Goal: Task Accomplishment & Management: Use online tool/utility

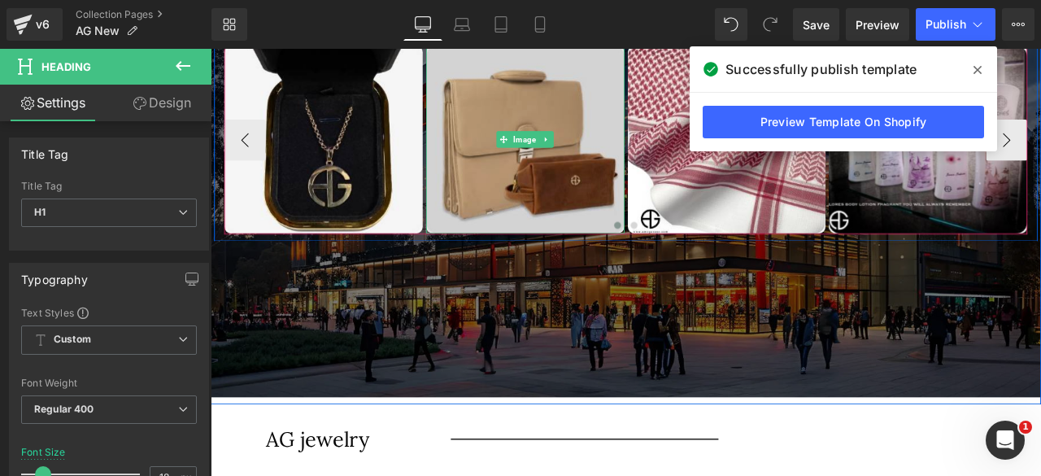
scroll to position [3114, 0]
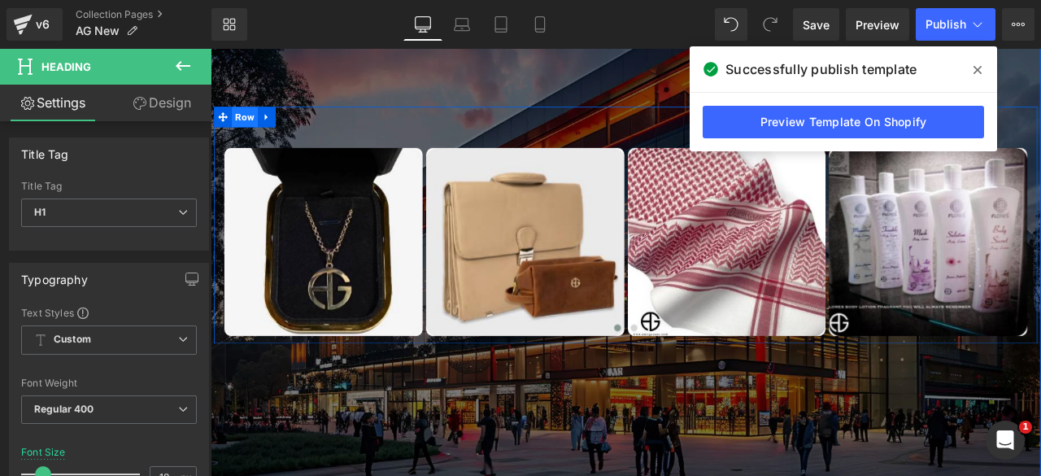
click at [243, 129] on span "Row" at bounding box center [251, 130] width 31 height 24
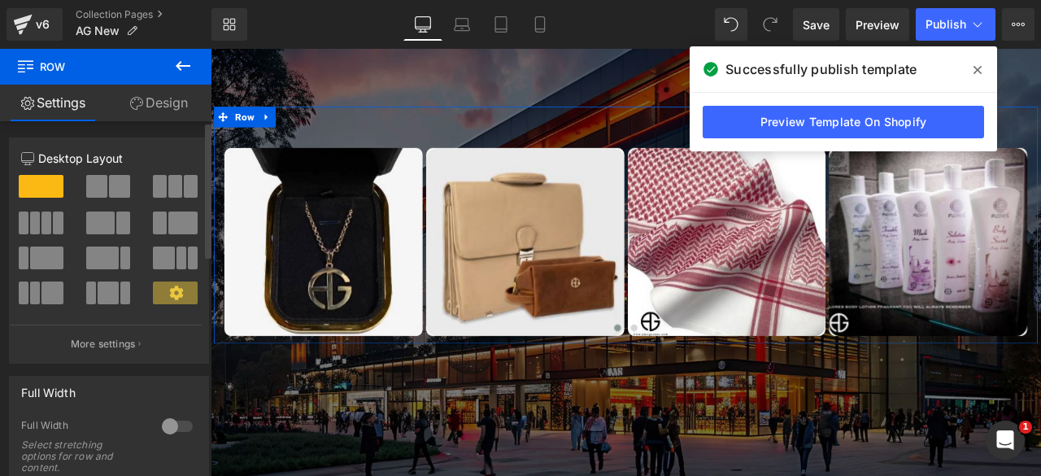
click at [47, 221] on span at bounding box center [46, 222] width 10 height 23
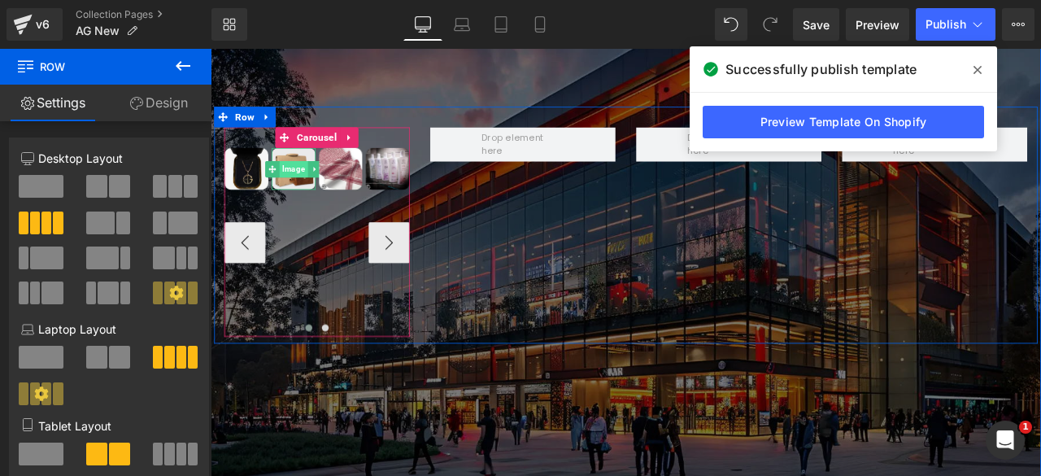
click at [294, 186] on span "Image" at bounding box center [308, 191] width 33 height 20
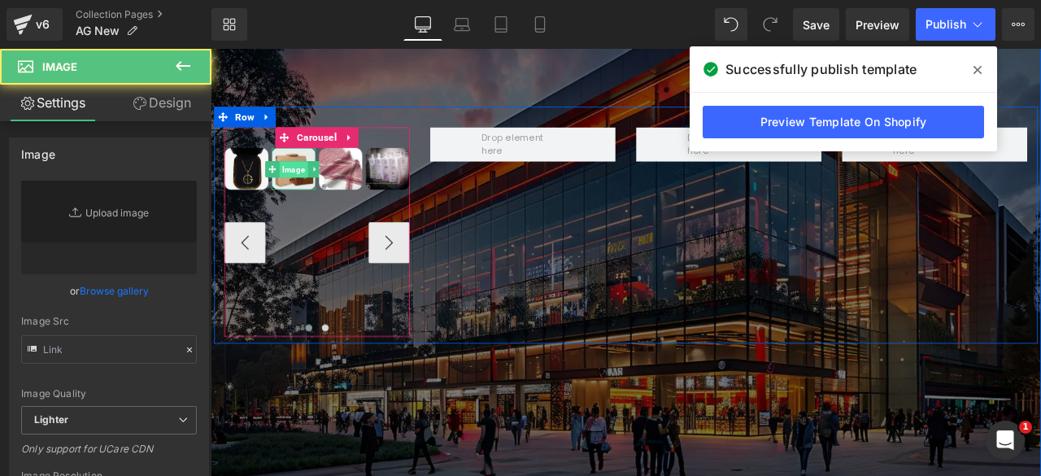
type input "[URL][DOMAIN_NAME]"
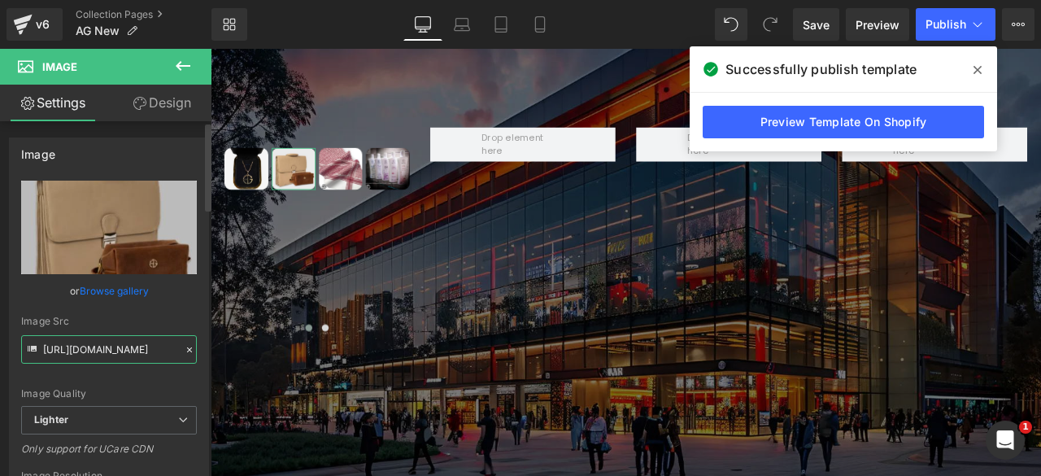
click at [98, 354] on input "[URL][DOMAIN_NAME]" at bounding box center [109, 349] width 176 height 28
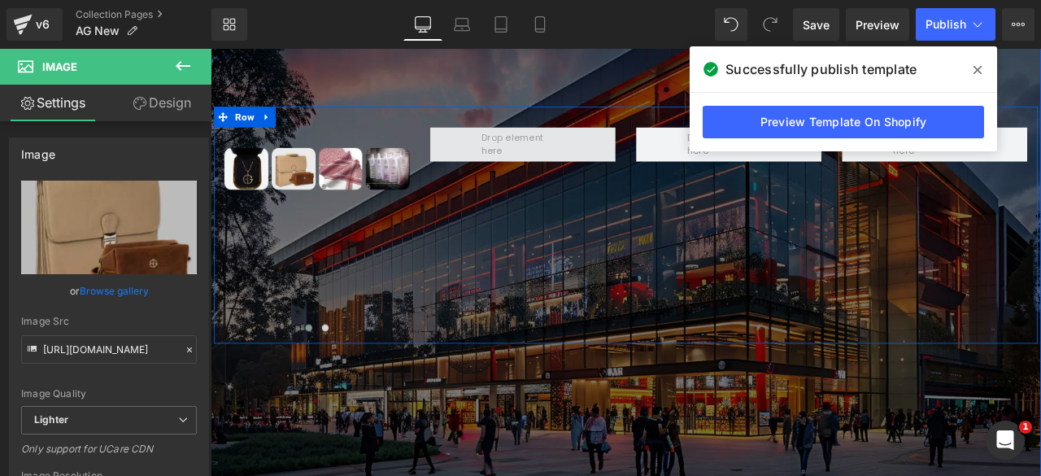
click at [562, 152] on span at bounding box center [581, 162] width 110 height 39
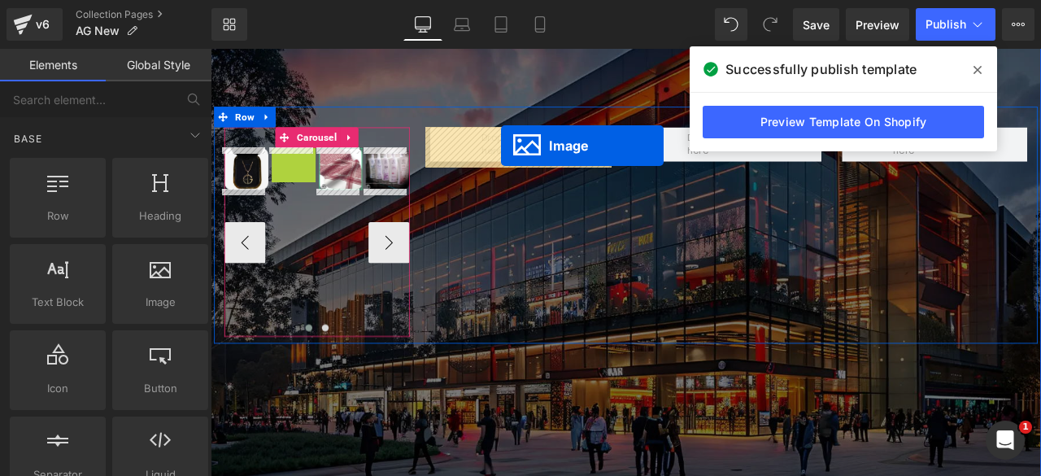
drag, startPoint x: 273, startPoint y: 188, endPoint x: 555, endPoint y: 163, distance: 282.5
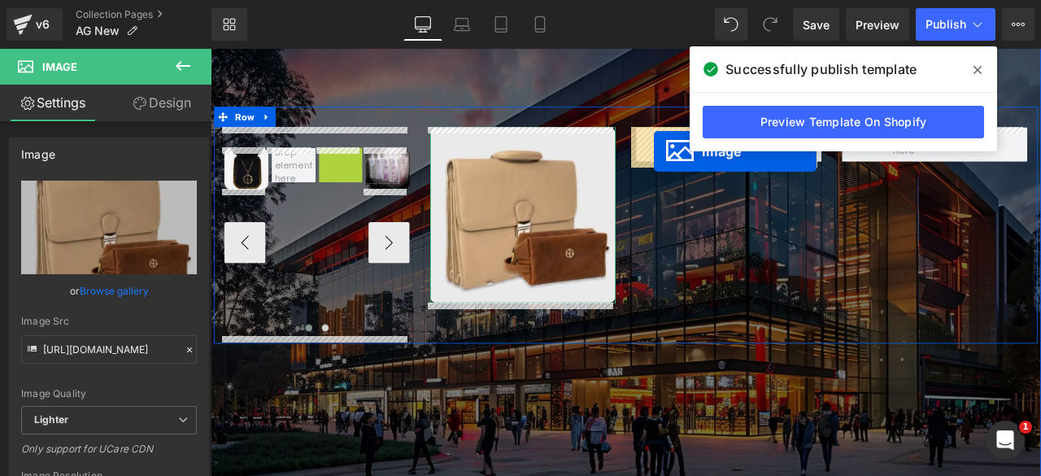
drag, startPoint x: 338, startPoint y: 188, endPoint x: 736, endPoint y: 170, distance: 398.9
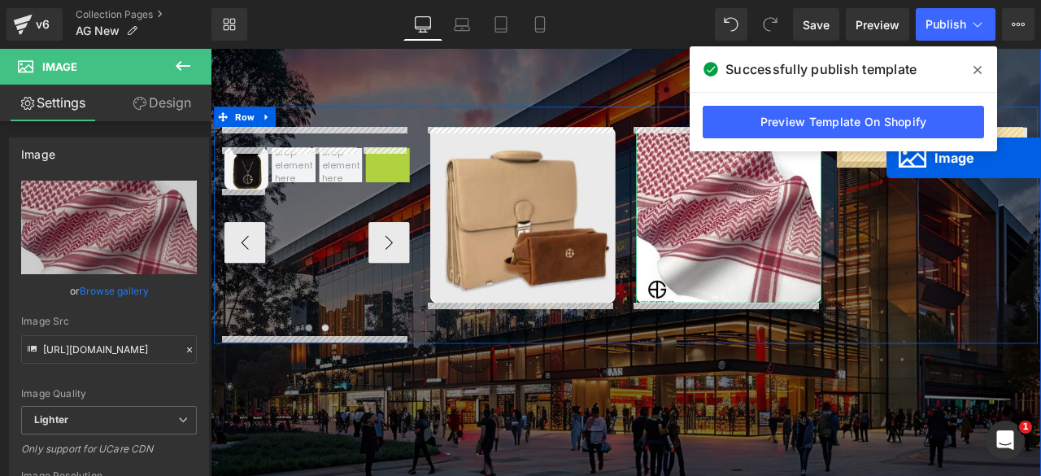
drag, startPoint x: 390, startPoint y: 185, endPoint x: 1012, endPoint y: 178, distance: 622.2
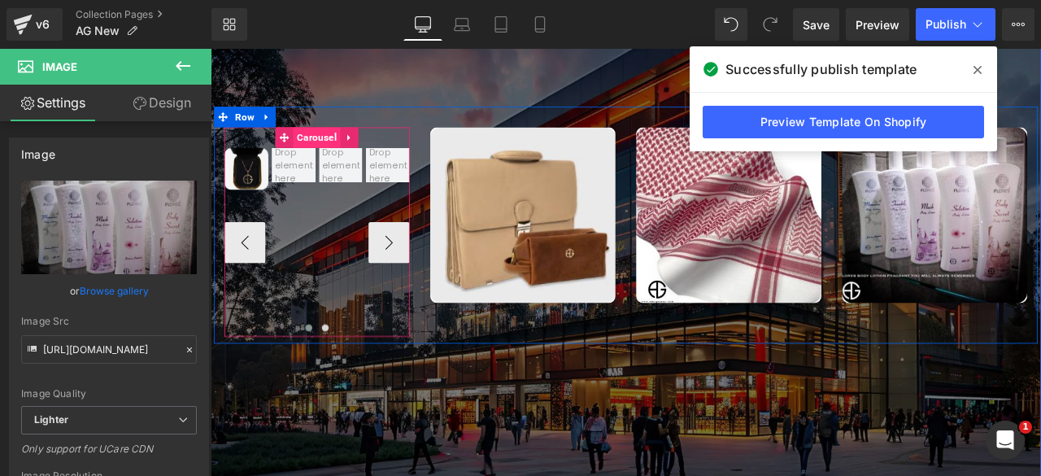
click at [331, 154] on span "Carousel" at bounding box center [336, 154] width 56 height 24
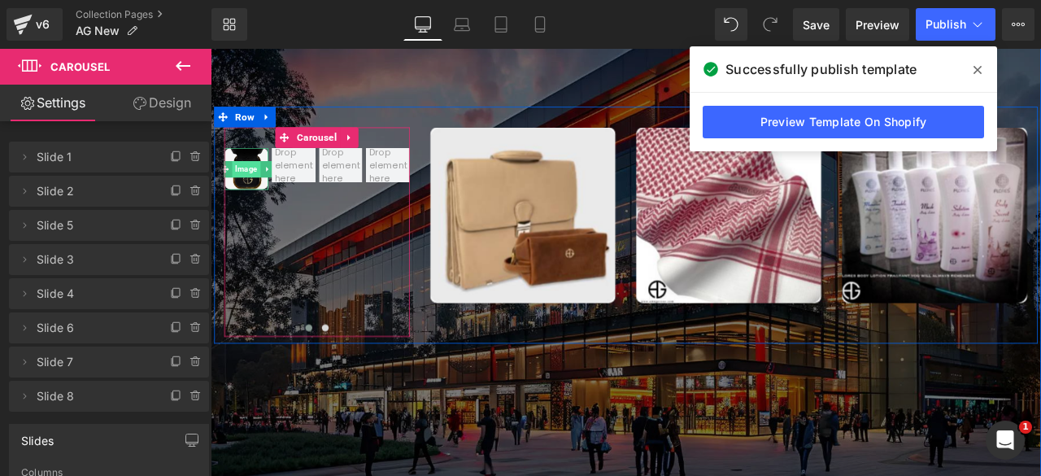
click at [246, 181] on span "Image" at bounding box center [252, 191] width 33 height 20
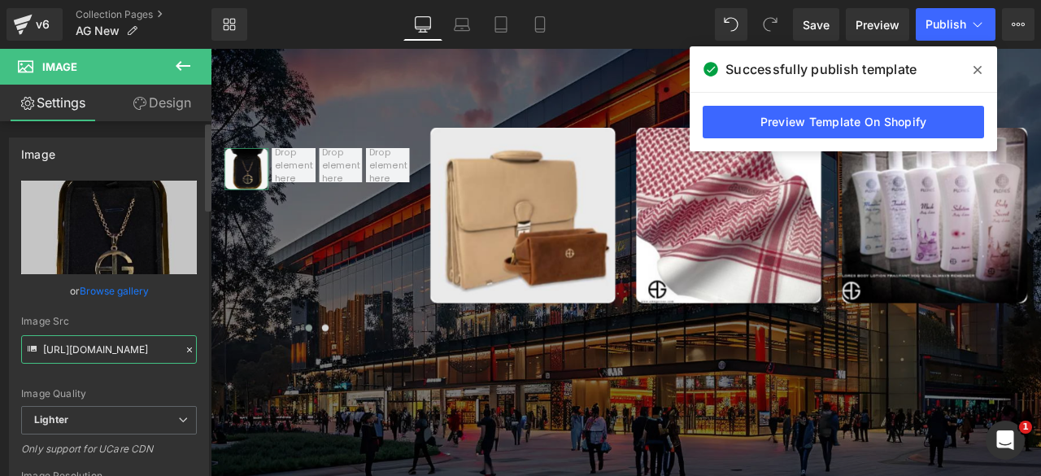
click at [101, 346] on input "[URL][DOMAIN_NAME]" at bounding box center [109, 349] width 176 height 28
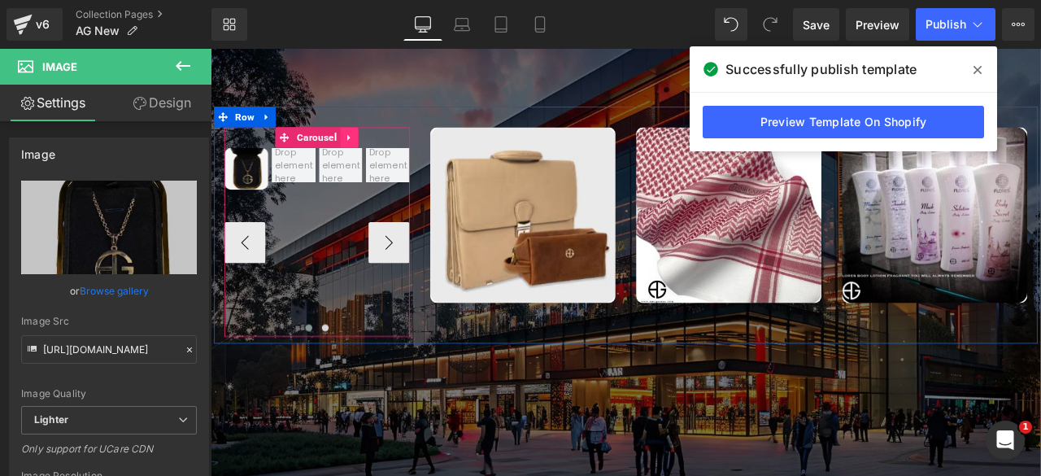
click at [370, 152] on icon at bounding box center [375, 154] width 11 height 12
click at [381, 155] on icon at bounding box center [386, 154] width 11 height 11
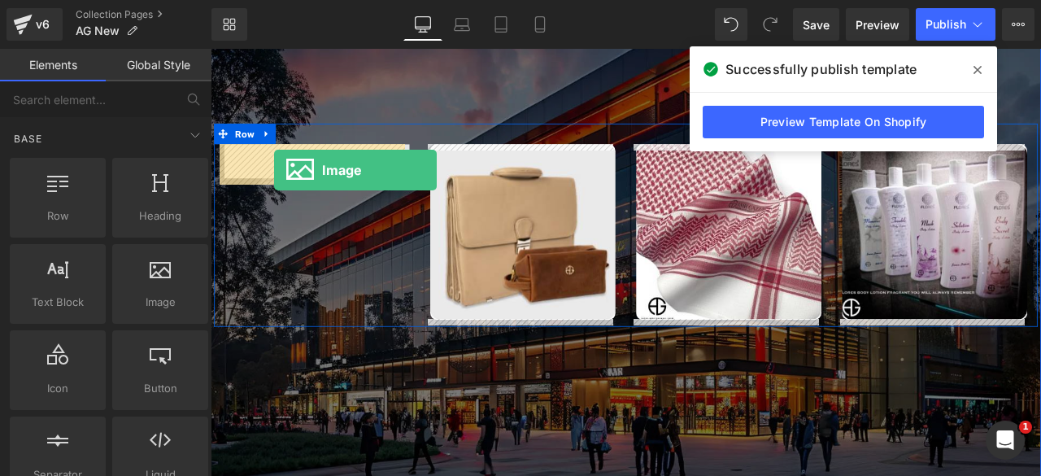
drag, startPoint x: 412, startPoint y: 290, endPoint x: 285, endPoint y: 193, distance: 160.1
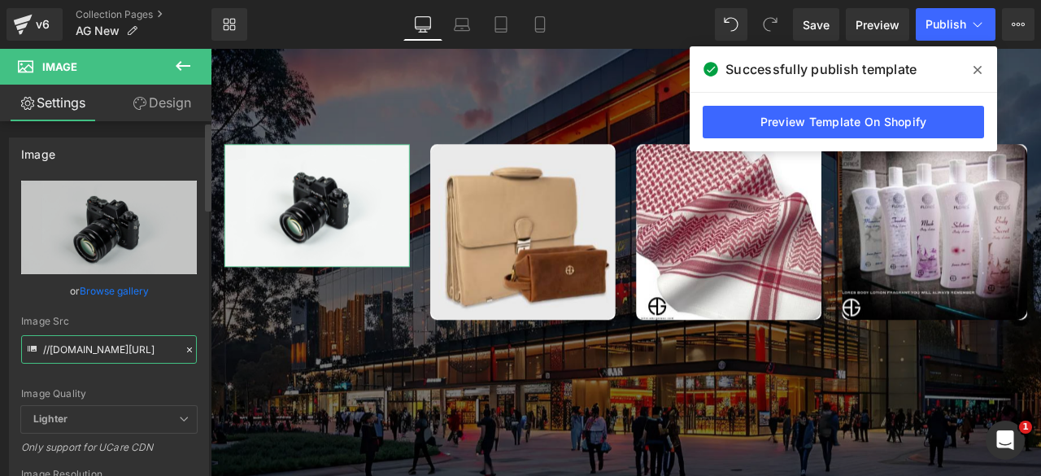
click at [87, 349] on input "//[DOMAIN_NAME][URL]" at bounding box center [109, 349] width 176 height 28
paste input "[URL][DOMAIN_NAME]"
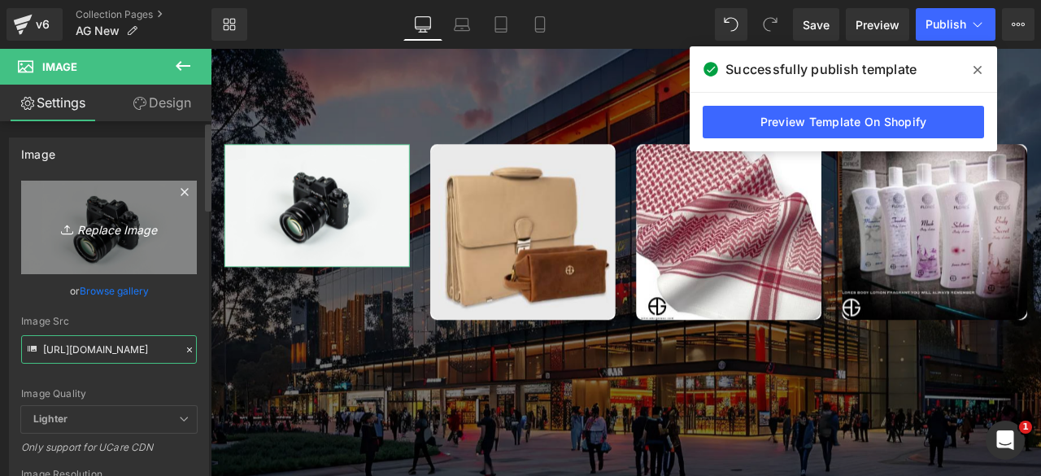
scroll to position [0, 635]
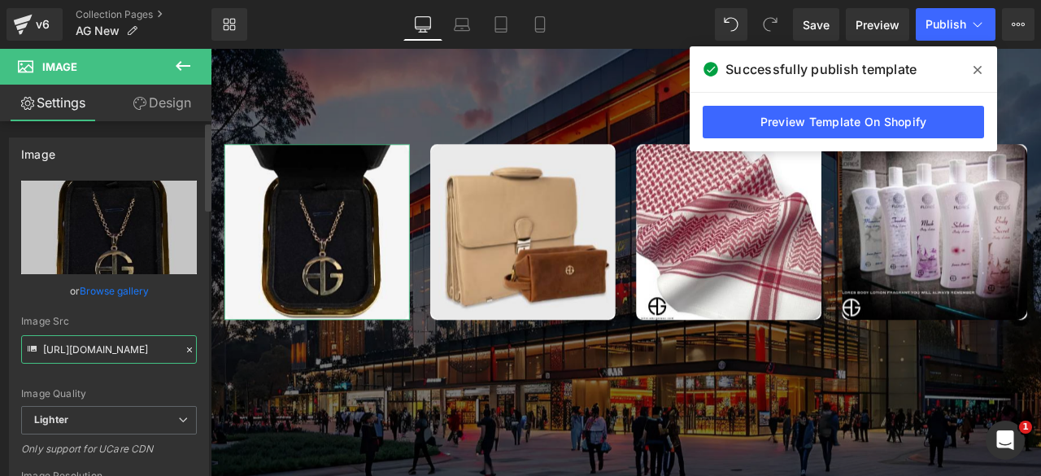
type input "[URL][DOMAIN_NAME]"
click at [125, 371] on div "Image Quality Lighter Lightest Lighter Lighter Lightest Only support for UCare …" at bounding box center [109, 293] width 176 height 225
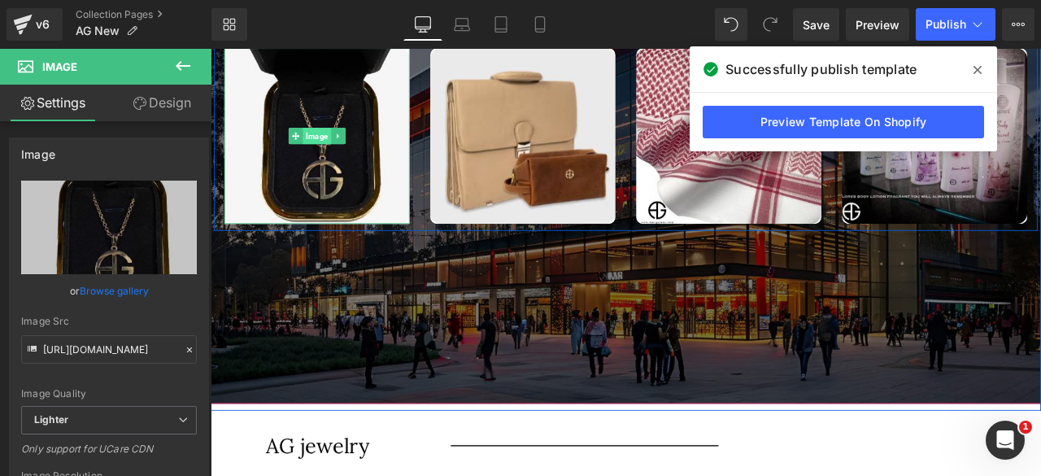
scroll to position [3193, 0]
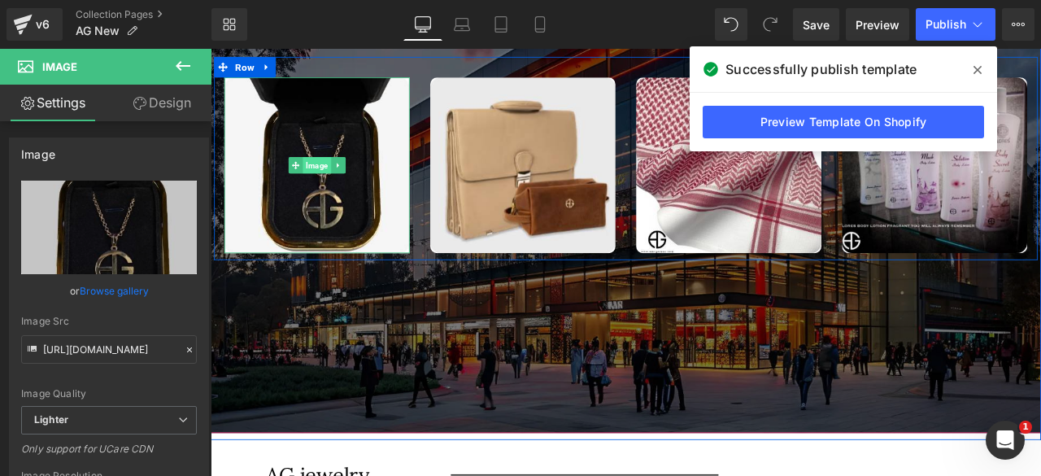
click at [332, 188] on span "Image" at bounding box center [336, 187] width 33 height 20
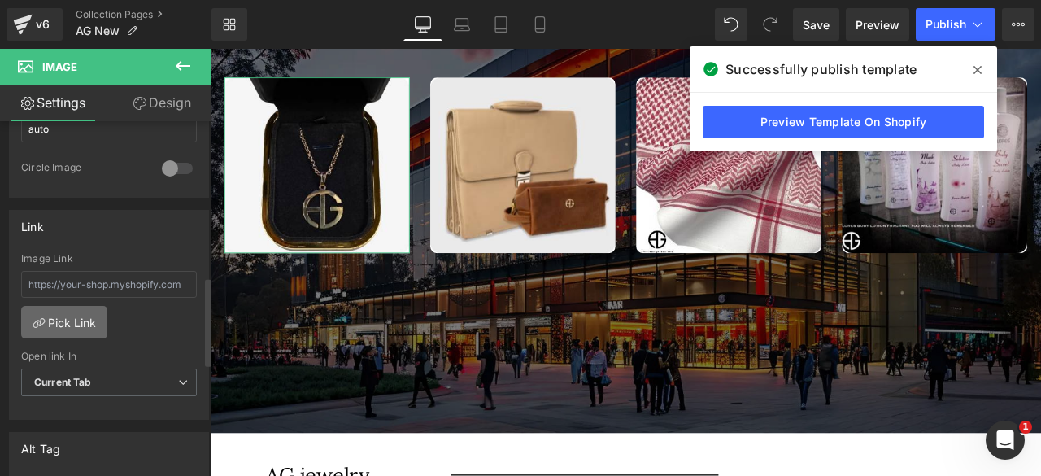
scroll to position [626, 0]
click at [72, 308] on link "Pick Link" at bounding box center [64, 321] width 86 height 33
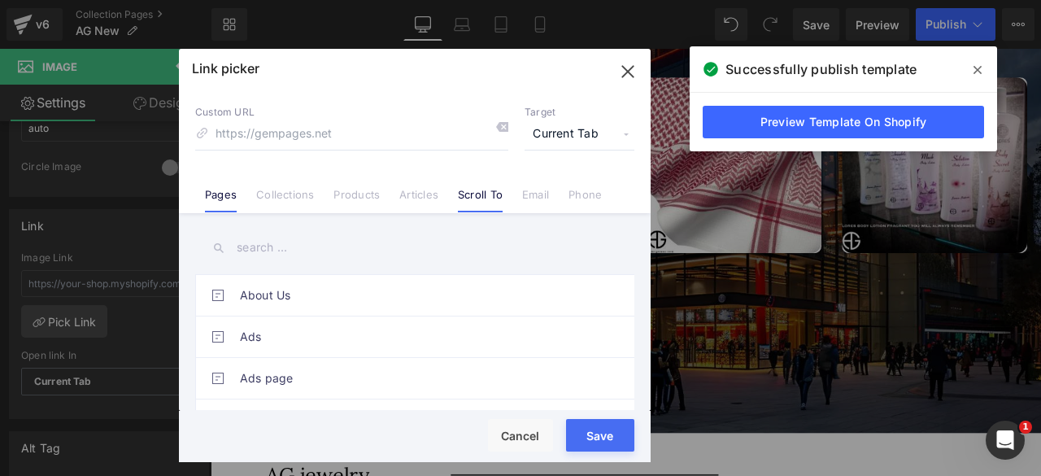
click at [473, 190] on link "Scroll To" at bounding box center [480, 200] width 45 height 24
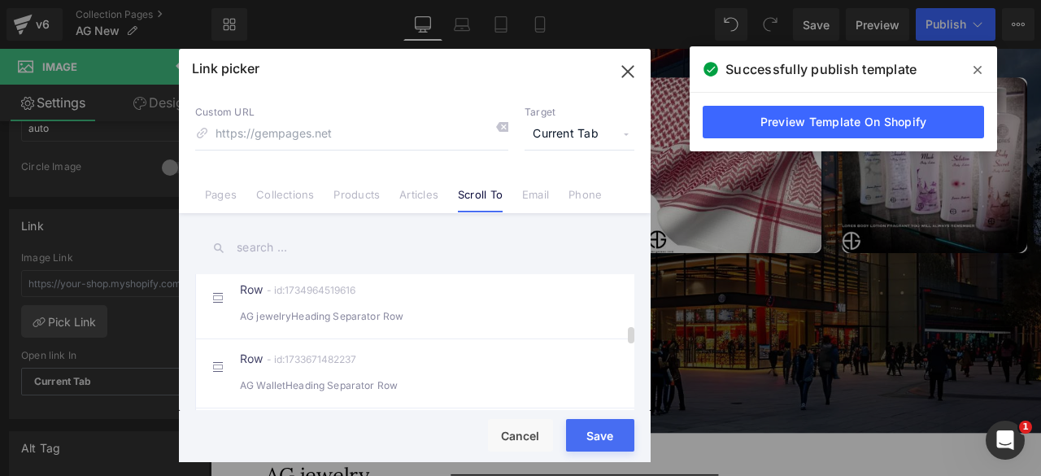
scroll to position [394, 0]
click at [367, 325] on div "AG jewelryHeading Separator Row" at bounding box center [415, 320] width 350 height 17
type input "#r-1734964519616"
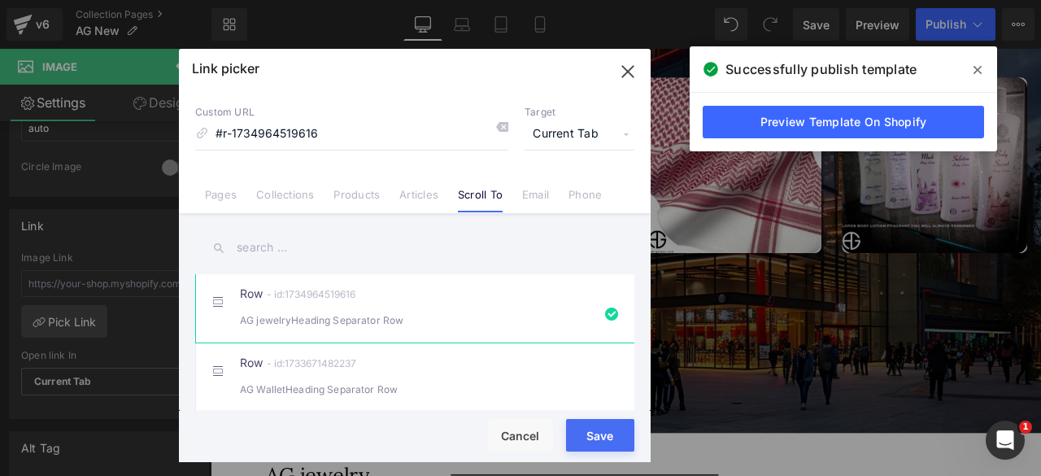
click at [584, 434] on button "Save" at bounding box center [600, 435] width 68 height 33
type input "#r-1734964519616"
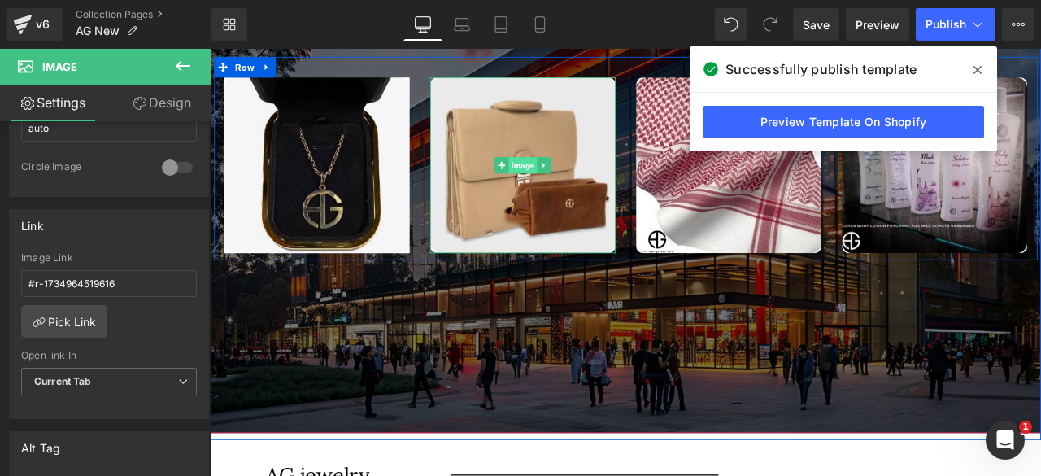
click at [566, 181] on span "Image" at bounding box center [580, 187] width 33 height 20
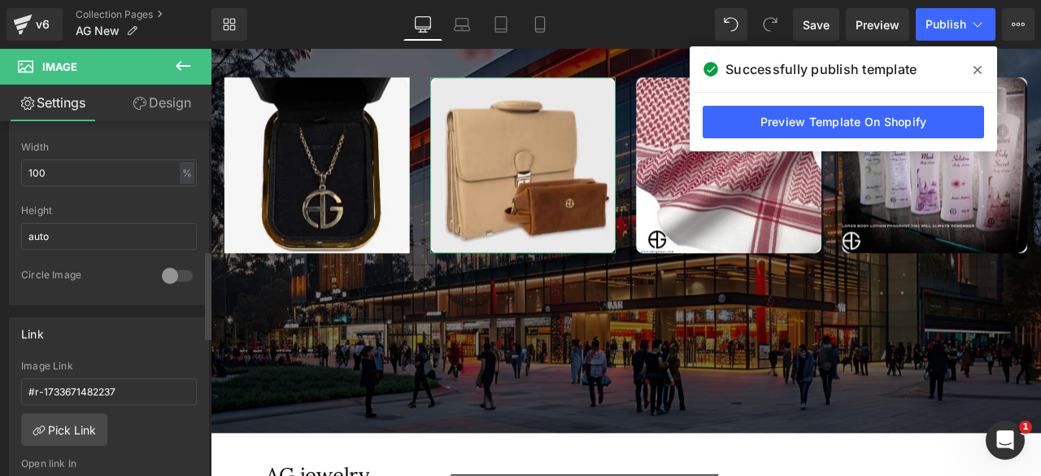
scroll to position [519, 0]
click at [57, 413] on link "Pick Link" at bounding box center [64, 428] width 86 height 33
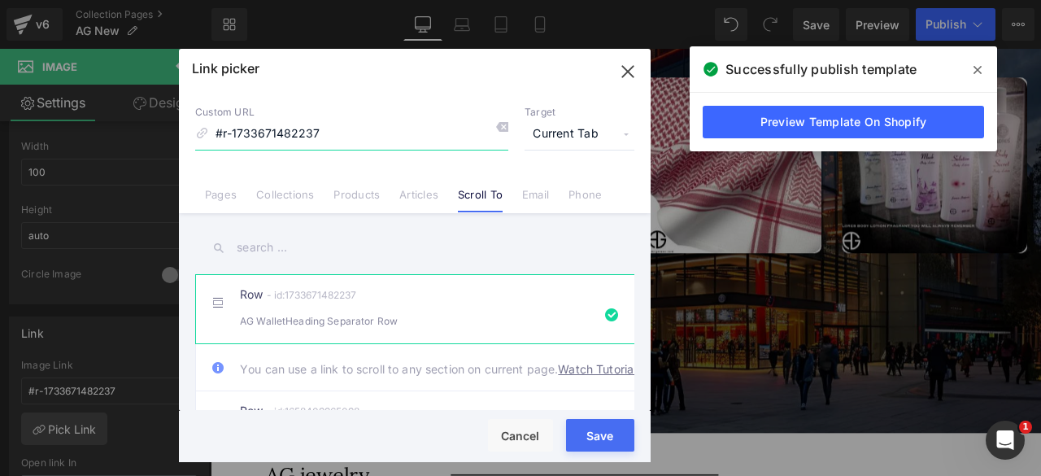
click at [633, 75] on icon "button" at bounding box center [628, 72] width 26 height 26
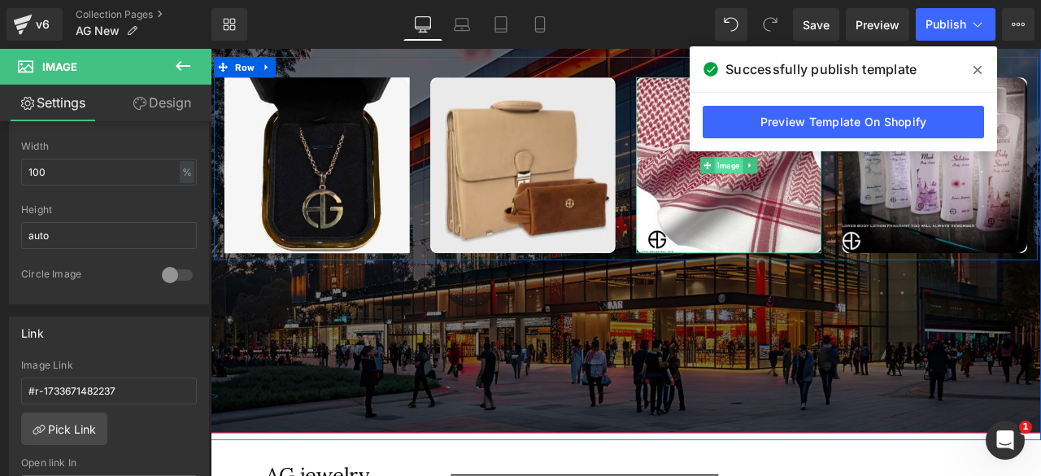
click at [816, 186] on span "Image" at bounding box center [824, 187] width 33 height 20
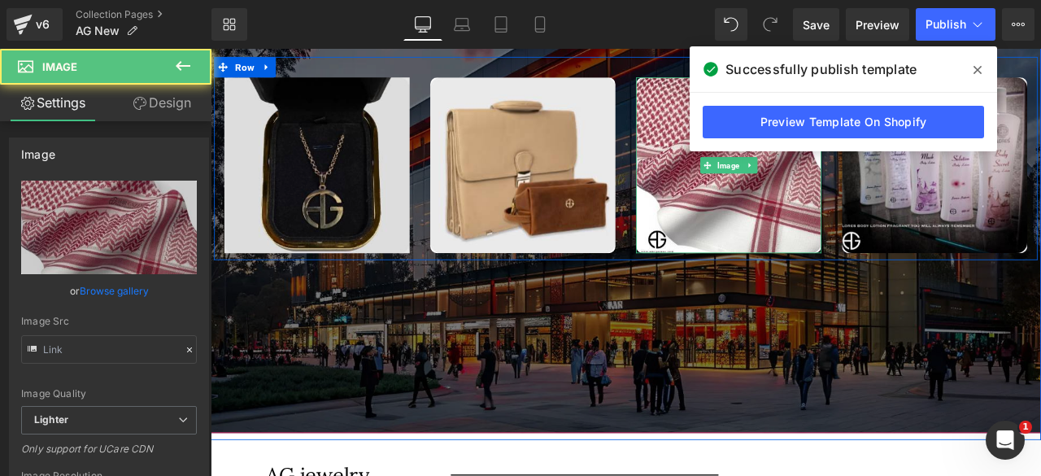
type input "[URL][DOMAIN_NAME]"
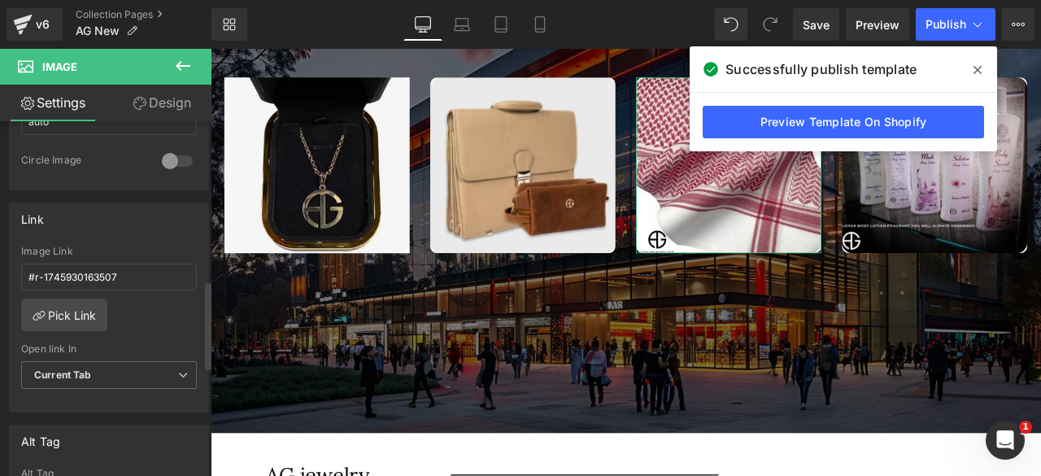
scroll to position [637, 0]
click at [543, 23] on icon at bounding box center [540, 24] width 16 height 16
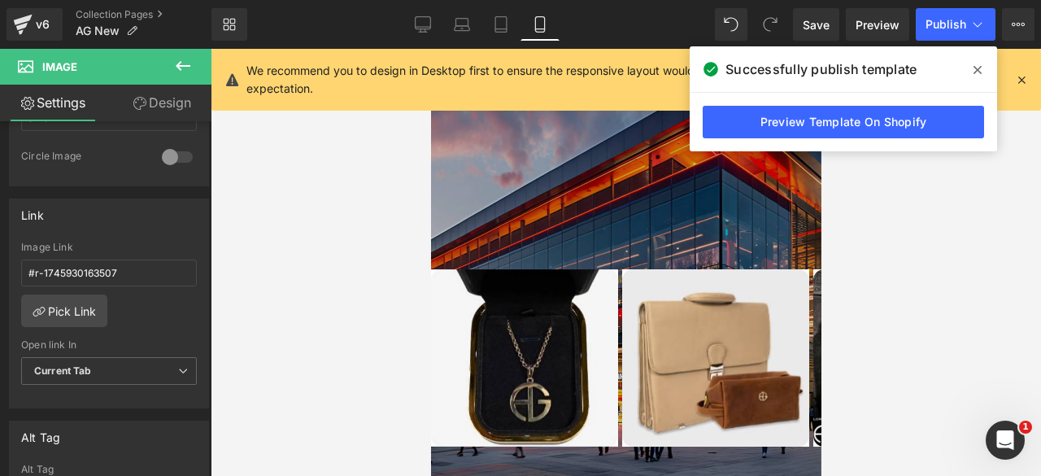
scroll to position [2671, 0]
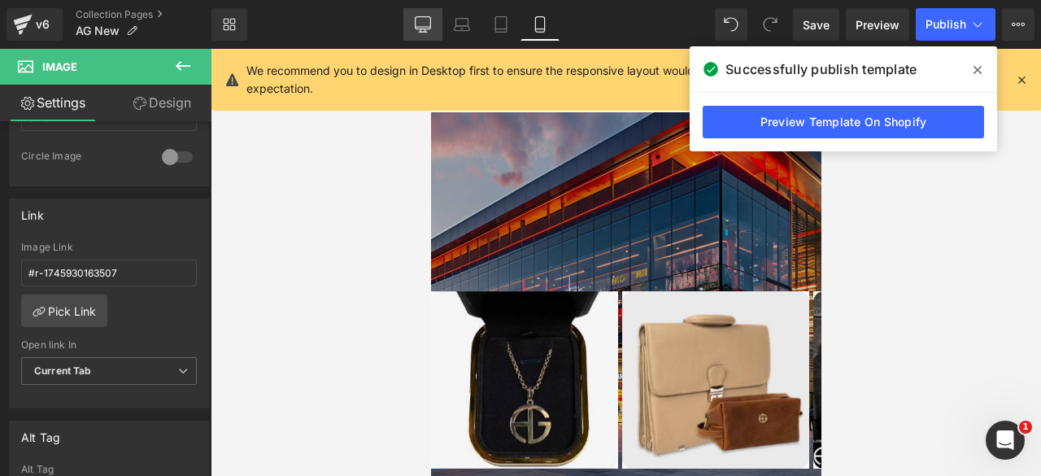
click at [425, 27] on icon at bounding box center [422, 27] width 15 height 0
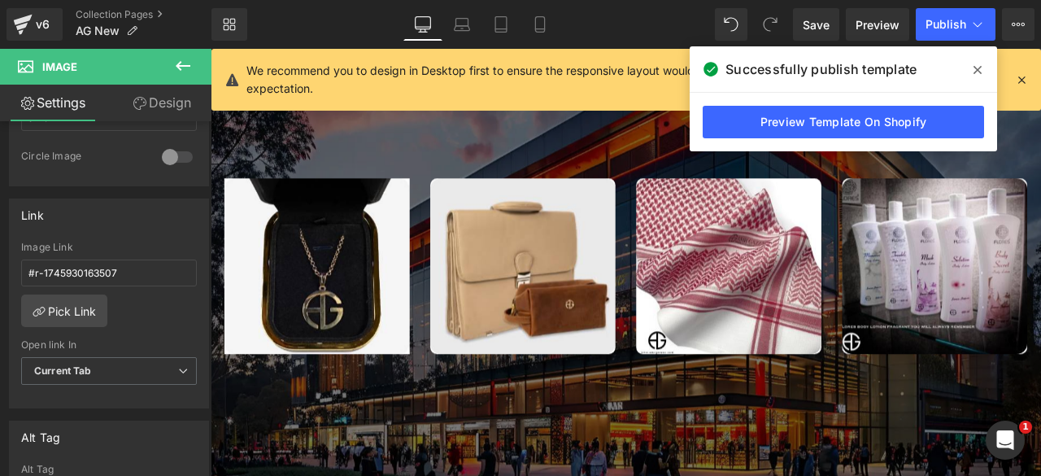
scroll to position [3074, 0]
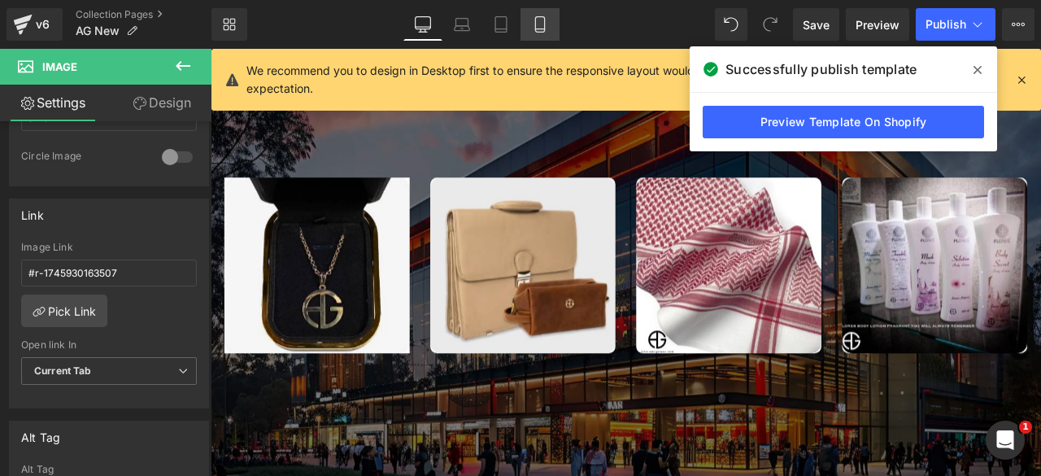
drag, startPoint x: 539, startPoint y: 22, endPoint x: 165, endPoint y: 242, distance: 434.2
click at [539, 22] on icon at bounding box center [540, 24] width 16 height 16
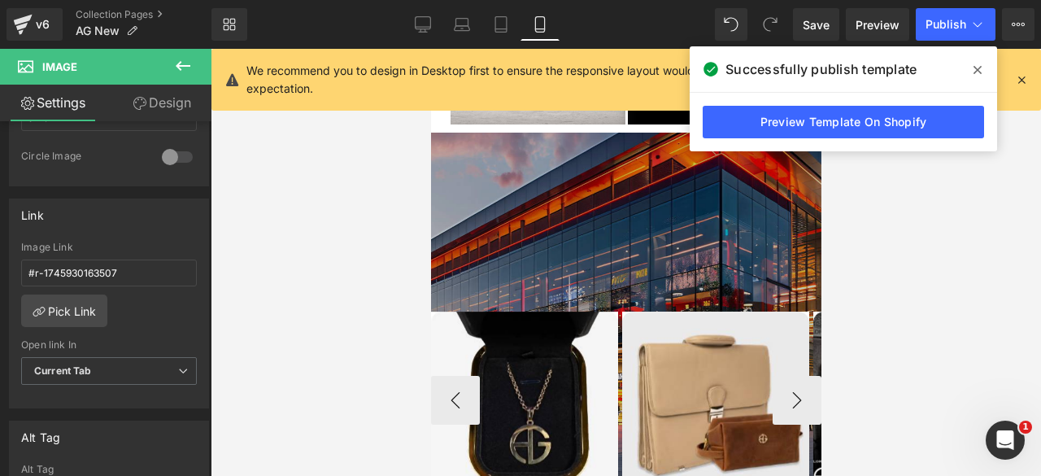
scroll to position [2648, 0]
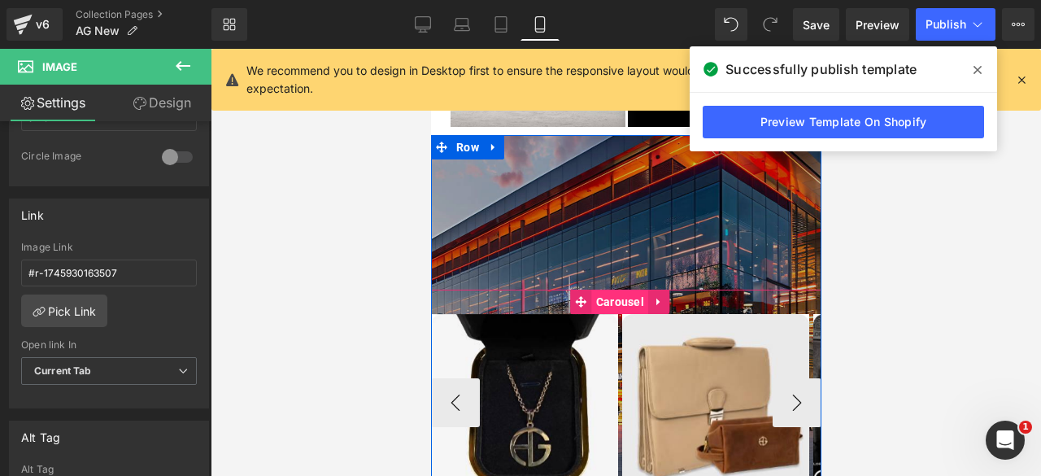
click at [618, 290] on span "Carousel" at bounding box center [619, 302] width 56 height 24
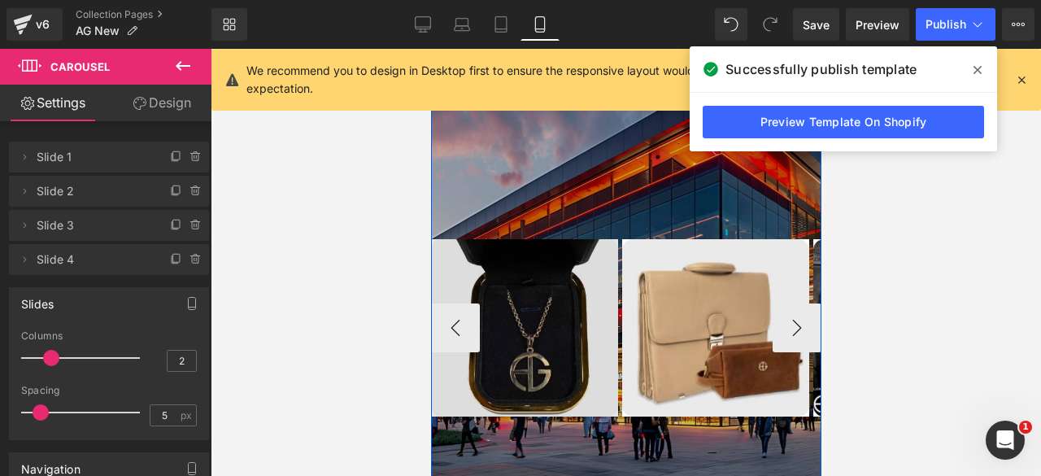
scroll to position [2710, 0]
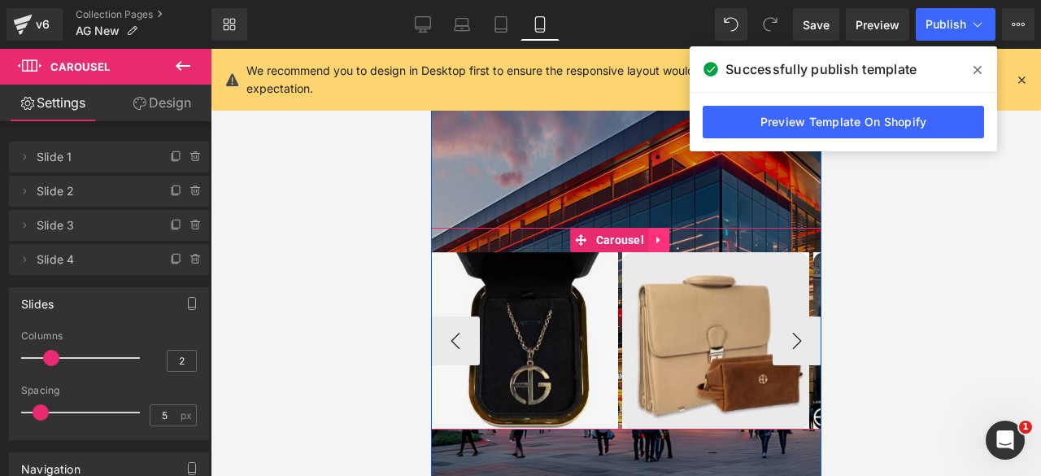
click at [659, 233] on icon at bounding box center [657, 239] width 11 height 12
click at [664, 234] on icon at bounding box center [668, 239] width 11 height 11
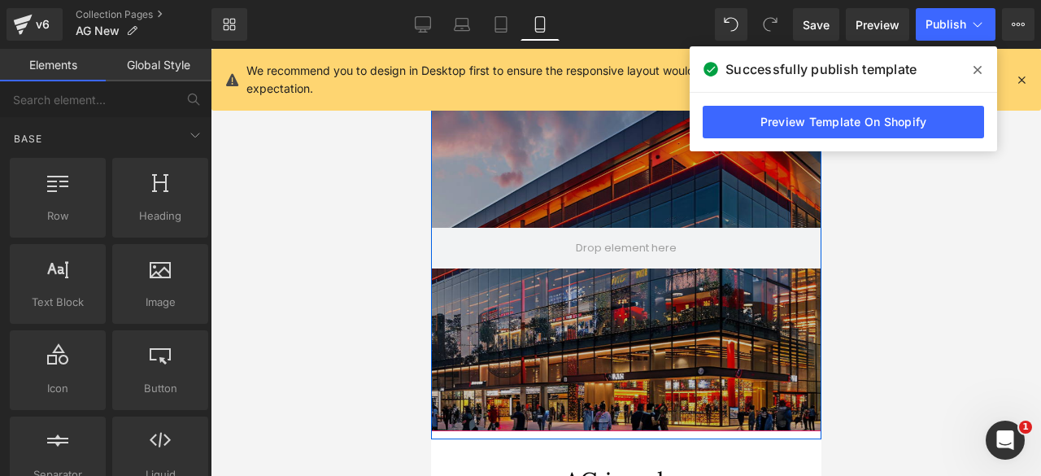
scroll to position [10193, 377]
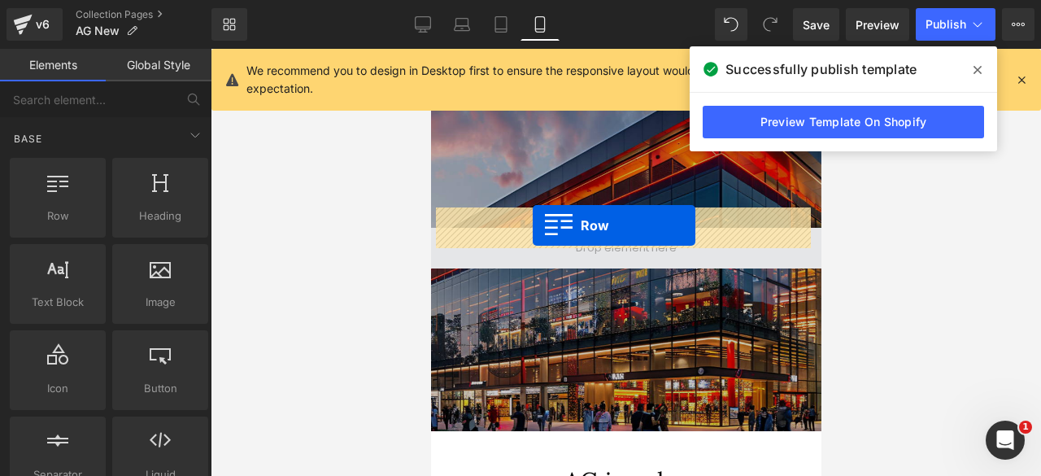
drag, startPoint x: 495, startPoint y: 251, endPoint x: 532, endPoint y: 225, distance: 45.6
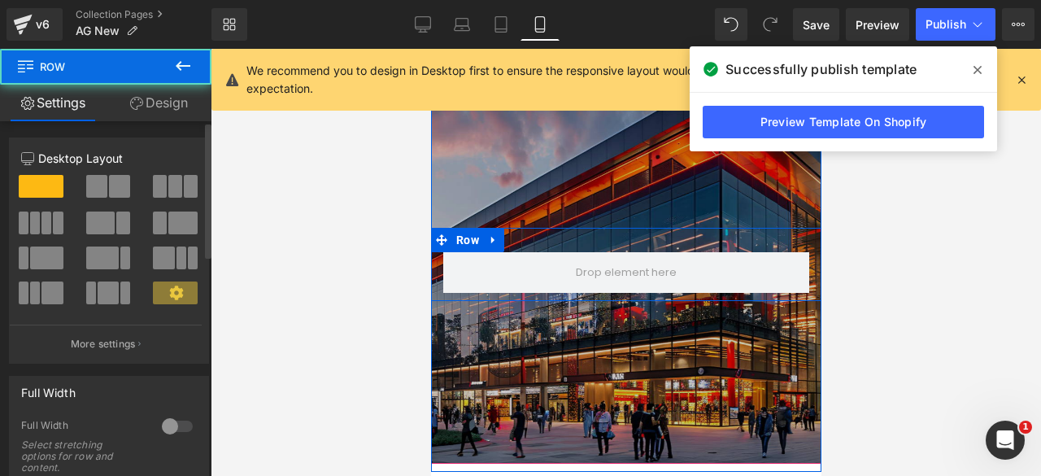
scroll to position [10225, 377]
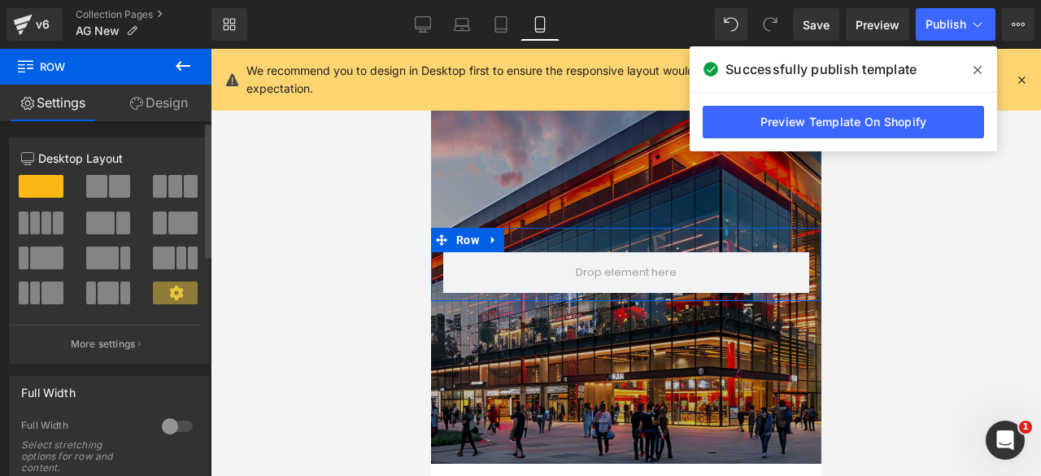
click at [41, 222] on span at bounding box center [46, 222] width 10 height 23
type input "1200"
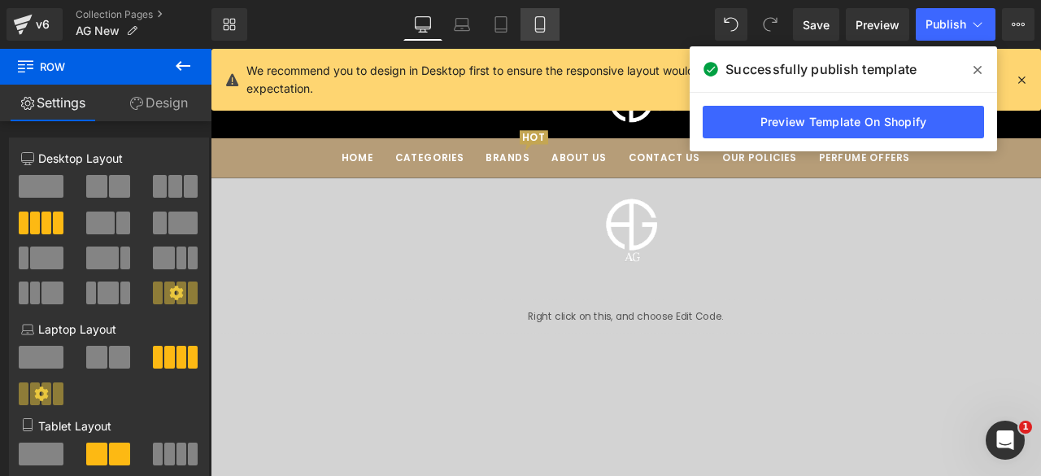
scroll to position [0, 0]
click at [542, 22] on icon at bounding box center [540, 24] width 16 height 16
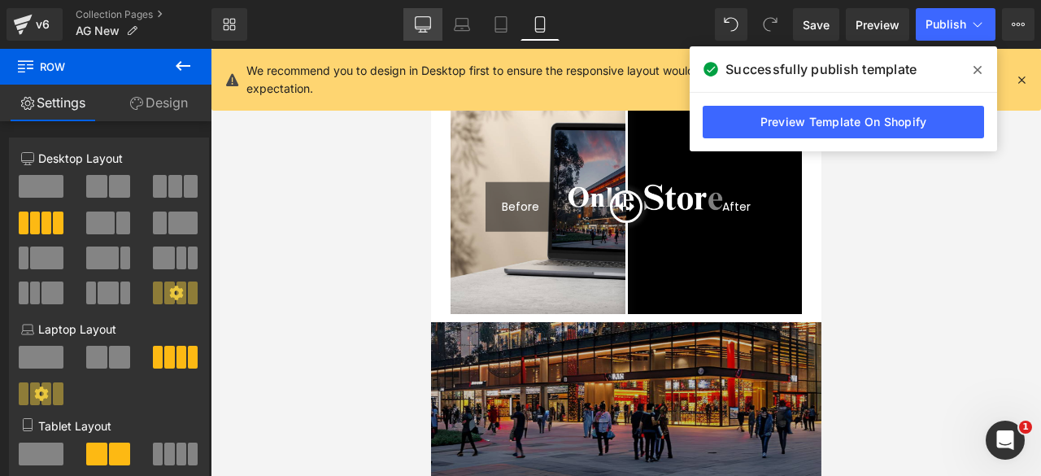
click at [425, 27] on icon at bounding box center [422, 27] width 15 height 0
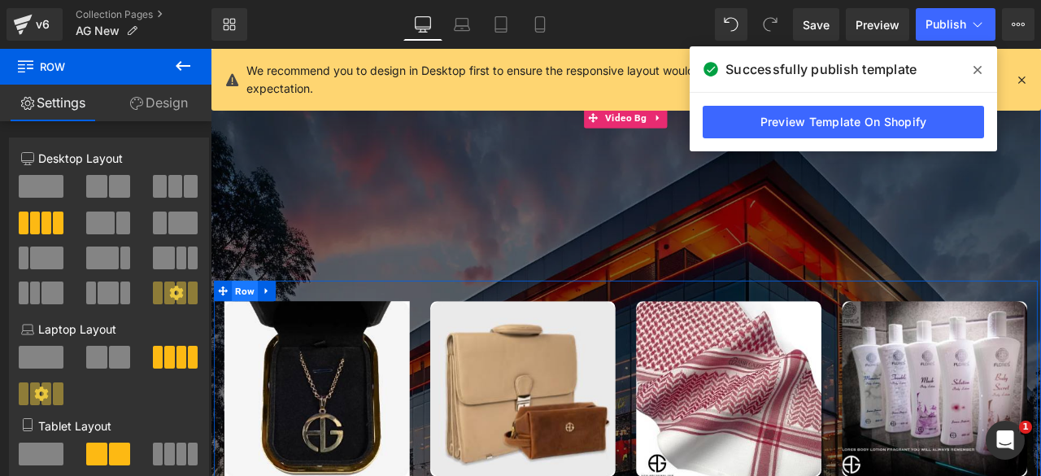
click at [246, 338] on span "Row" at bounding box center [251, 336] width 31 height 24
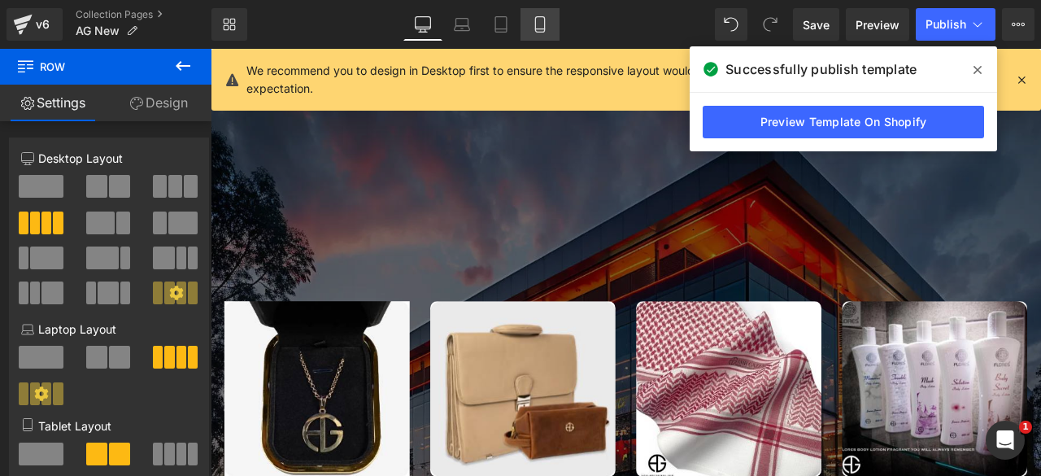
click at [542, 30] on icon at bounding box center [540, 24] width 16 height 16
type input "100"
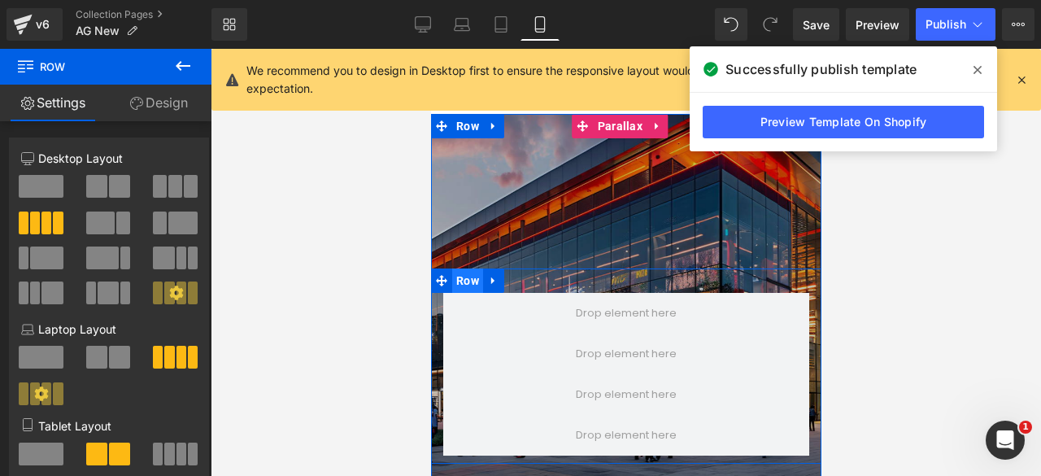
click at [472, 268] on span "Row" at bounding box center [466, 280] width 31 height 24
click at [491, 277] on icon at bounding box center [491, 280] width 3 height 7
click at [533, 274] on icon at bounding box center [534, 280] width 11 height 12
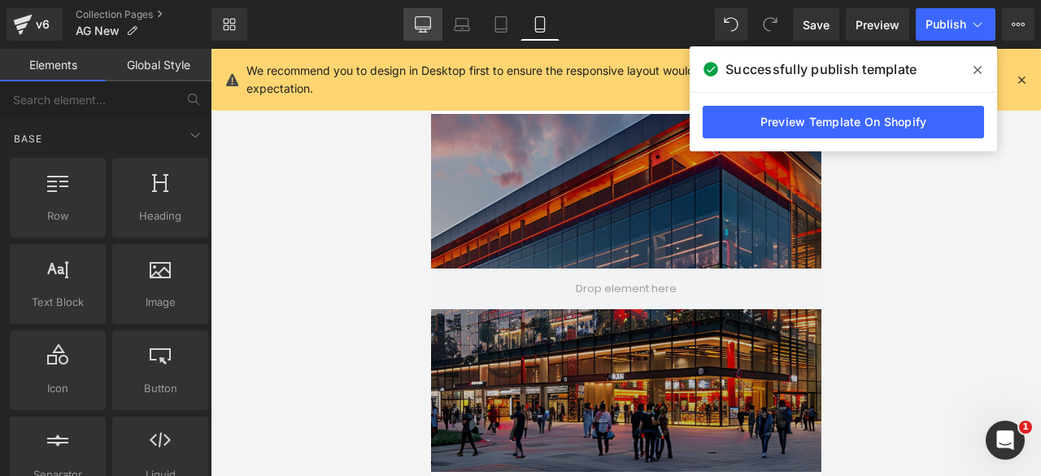
click at [427, 30] on icon at bounding box center [423, 24] width 16 height 16
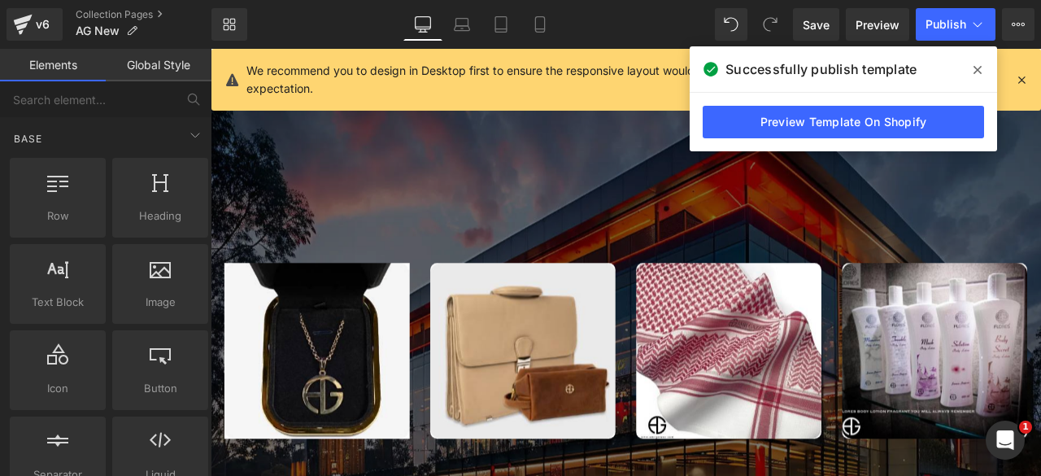
click at [1022, 79] on icon at bounding box center [1021, 79] width 15 height 15
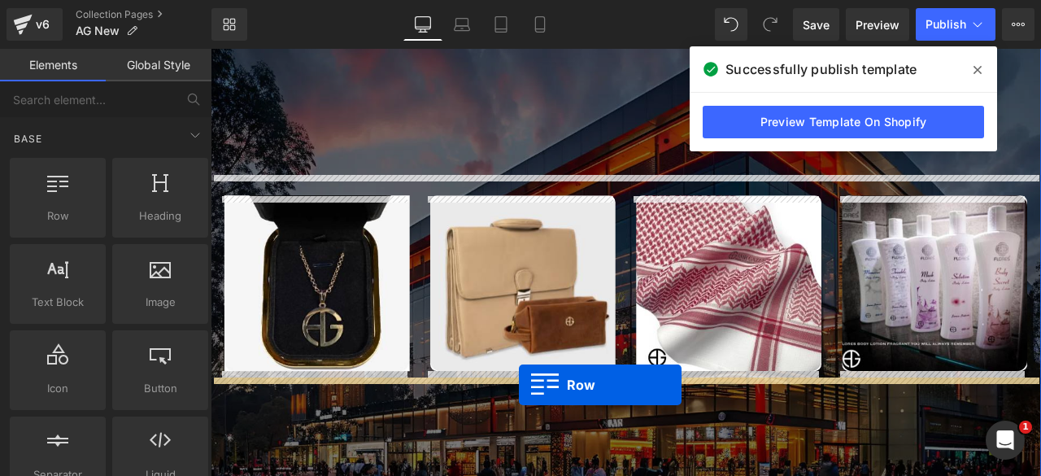
drag, startPoint x: 458, startPoint y: 420, endPoint x: 576, endPoint y: 447, distance: 120.8
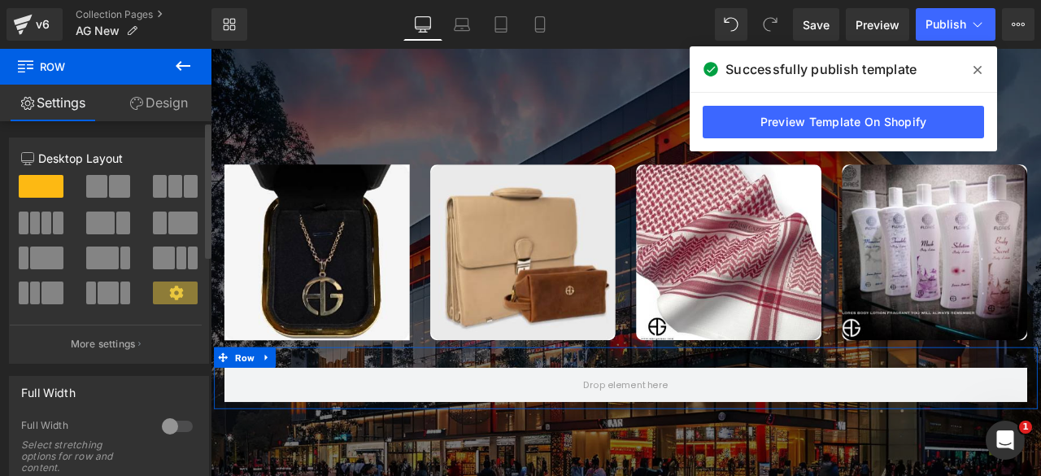
click at [33, 221] on span at bounding box center [35, 222] width 10 height 23
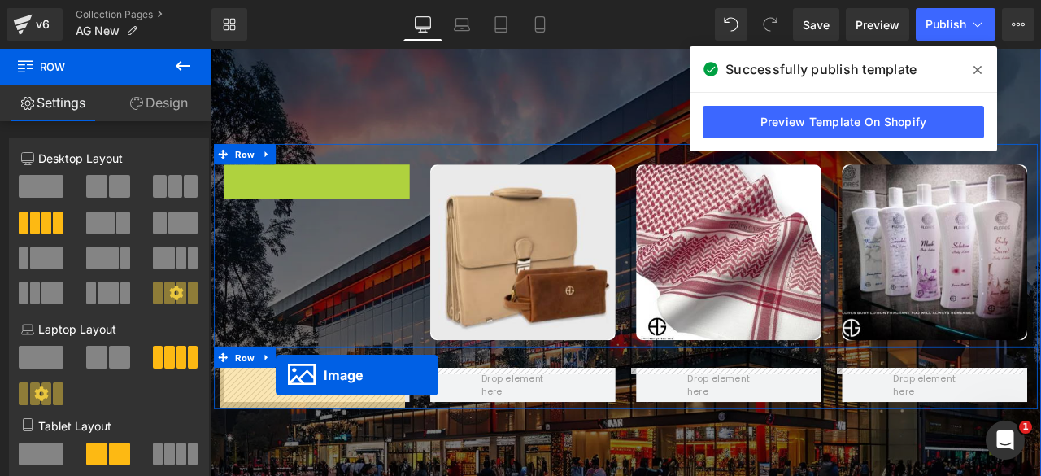
drag, startPoint x: 305, startPoint y: 291, endPoint x: 288, endPoint y: 435, distance: 145.0
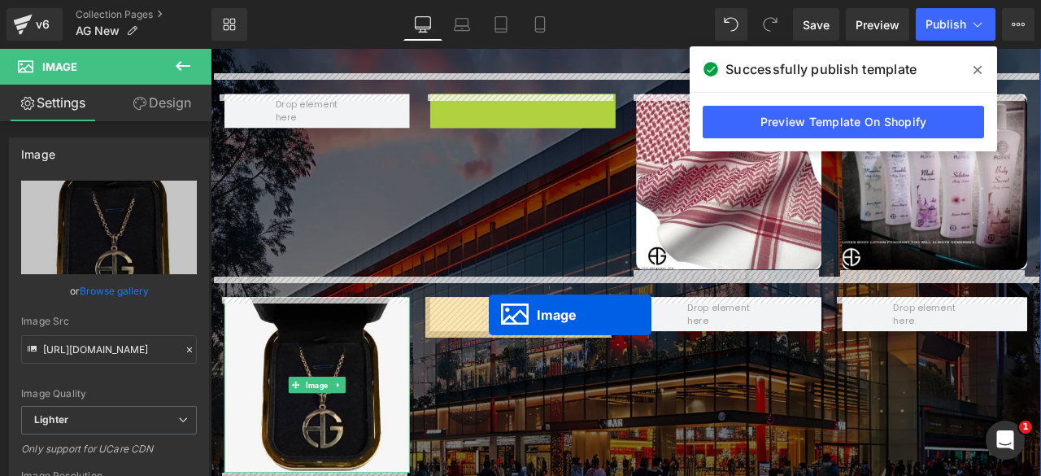
drag, startPoint x: 548, startPoint y: 202, endPoint x: 540, endPoint y: 364, distance: 162.1
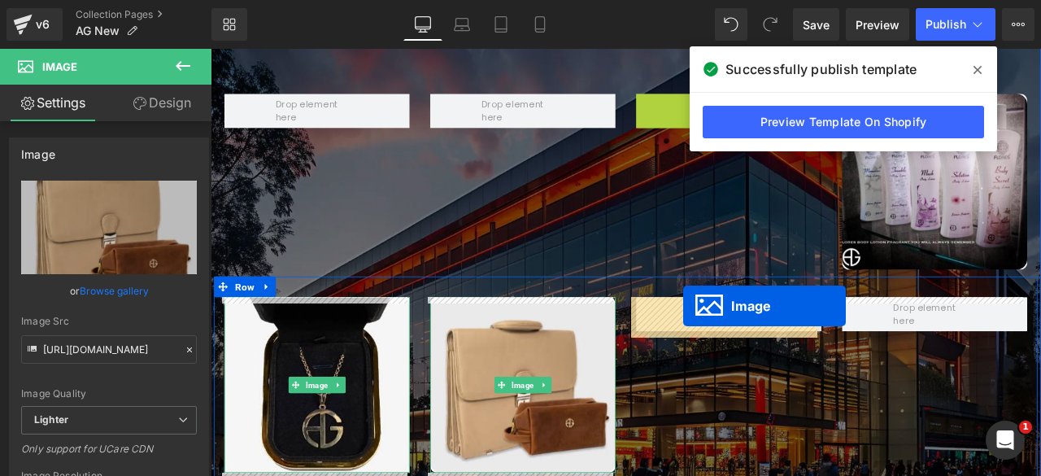
drag, startPoint x: 792, startPoint y: 203, endPoint x: 1136, endPoint y: 150, distance: 348.1
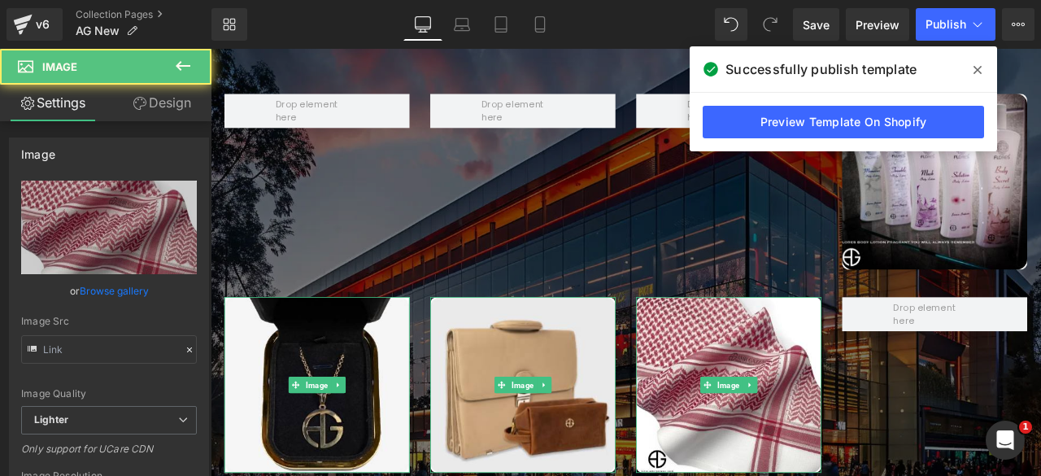
type input "[URL][DOMAIN_NAME]"
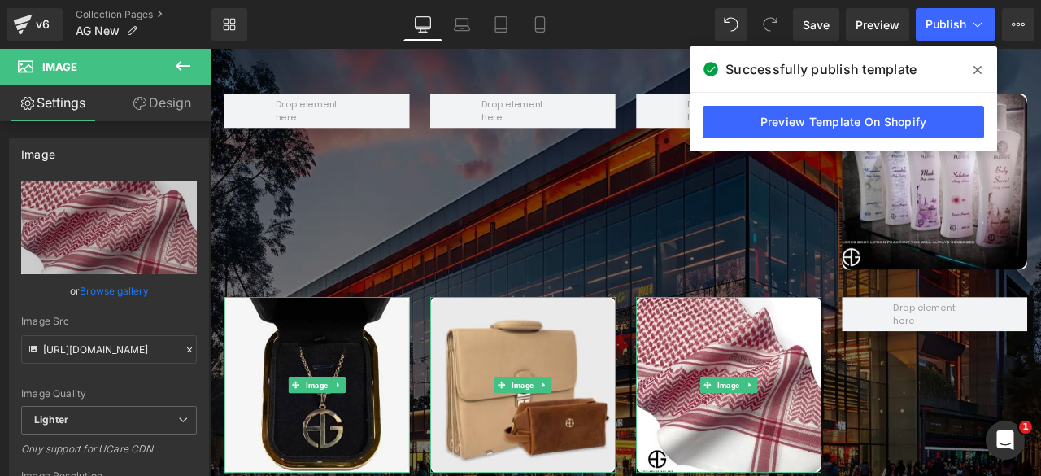
click at [0, 0] on icon at bounding box center [0, 0] width 0 height 0
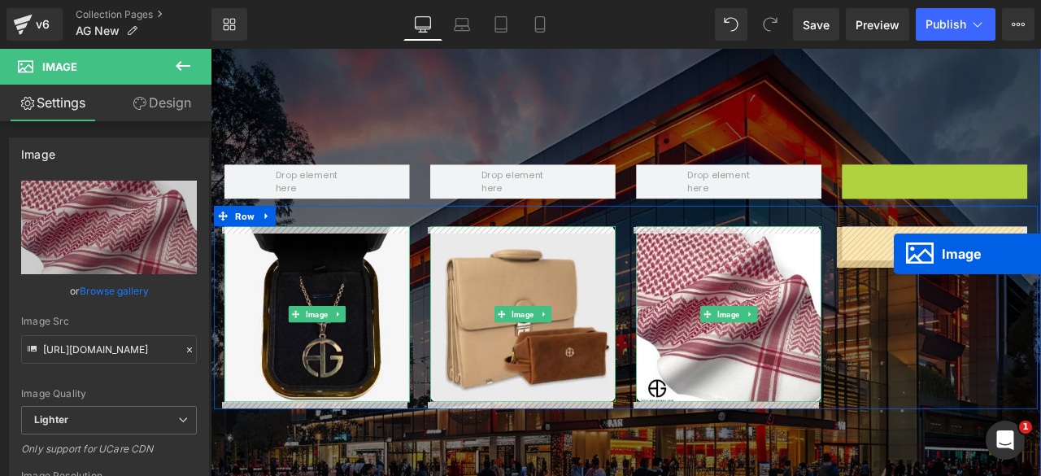
drag, startPoint x: 1038, startPoint y: 206, endPoint x: 1020, endPoint y: 292, distance: 88.1
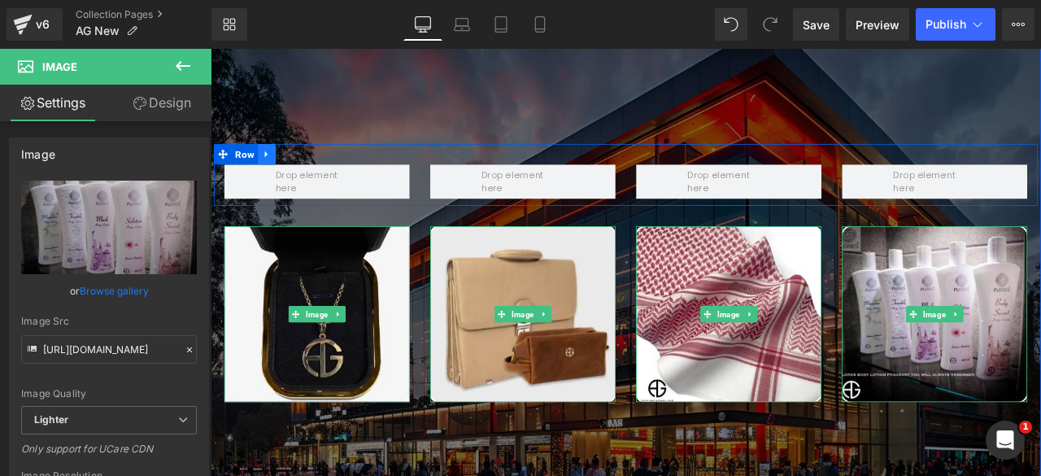
click at [267, 165] on link at bounding box center [277, 174] width 21 height 24
click at [314, 173] on icon at bounding box center [319, 174] width 11 height 12
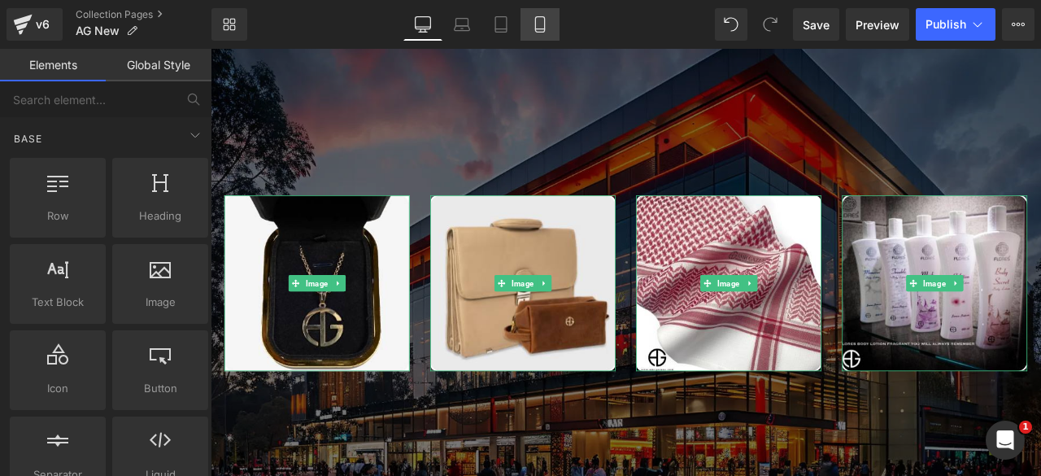
click at [526, 18] on link "Mobile" at bounding box center [540, 24] width 39 height 33
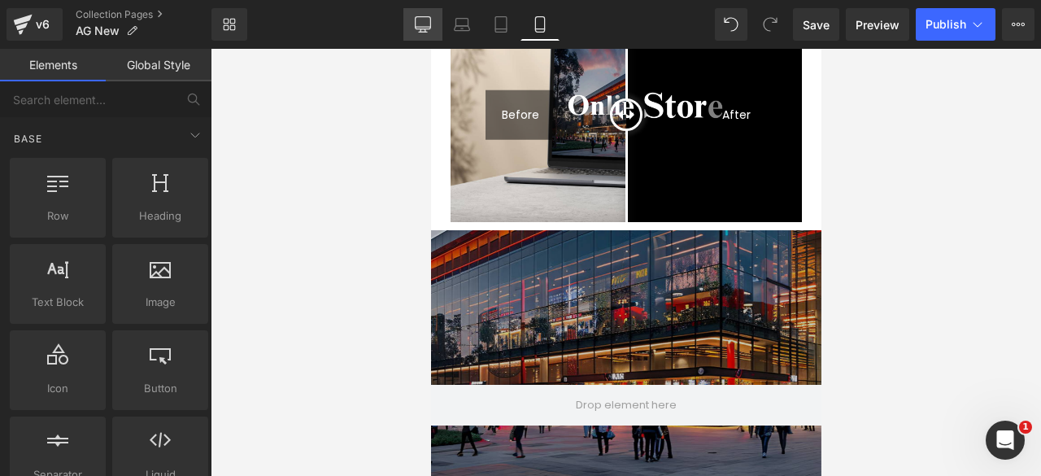
click at [426, 24] on icon at bounding box center [423, 24] width 16 height 16
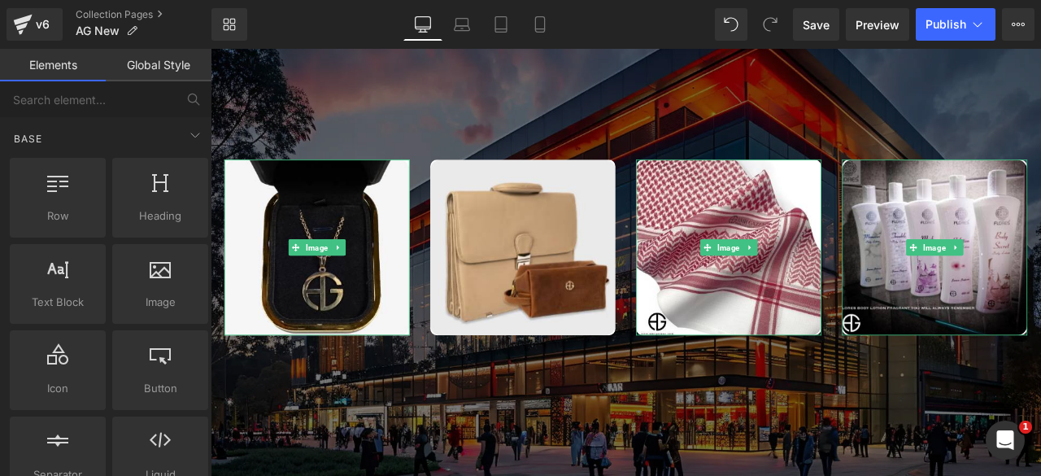
scroll to position [3034, 0]
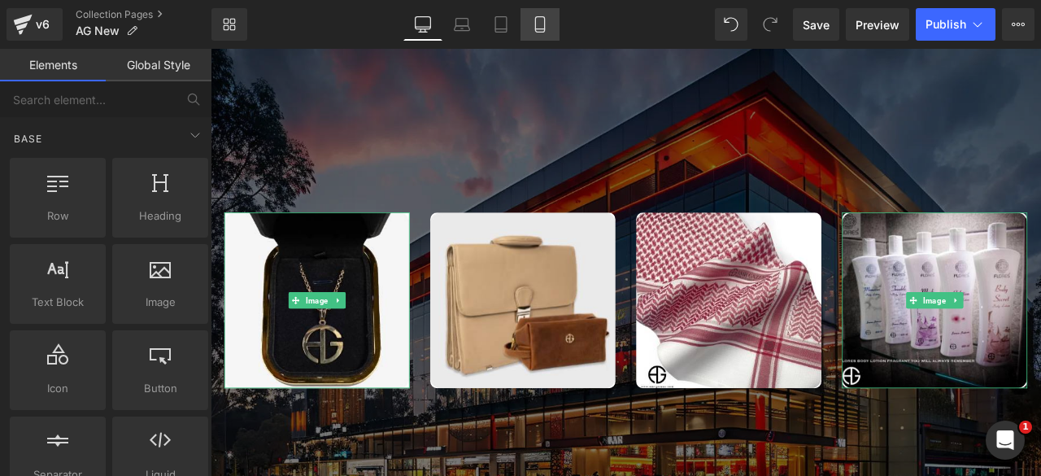
drag, startPoint x: 182, startPoint y: 151, endPoint x: 540, endPoint y: 30, distance: 377.8
click at [540, 30] on icon at bounding box center [540, 24] width 16 height 16
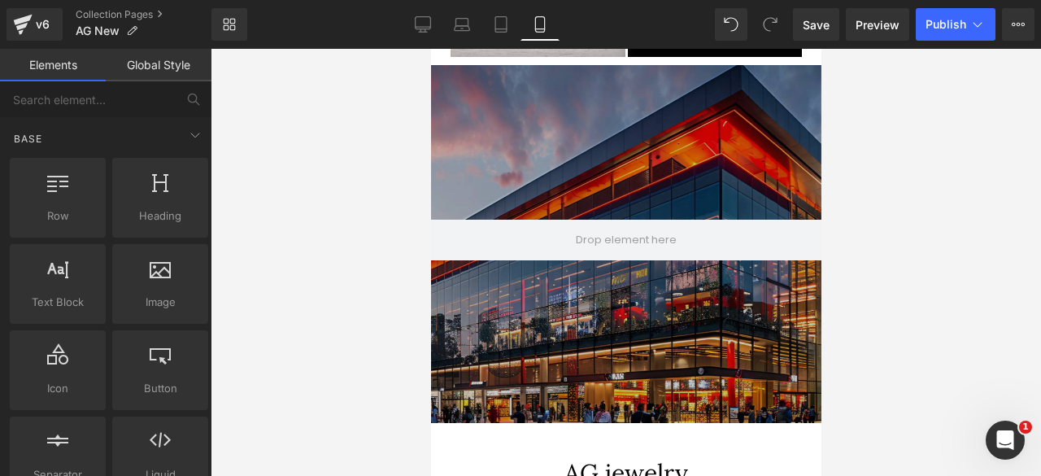
scroll to position [10193, 377]
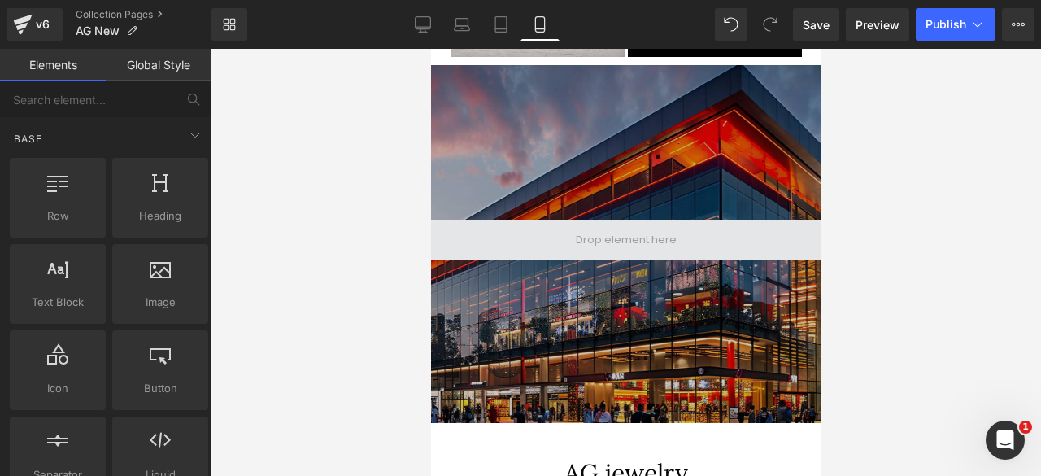
click at [489, 220] on span at bounding box center [625, 240] width 390 height 41
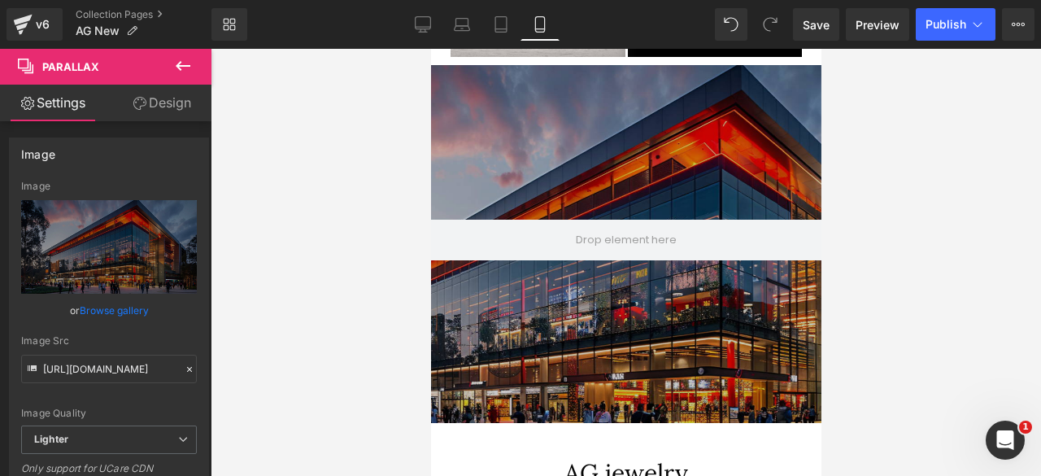
click at [179, 63] on icon at bounding box center [183, 66] width 15 height 10
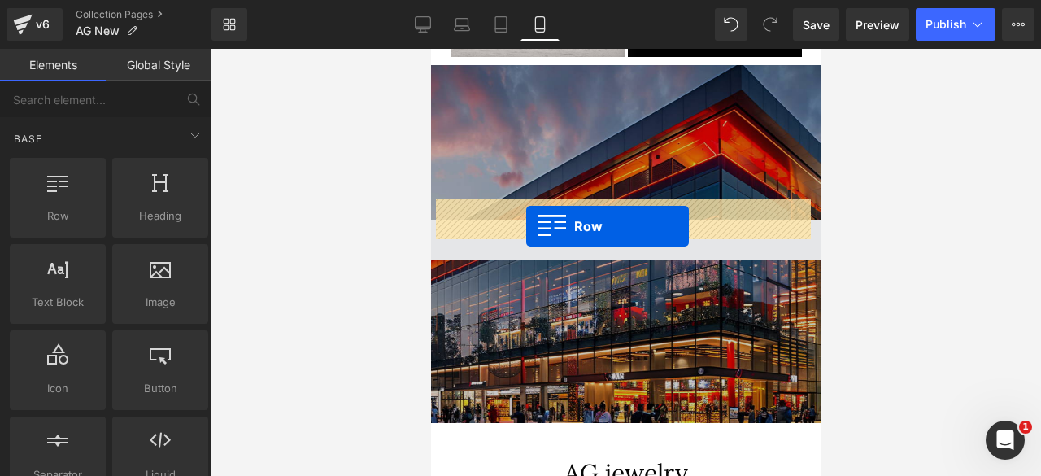
drag, startPoint x: 483, startPoint y: 245, endPoint x: 525, endPoint y: 226, distance: 46.2
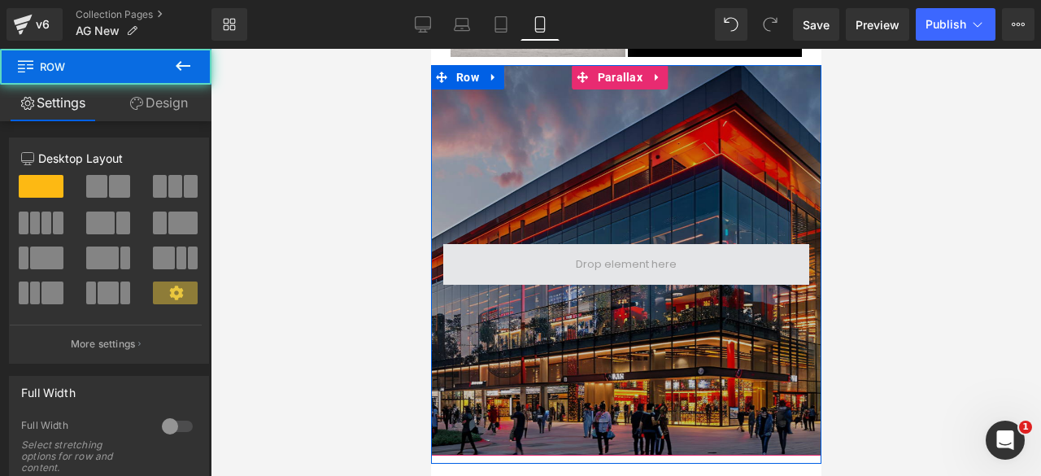
scroll to position [10225, 377]
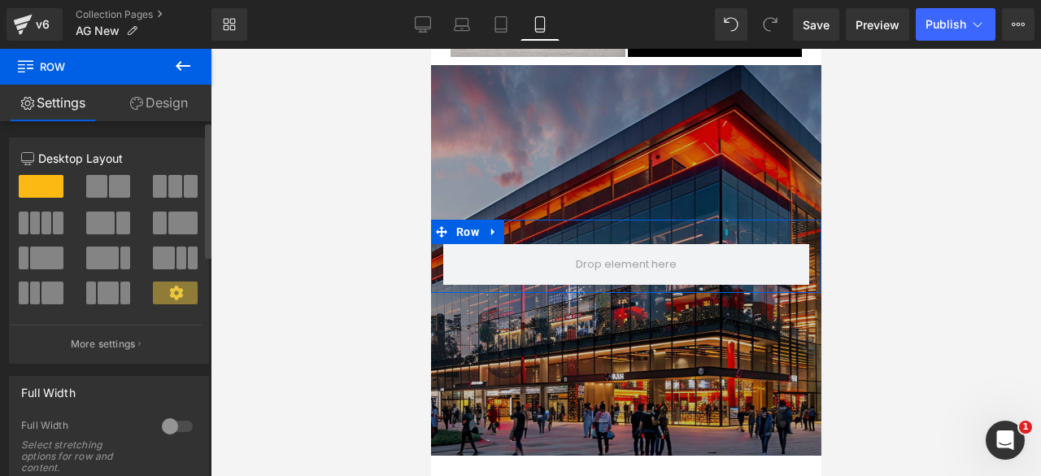
click at [24, 155] on icon at bounding box center [27, 158] width 13 height 13
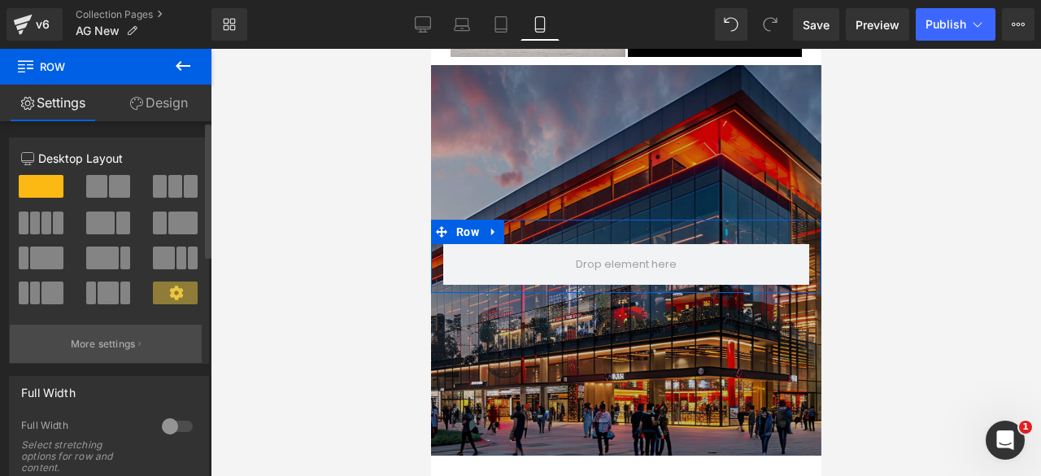
click at [135, 342] on p "More settings" at bounding box center [103, 344] width 65 height 15
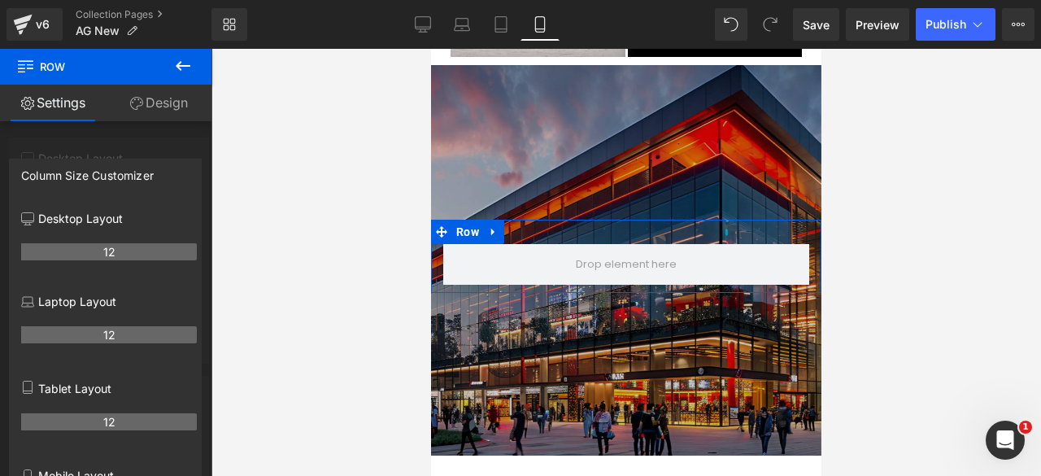
click at [54, 147] on div at bounding box center [106, 266] width 212 height 435
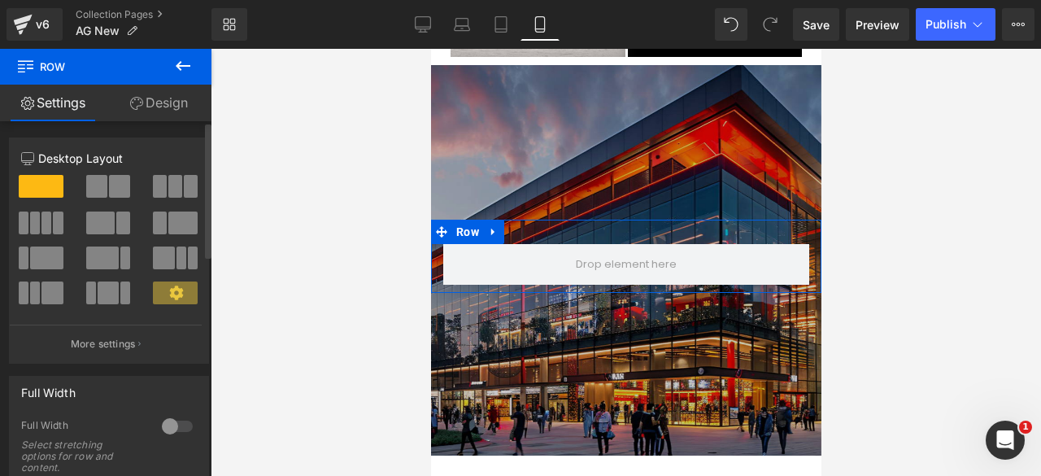
click at [41, 219] on span at bounding box center [46, 222] width 10 height 23
type input "1200"
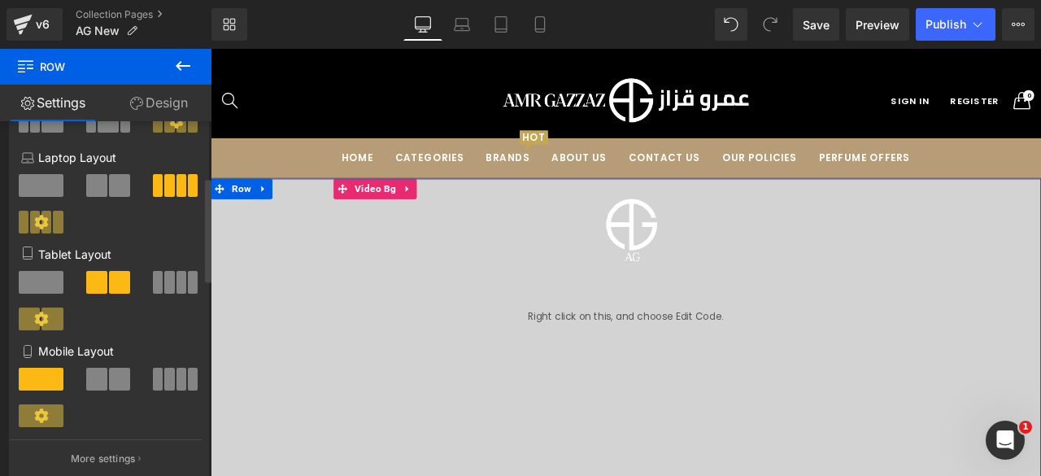
scroll to position [239, 0]
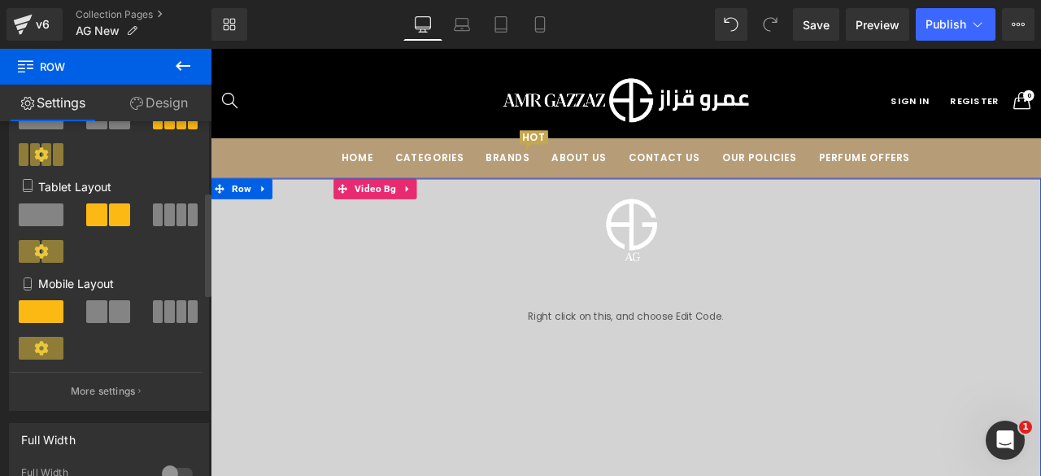
click at [99, 316] on span at bounding box center [96, 311] width 21 height 23
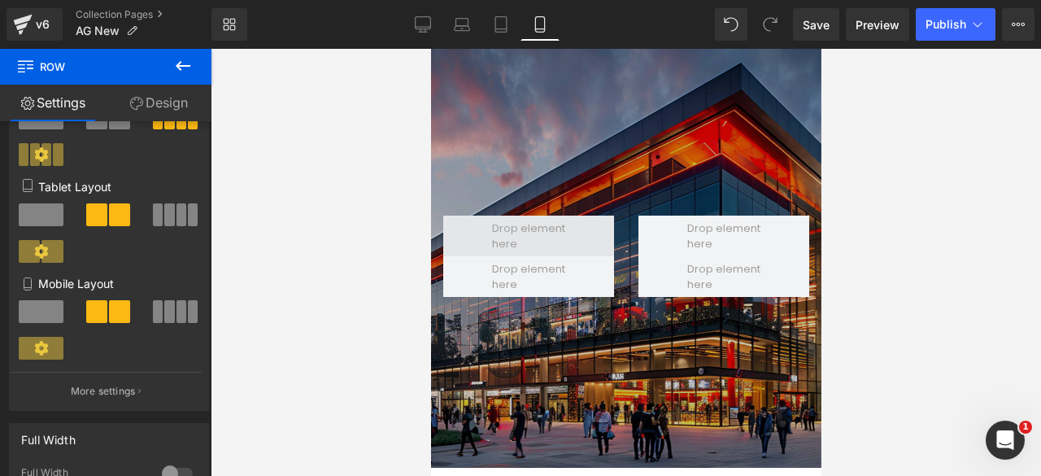
scroll to position [8, 8]
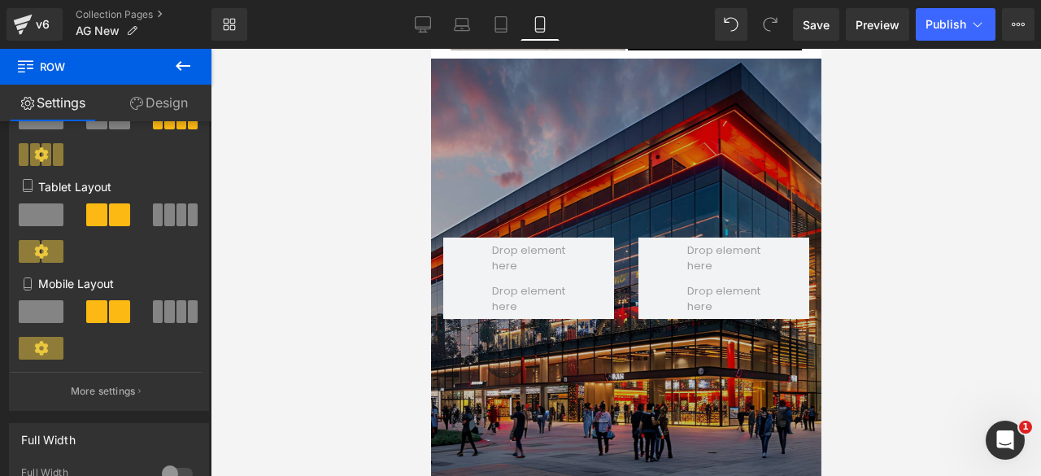
click at [179, 74] on icon at bounding box center [183, 66] width 20 height 20
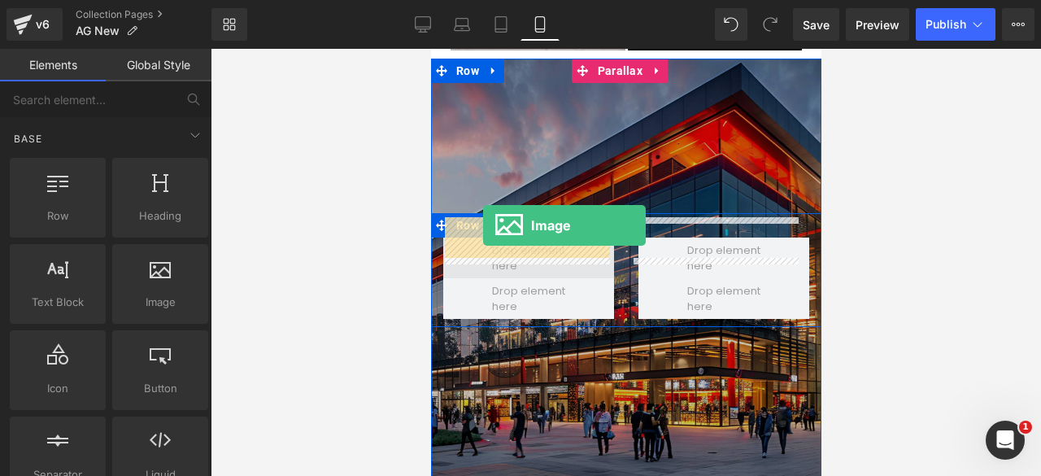
drag, startPoint x: 583, startPoint y: 338, endPoint x: 482, endPoint y: 225, distance: 150.9
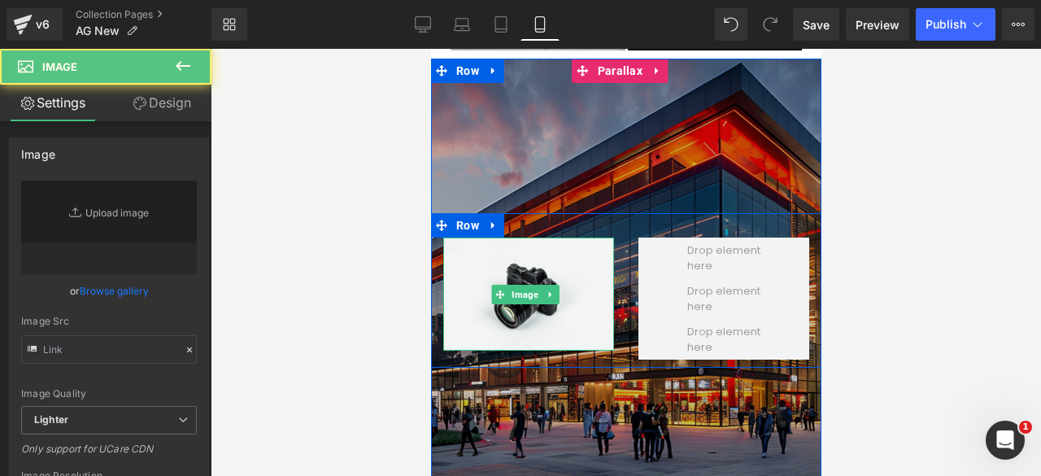
scroll to position [10266, 377]
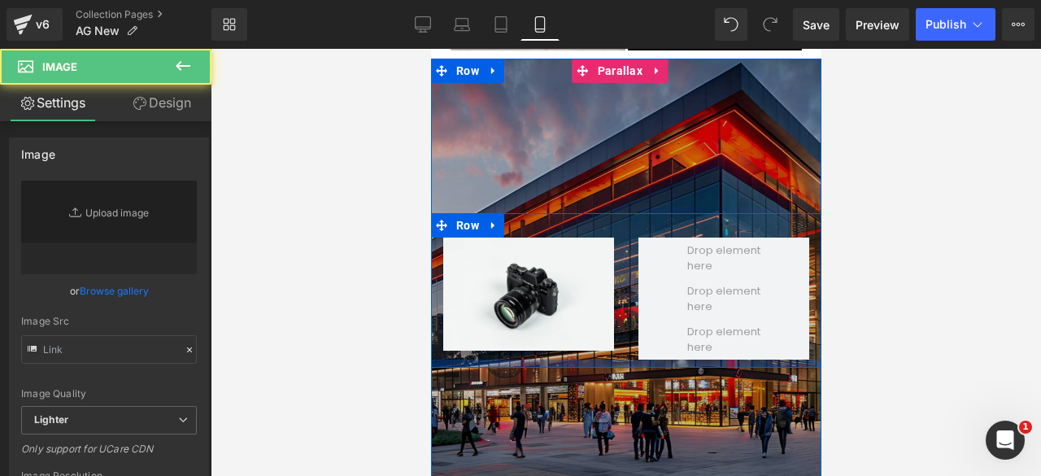
type input "//[DOMAIN_NAME][URL]"
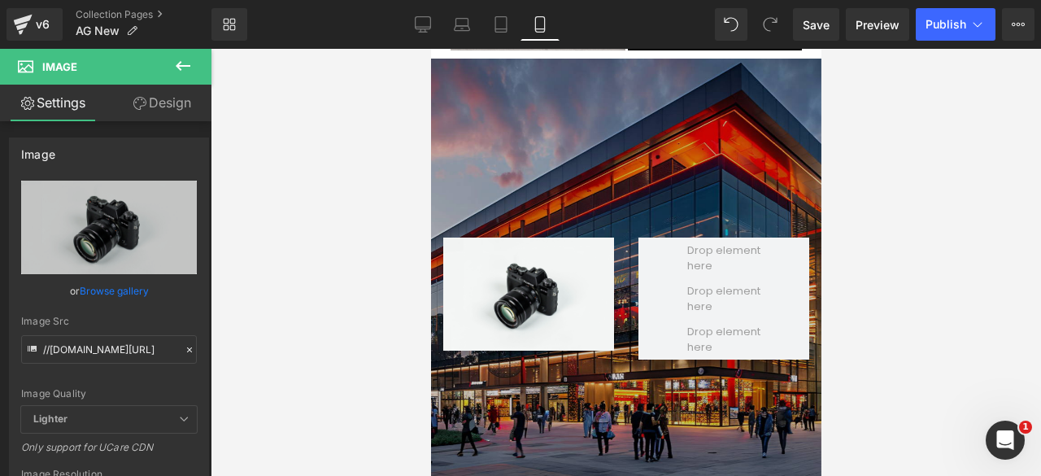
click at [182, 69] on icon at bounding box center [183, 66] width 20 height 20
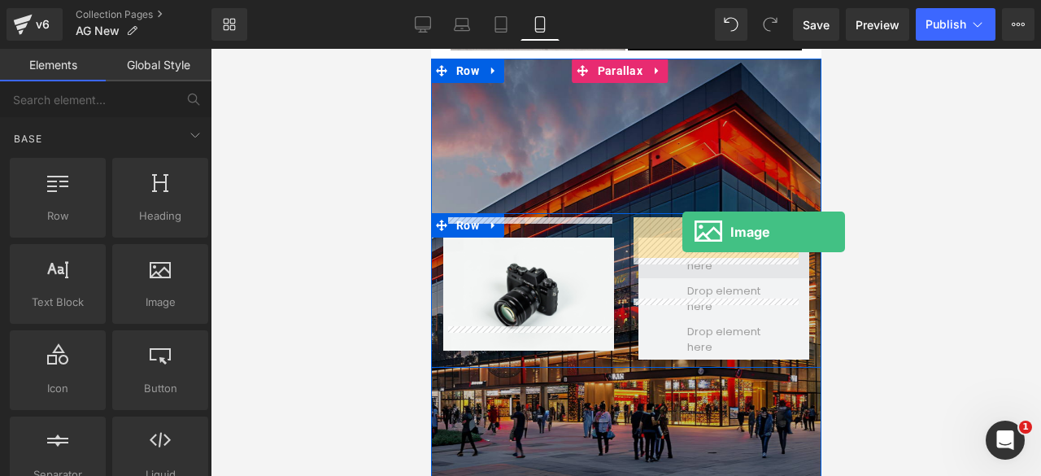
drag, startPoint x: 591, startPoint y: 333, endPoint x: 682, endPoint y: 232, distance: 136.0
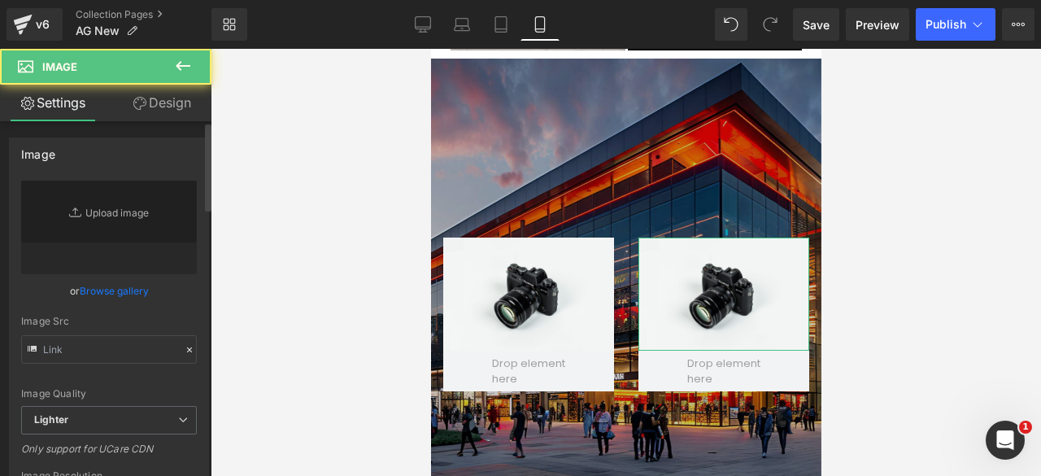
scroll to position [10334, 377]
type input "//[DOMAIN_NAME][URL]"
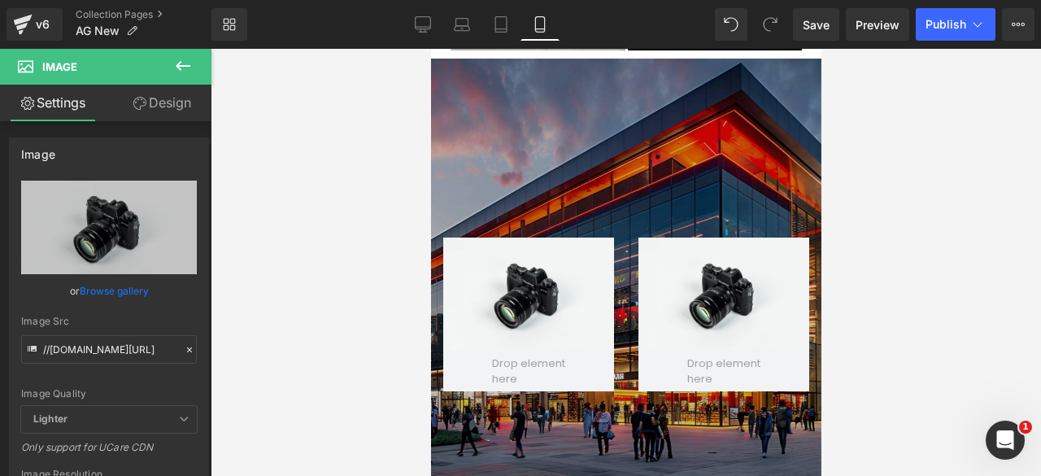
click at [184, 56] on icon at bounding box center [183, 66] width 20 height 20
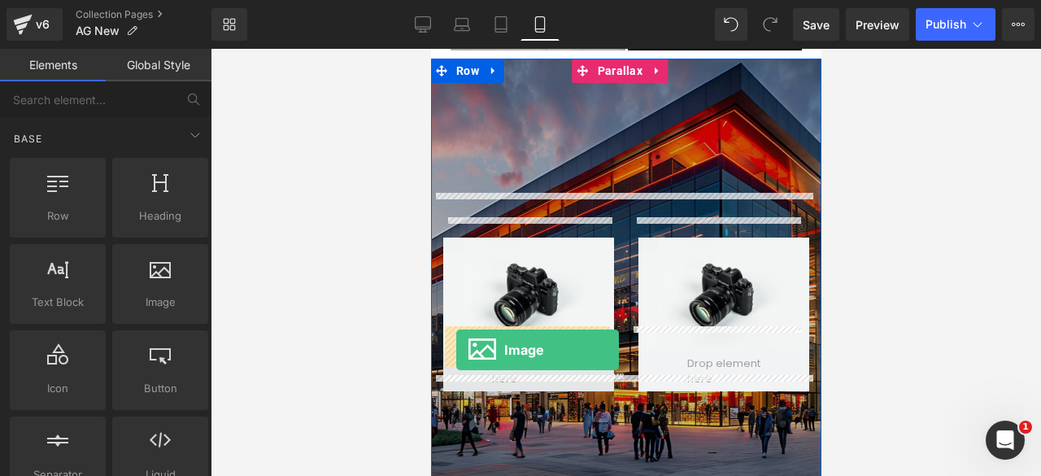
drag, startPoint x: 591, startPoint y: 340, endPoint x: 455, endPoint y: 350, distance: 136.2
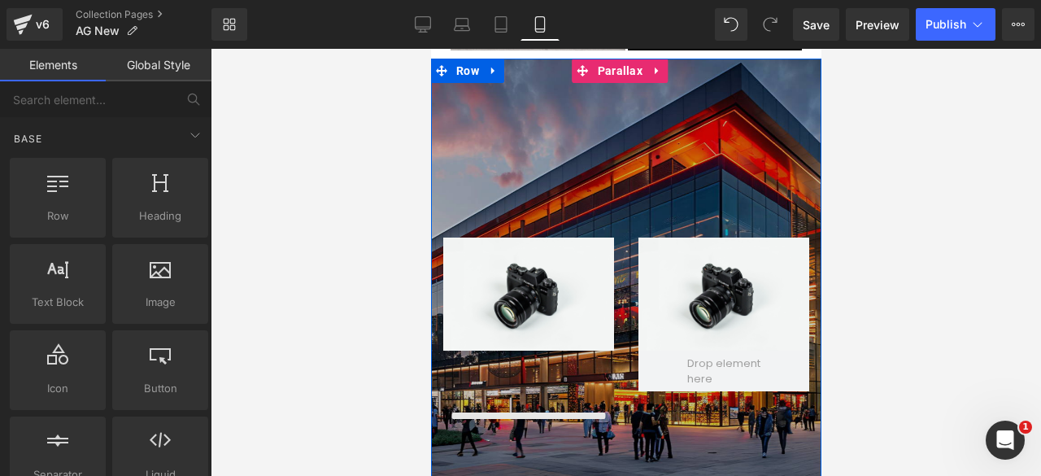
scroll to position [10375, 377]
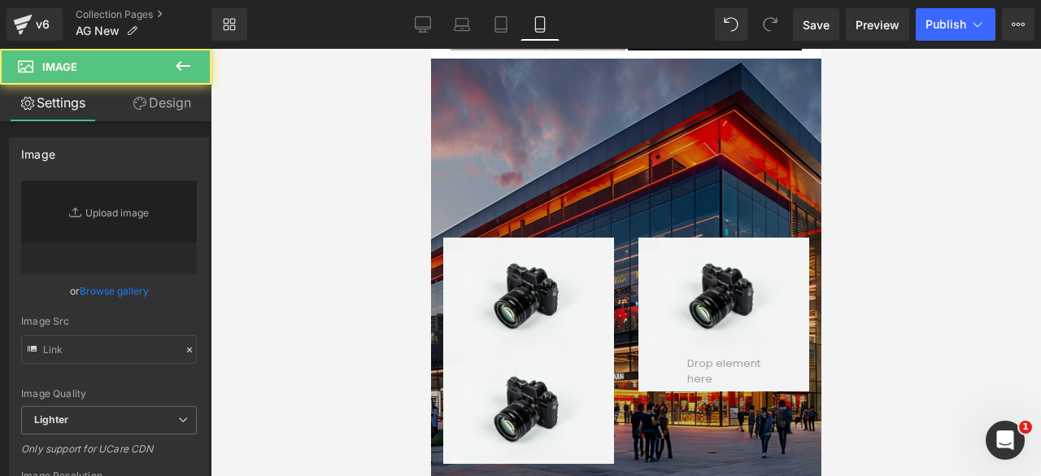
type input "//[DOMAIN_NAME][URL]"
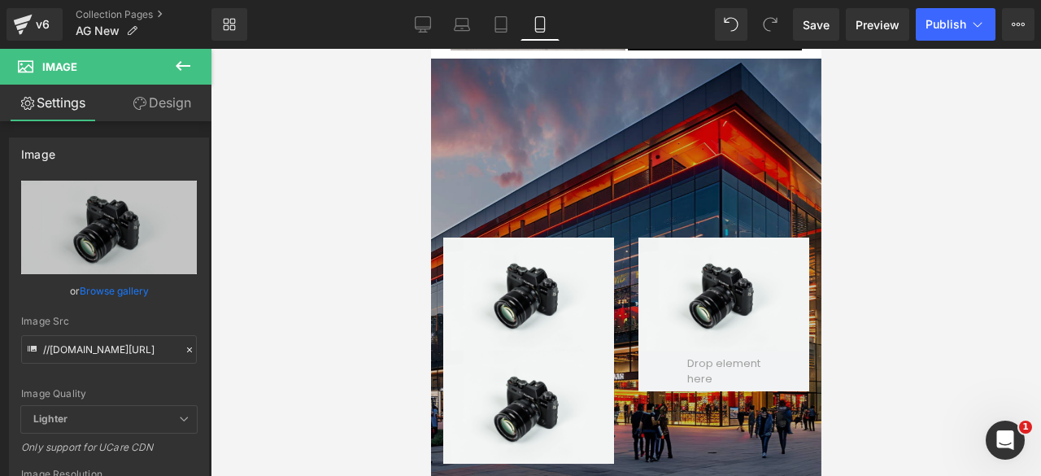
click at [179, 71] on icon at bounding box center [183, 66] width 20 height 20
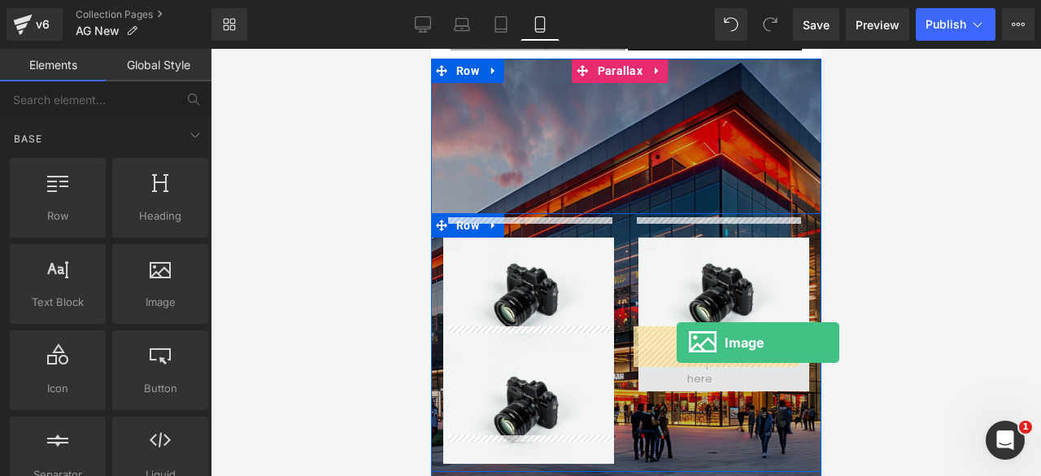
drag, startPoint x: 550, startPoint y: 314, endPoint x: 676, endPoint y: 342, distance: 129.2
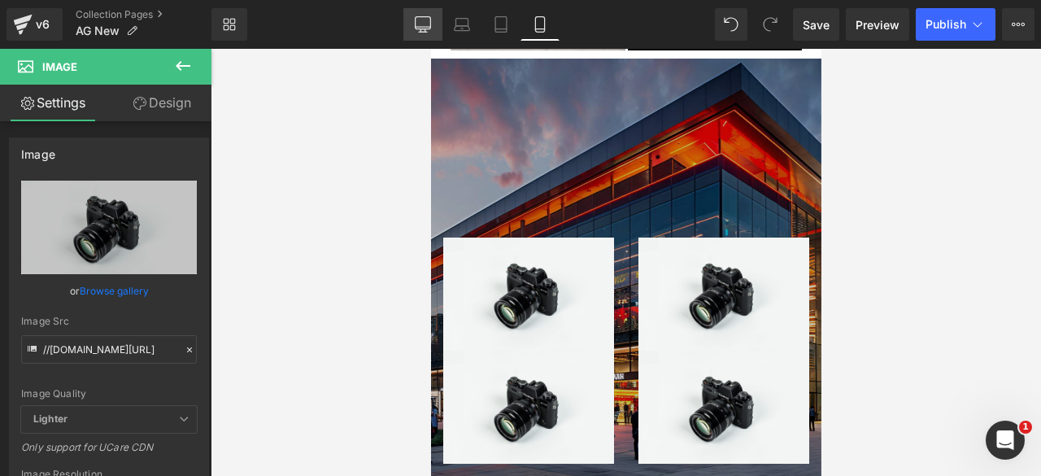
click at [428, 12] on link "Desktop" at bounding box center [422, 24] width 39 height 33
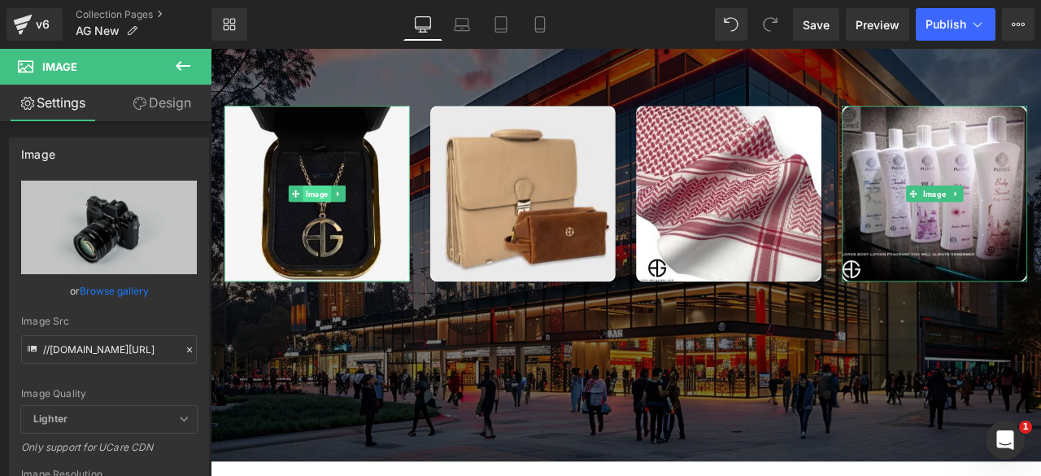
click at [331, 218] on span "Image" at bounding box center [336, 221] width 33 height 20
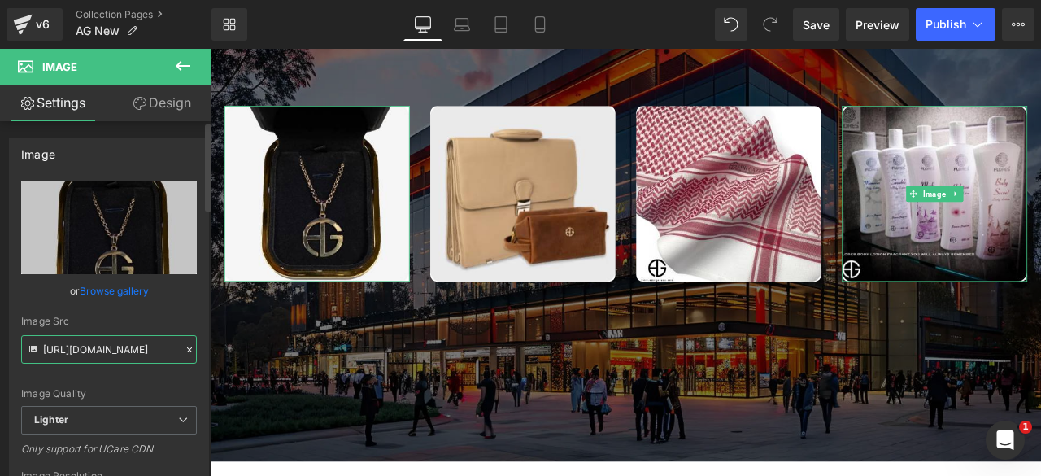
click at [81, 346] on input "[URL][DOMAIN_NAME]" at bounding box center [109, 349] width 176 height 28
click at [538, 17] on icon at bounding box center [540, 24] width 16 height 16
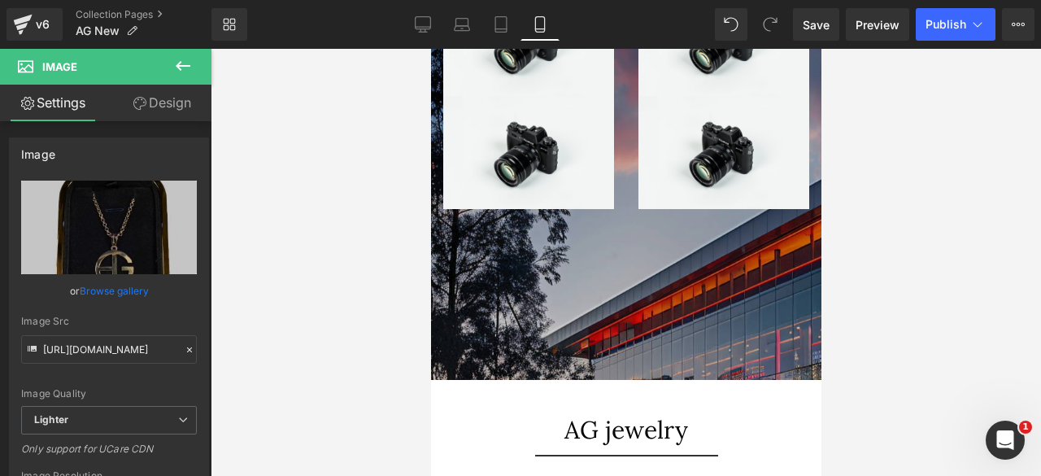
scroll to position [8, 8]
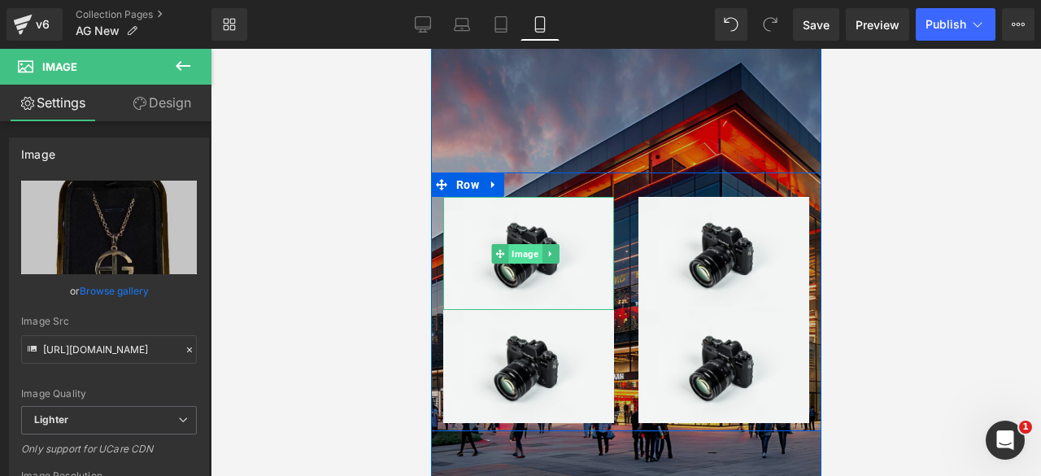
click at [524, 244] on span "Image" at bounding box center [524, 254] width 33 height 20
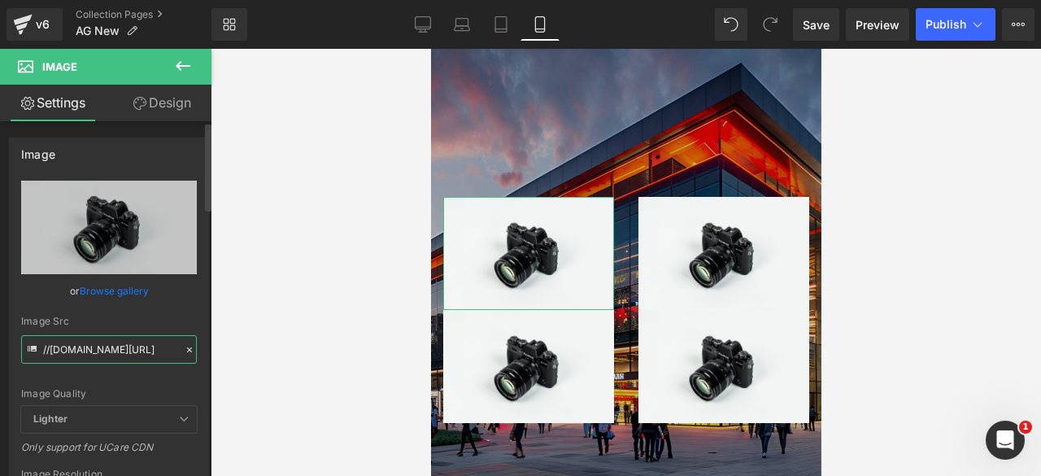
click at [85, 347] on input "//[DOMAIN_NAME][URL]" at bounding box center [109, 349] width 176 height 28
paste input "[URL][DOMAIN_NAME]"
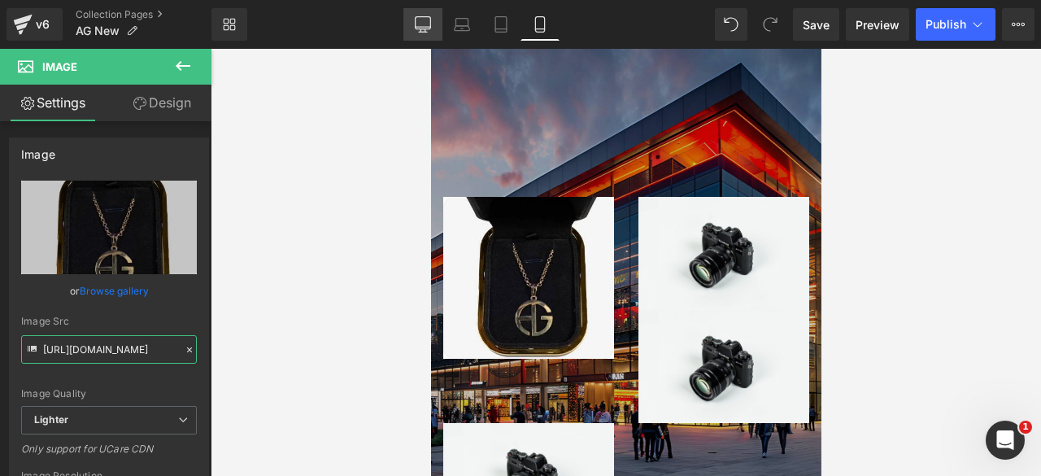
type input "[URL][DOMAIN_NAME]"
drag, startPoint x: 384, startPoint y: 219, endPoint x: 422, endPoint y: 23, distance: 199.7
click at [422, 23] on icon at bounding box center [423, 24] width 16 height 16
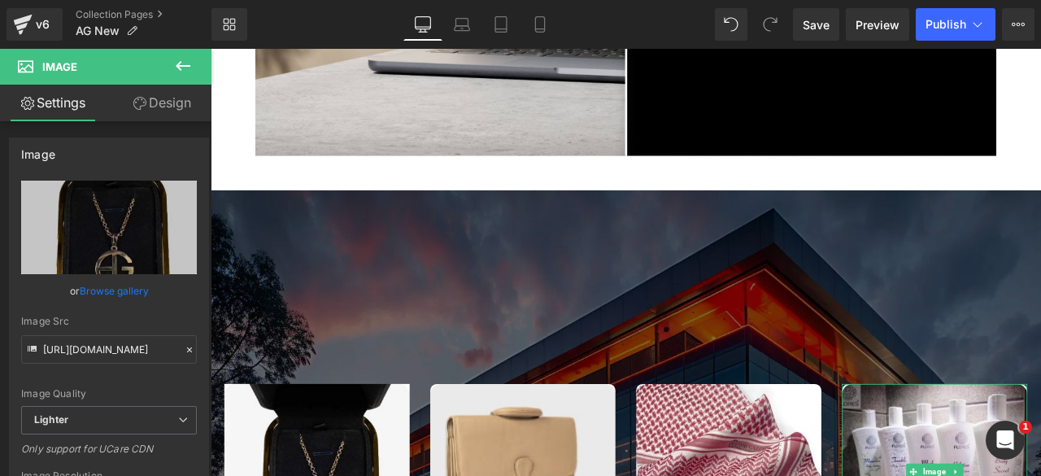
type input "auto"
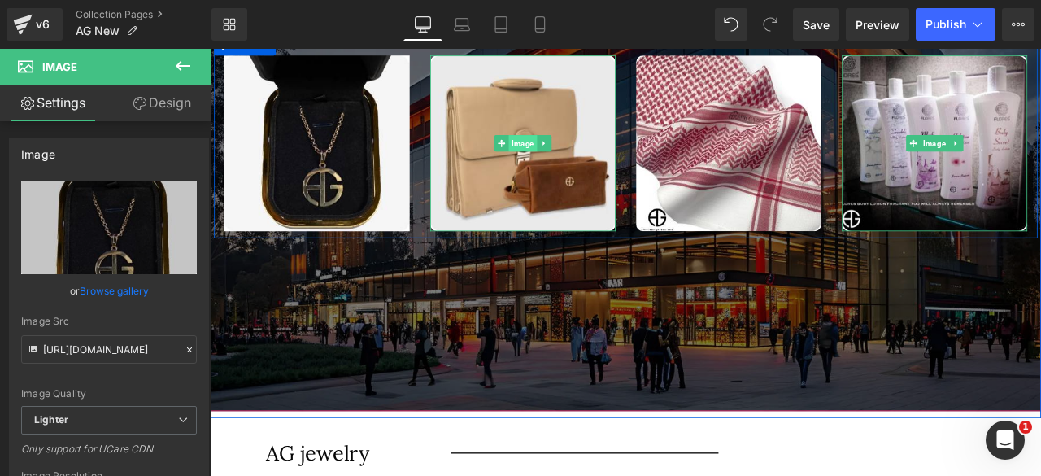
click at [573, 160] on span "Image" at bounding box center [580, 161] width 33 height 20
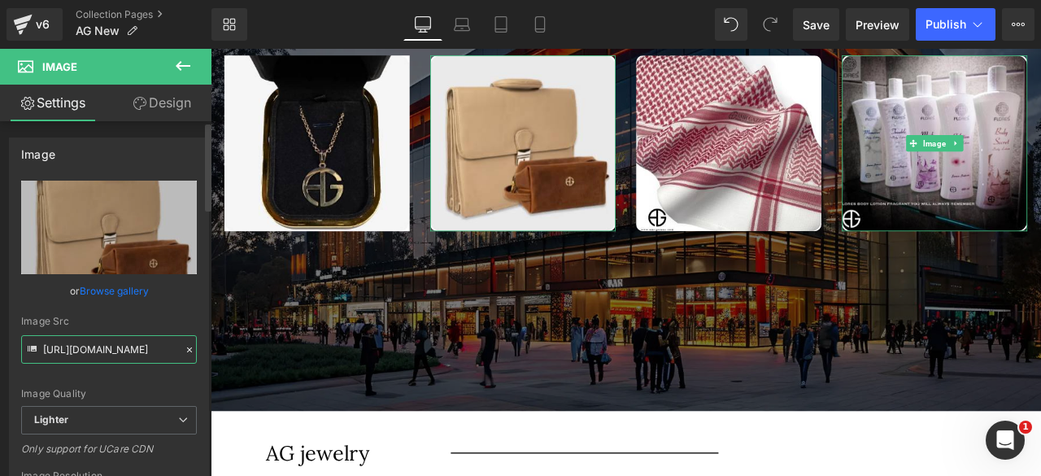
click at [76, 346] on input "[URL][DOMAIN_NAME]" at bounding box center [109, 349] width 176 height 28
click at [540, 25] on icon at bounding box center [540, 24] width 16 height 16
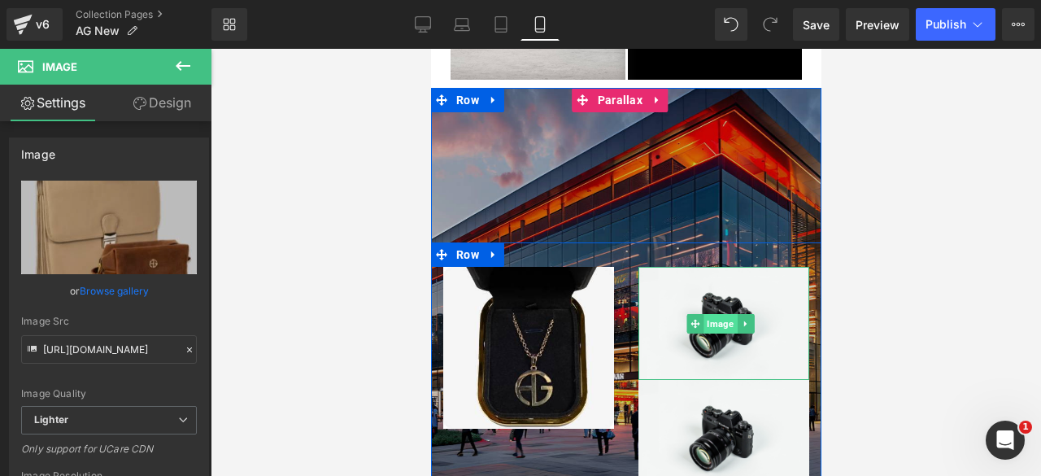
click at [713, 314] on span "Image" at bounding box center [720, 324] width 33 height 20
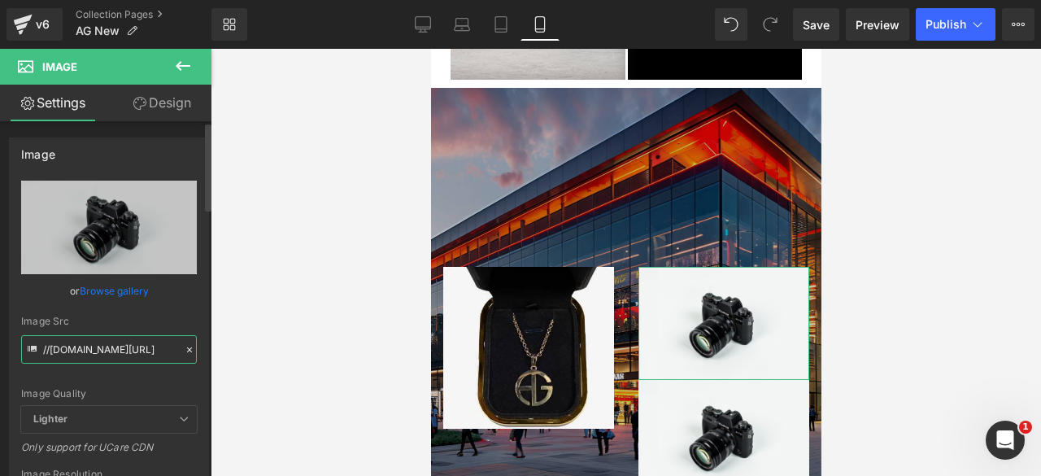
click at [81, 351] on input "//[DOMAIN_NAME][URL]" at bounding box center [109, 349] width 176 height 28
paste input "[URL][DOMAIN_NAME]"
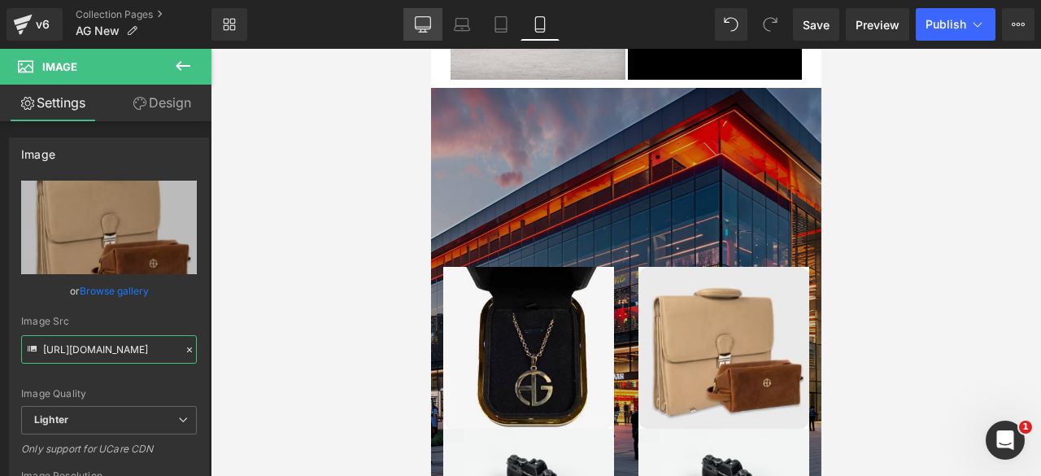
type input "[URL][DOMAIN_NAME]"
click at [420, 25] on icon at bounding box center [423, 24] width 16 height 16
type input "auto"
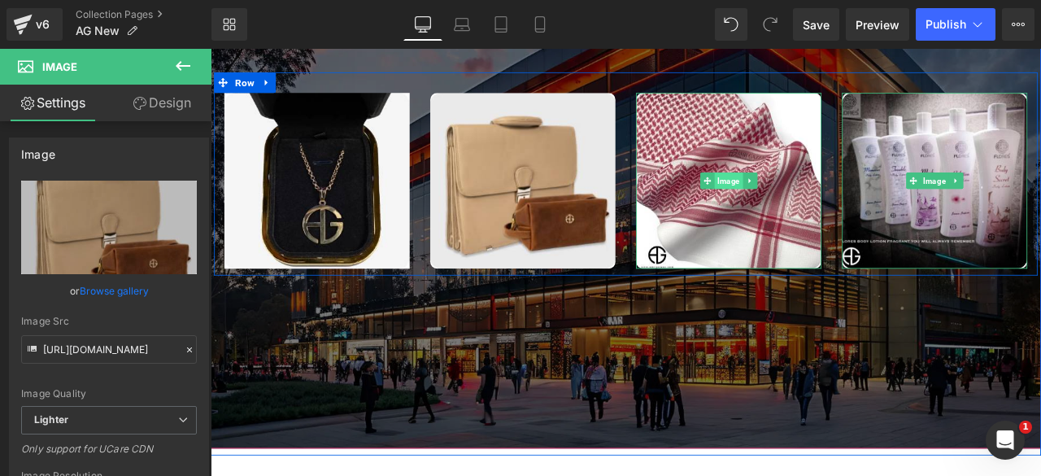
click at [815, 203] on span "Image" at bounding box center [824, 205] width 33 height 20
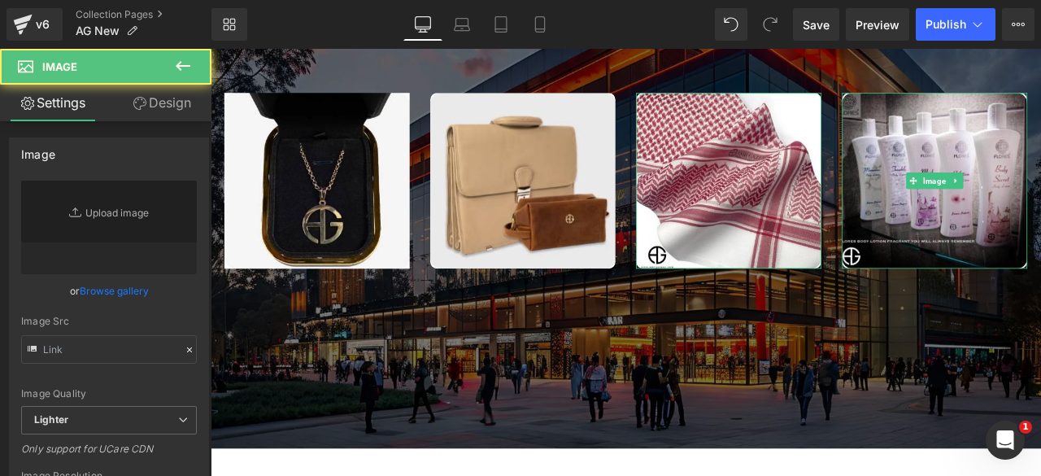
type input "[URL][DOMAIN_NAME]"
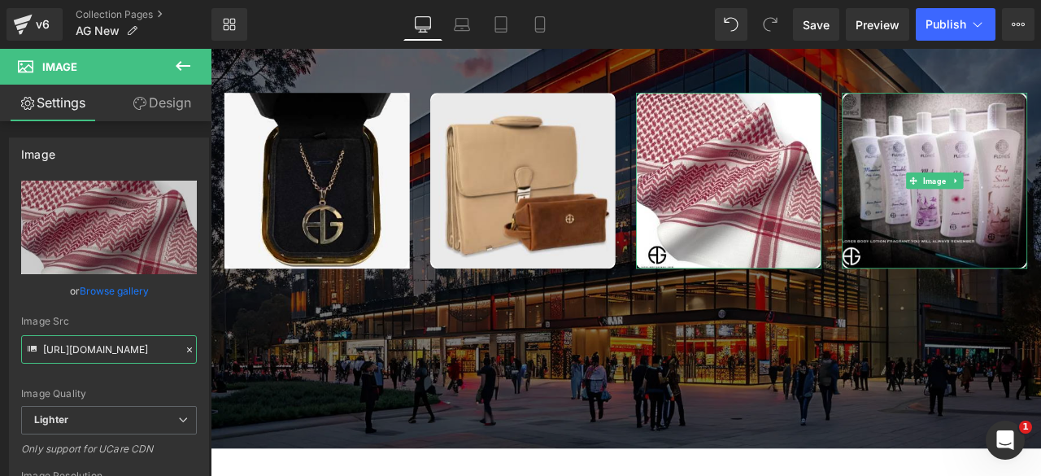
click at [85, 346] on input "[URL][DOMAIN_NAME]" at bounding box center [109, 349] width 176 height 28
click at [538, 24] on icon at bounding box center [540, 24] width 16 height 16
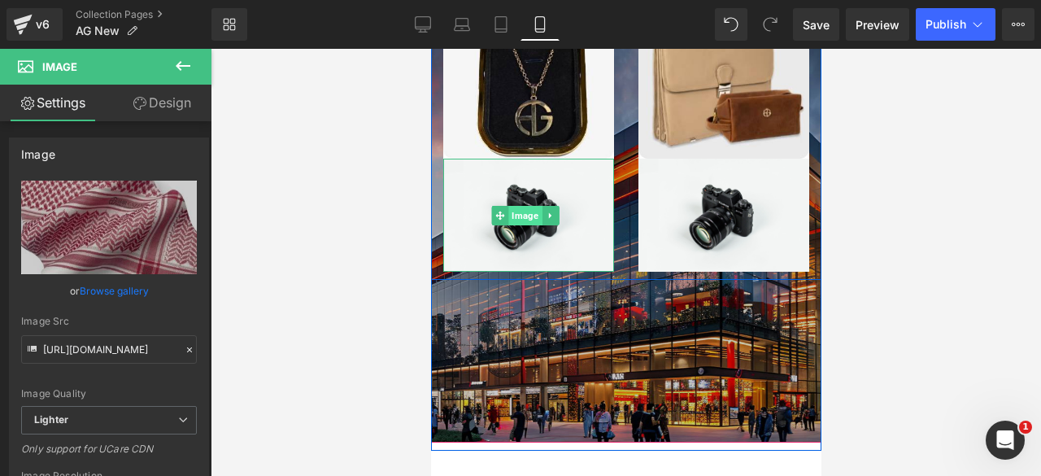
click at [524, 206] on span "Image" at bounding box center [524, 216] width 33 height 20
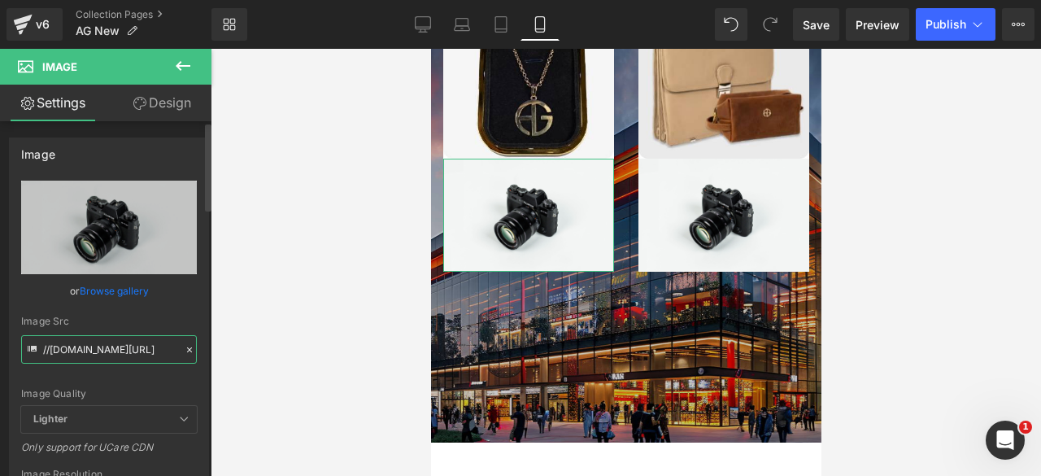
click at [98, 347] on input "//[DOMAIN_NAME][URL]" at bounding box center [109, 349] width 176 height 28
paste input "[URL][DOMAIN_NAME]"
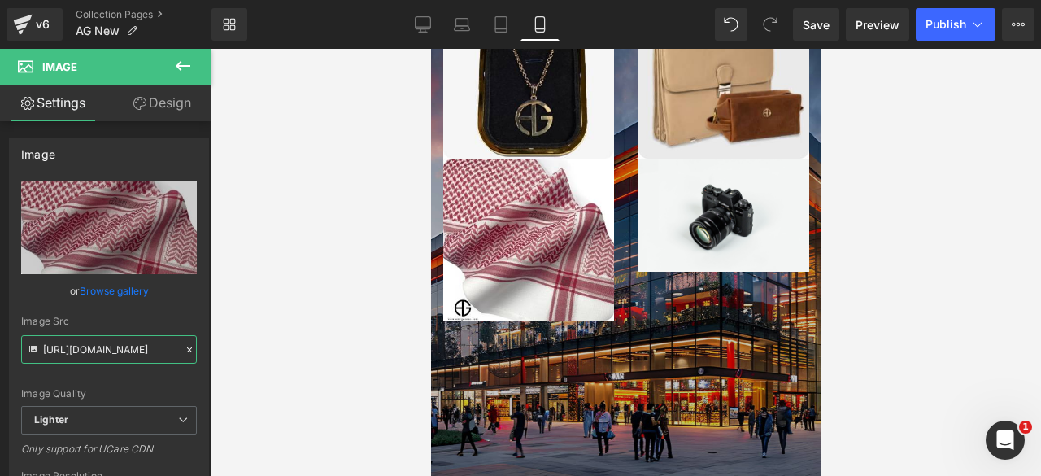
type input "[URL][DOMAIN_NAME]"
click at [432, 30] on link "Desktop" at bounding box center [422, 24] width 39 height 33
type input "auto"
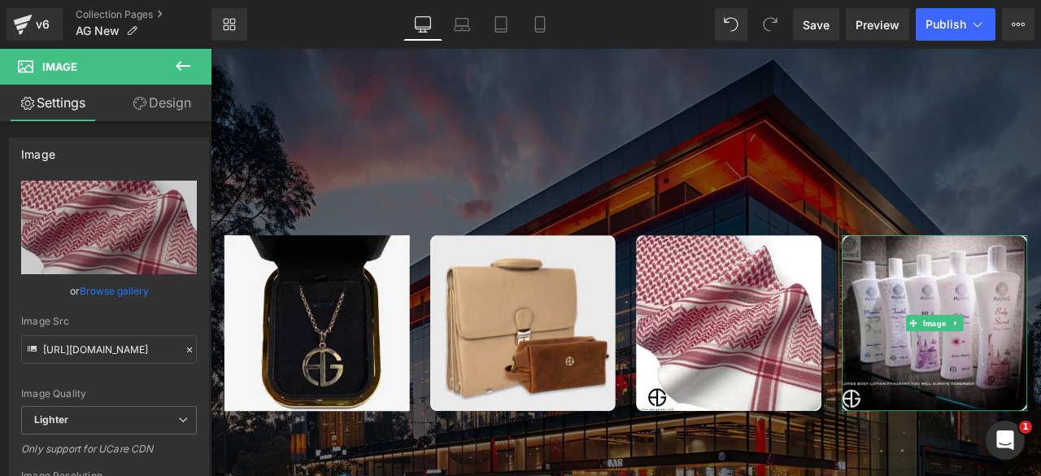
scroll to position [3276, 0]
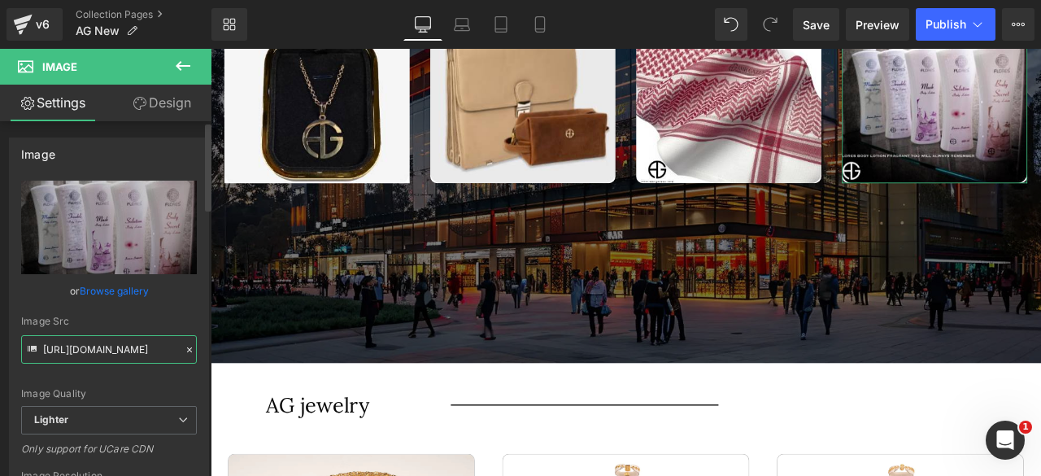
click at [78, 349] on input "[URL][DOMAIN_NAME]" at bounding box center [109, 349] width 176 height 28
click at [528, 17] on link "Mobile" at bounding box center [540, 24] width 39 height 33
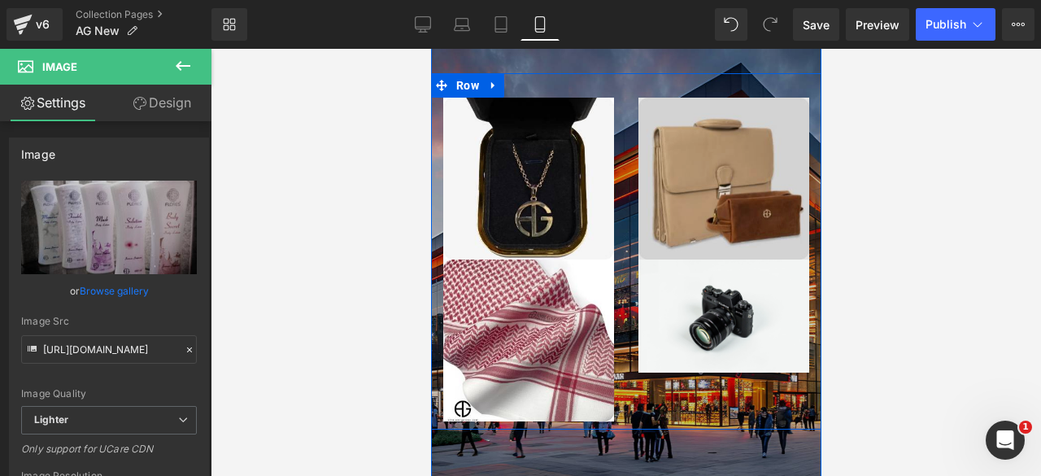
scroll to position [2864, 0]
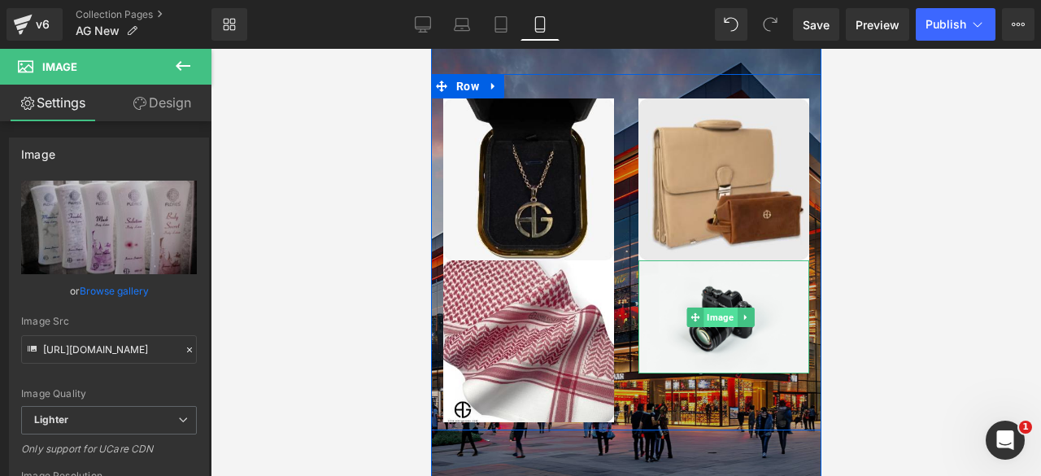
click at [711, 307] on span "Image" at bounding box center [720, 317] width 33 height 20
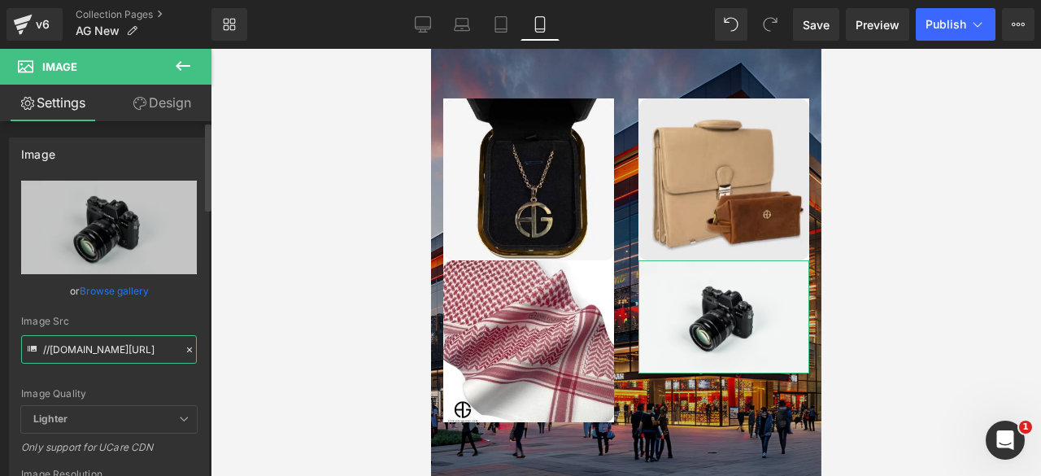
click at [75, 346] on input "//[DOMAIN_NAME][URL]" at bounding box center [109, 349] width 176 height 28
paste input "[URL][DOMAIN_NAME]"
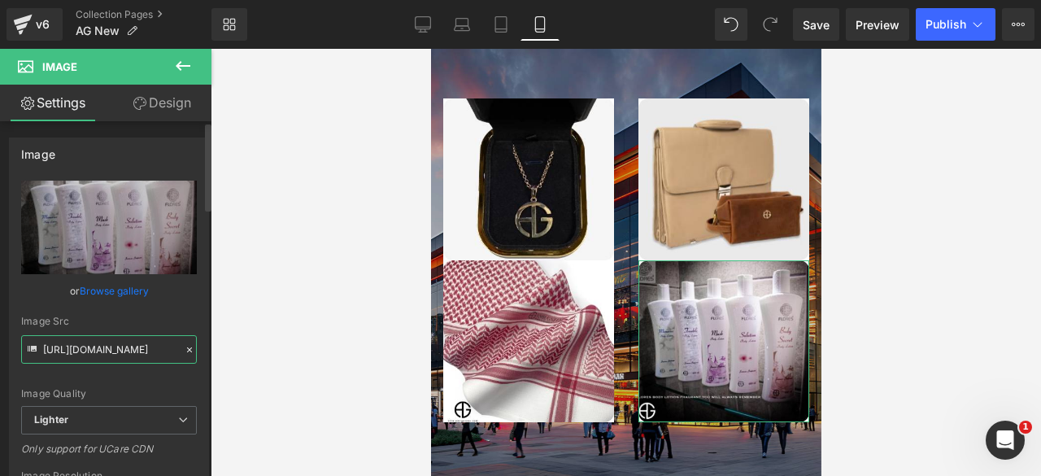
type input "[URL][DOMAIN_NAME]"
click at [111, 388] on div "Image Quality" at bounding box center [109, 393] width 176 height 11
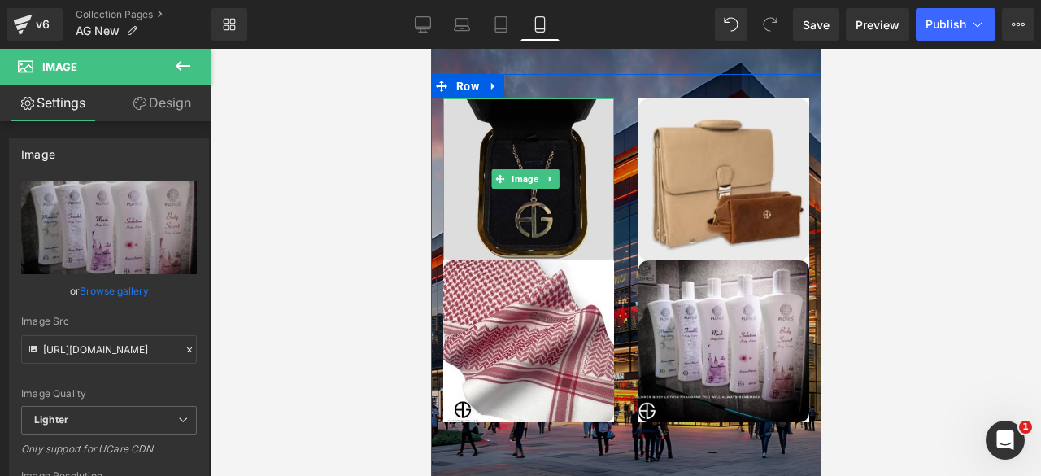
scroll to position [2802, 0]
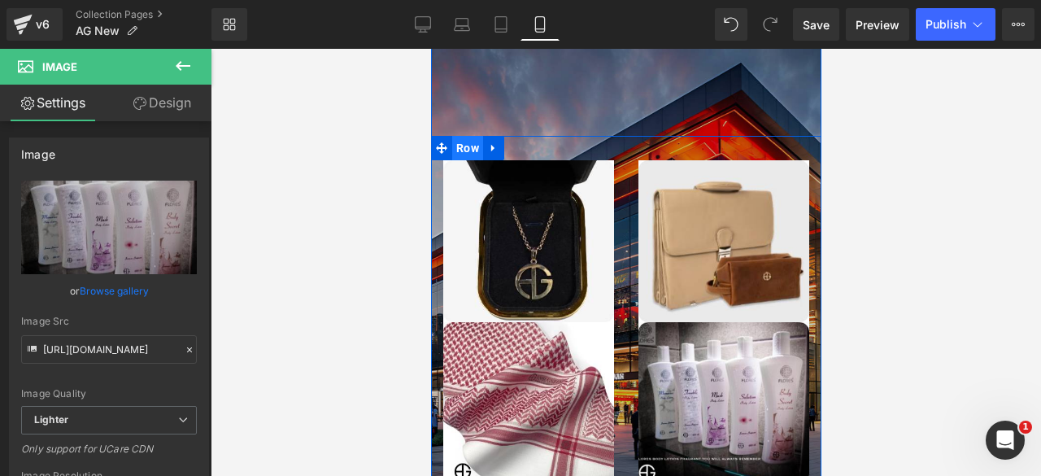
click at [467, 136] on span "Row" at bounding box center [466, 148] width 31 height 24
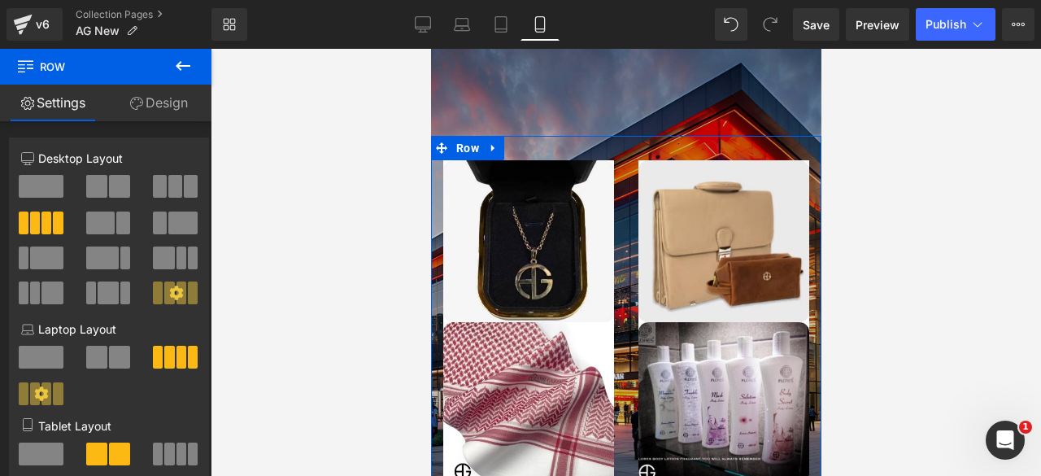
click at [164, 97] on link "Design" at bounding box center [159, 103] width 106 height 37
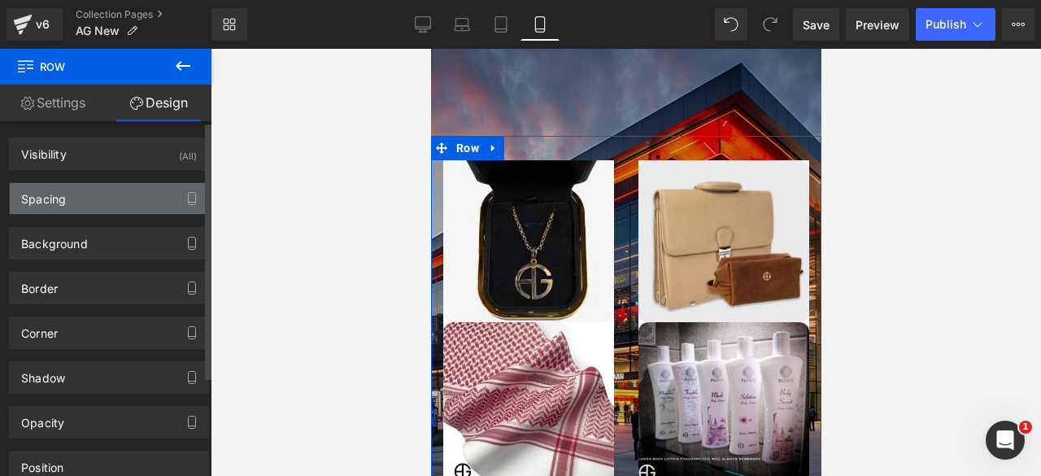
click at [67, 199] on div "Spacing" at bounding box center [109, 198] width 198 height 31
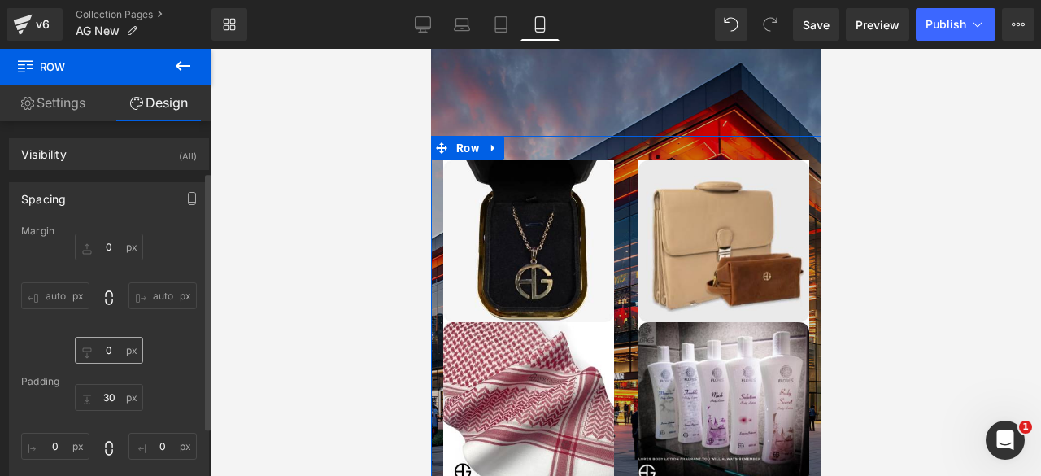
scroll to position [90, 0]
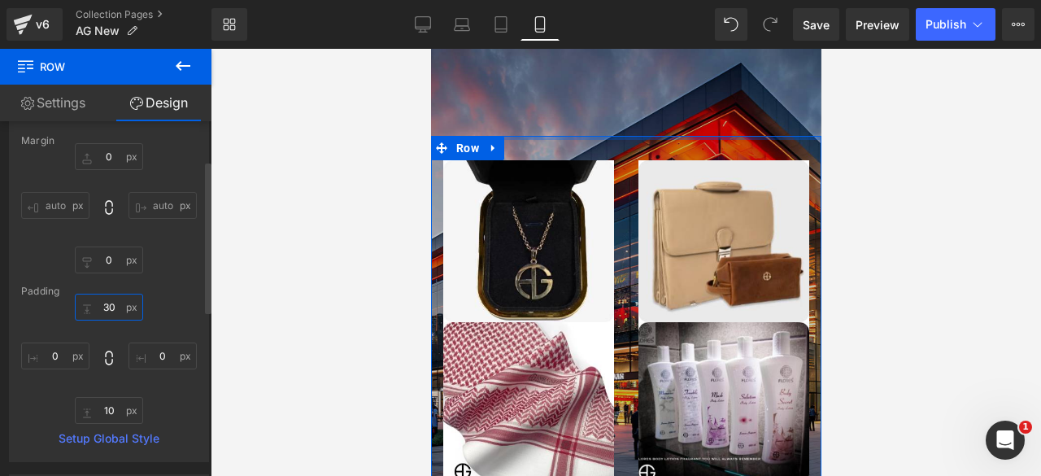
click at [106, 307] on input "30" at bounding box center [109, 307] width 68 height 27
click at [107, 413] on input "10" at bounding box center [109, 410] width 68 height 27
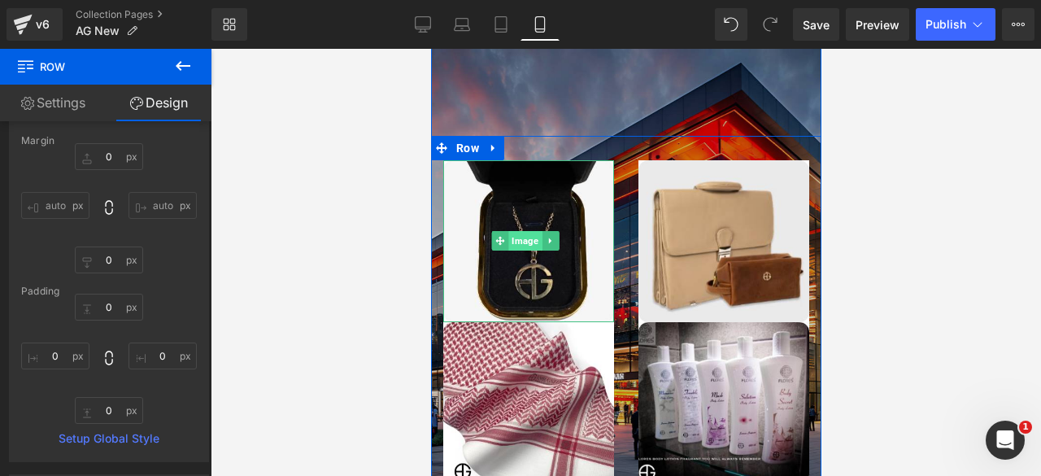
click at [524, 231] on span "Image" at bounding box center [524, 241] width 33 height 20
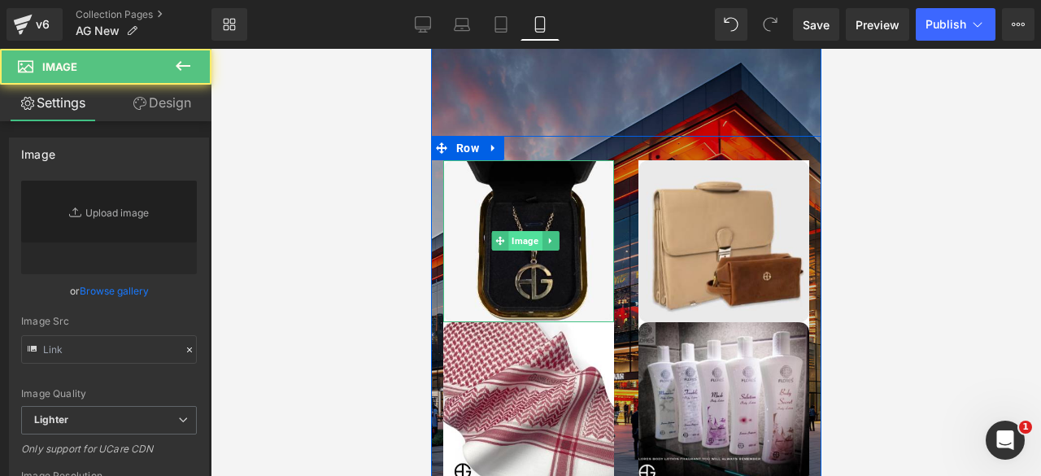
type input "[URL][DOMAIN_NAME]"
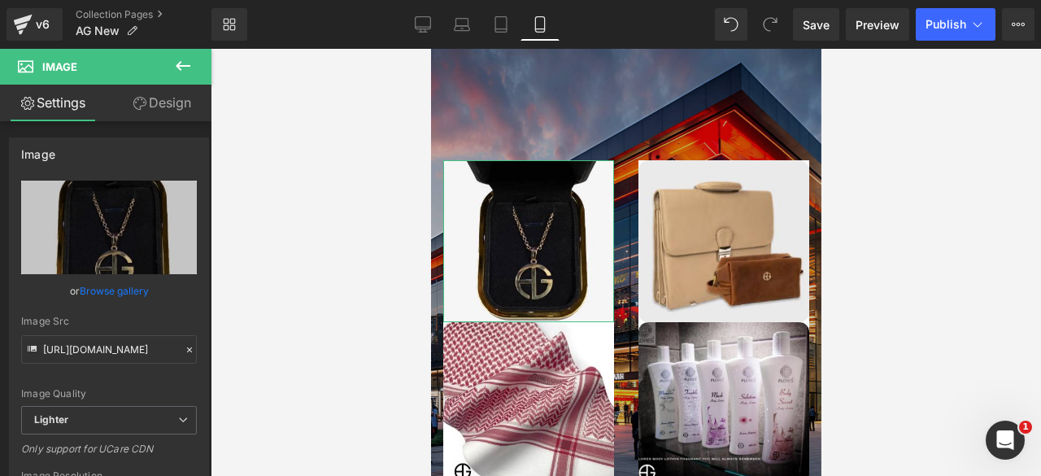
click at [148, 95] on link "Design" at bounding box center [162, 103] width 106 height 37
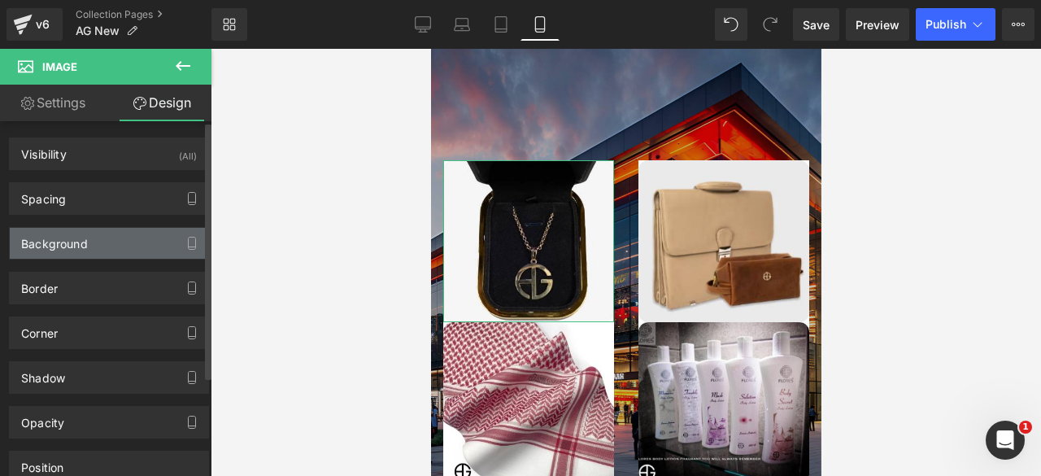
type input "0"
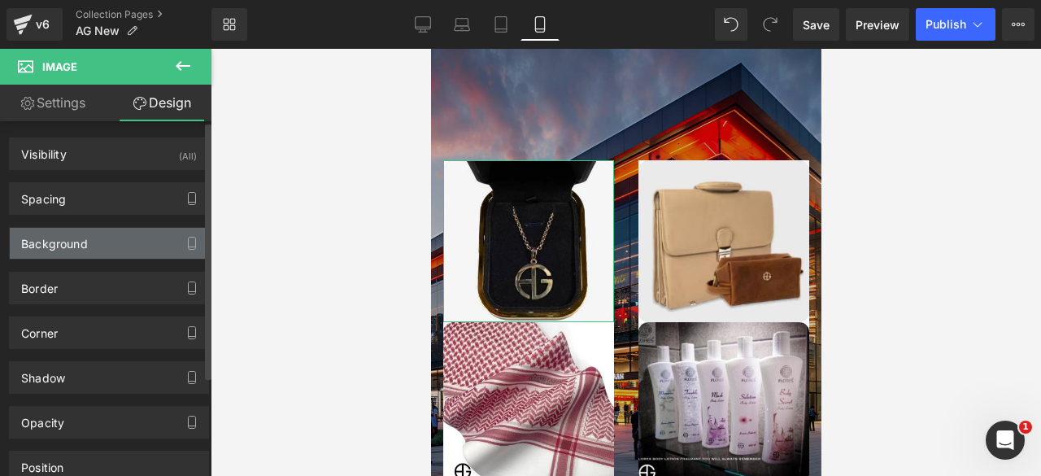
type input "0"
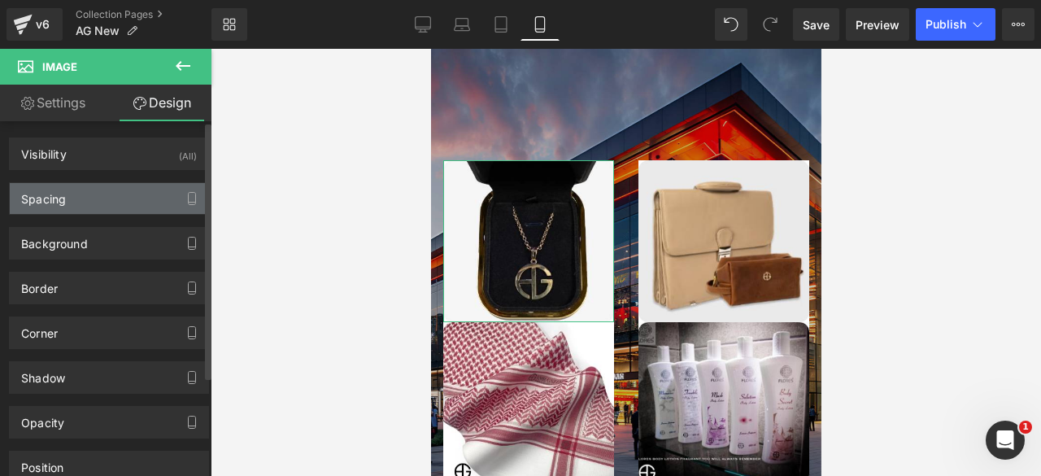
click at [105, 189] on div "Spacing" at bounding box center [109, 198] width 198 height 31
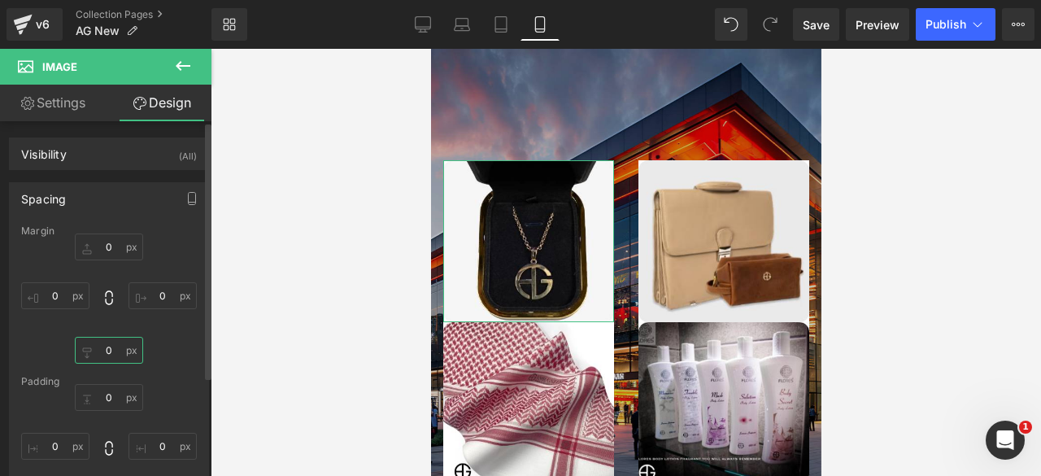
click at [102, 346] on input "0" at bounding box center [109, 350] width 68 height 27
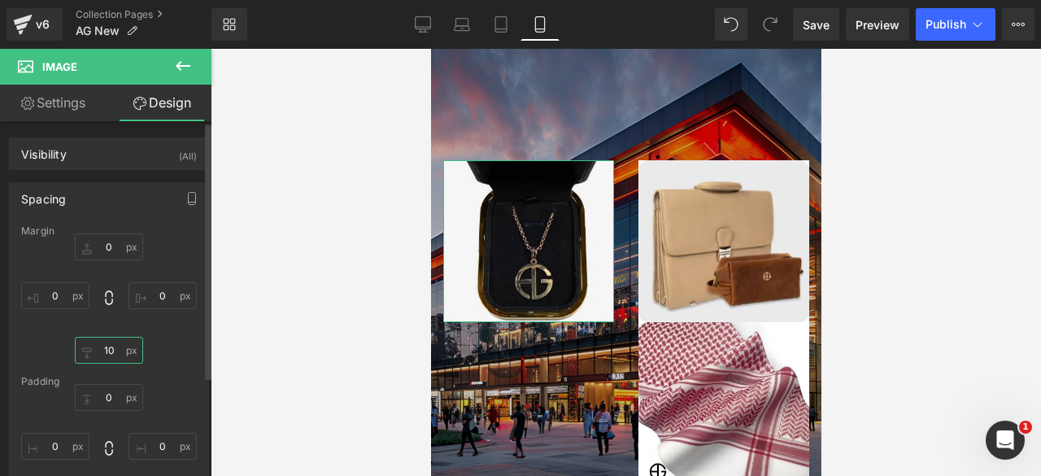
scroll to position [10653, 377]
type input "1"
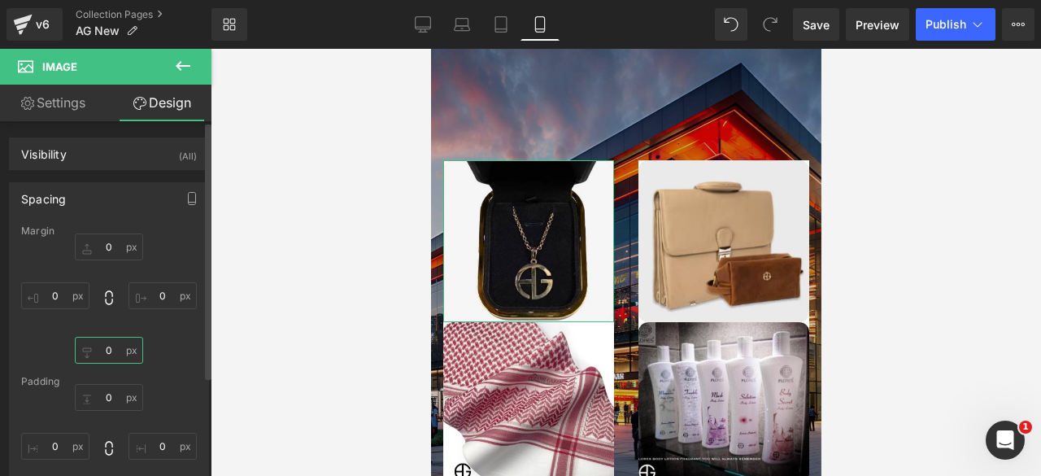
scroll to position [10497, 377]
type input "2"
click at [107, 242] on input "0" at bounding box center [109, 246] width 68 height 27
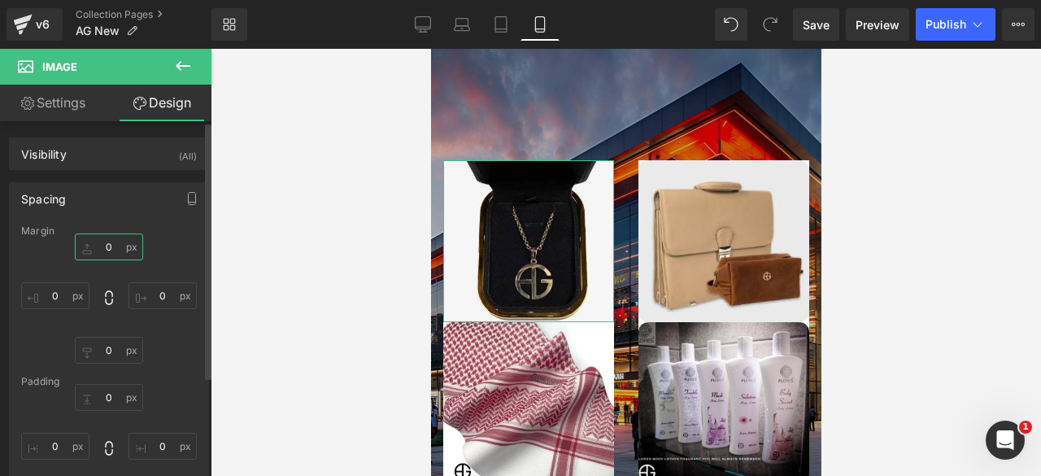
type input "2"
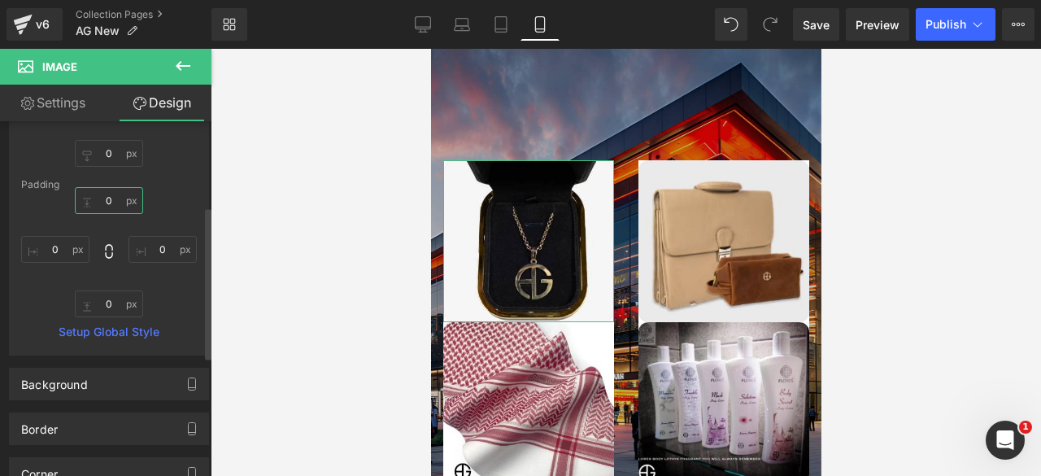
click at [102, 198] on input "0" at bounding box center [109, 200] width 68 height 27
type input "2"
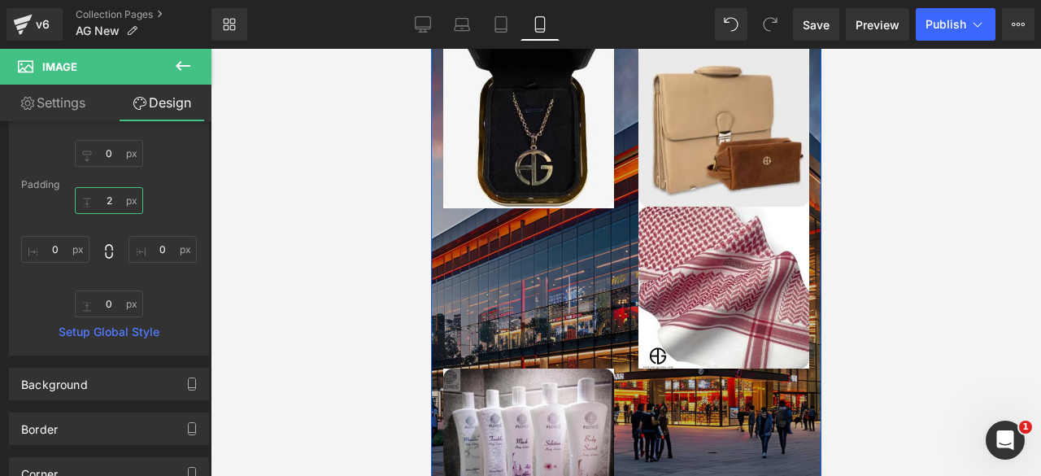
scroll to position [2921, 0]
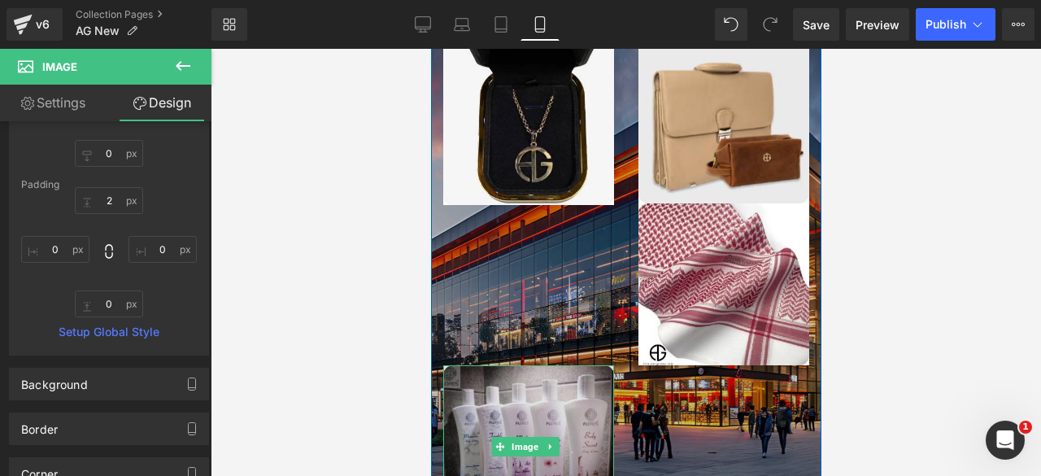
click at [516, 376] on img at bounding box center [527, 446] width 171 height 162
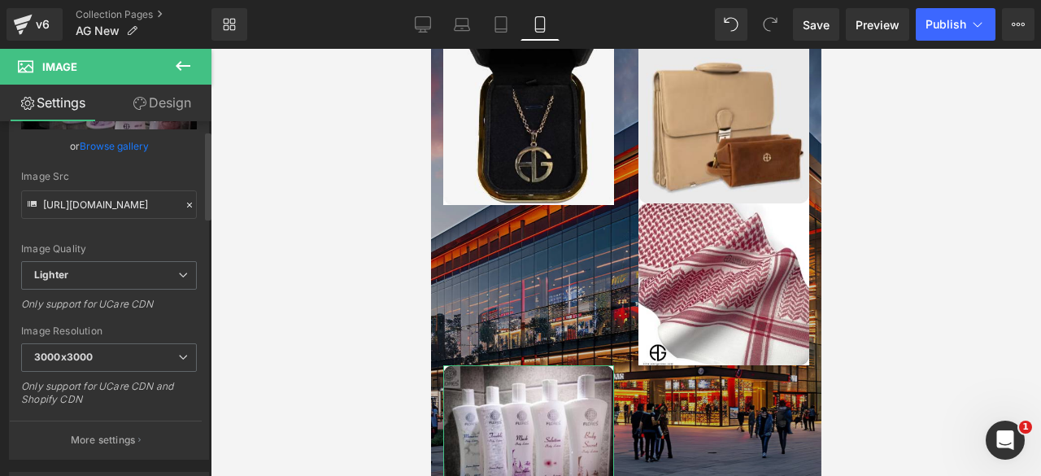
scroll to position [0, 0]
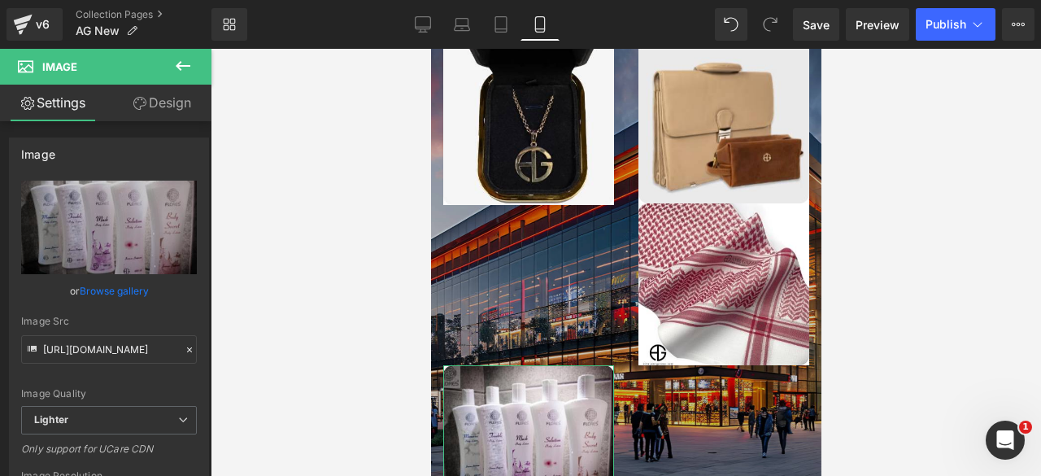
click at [159, 110] on link "Design" at bounding box center [162, 103] width 106 height 37
click at [0, 0] on div "Spacing" at bounding box center [0, 0] width 0 height 0
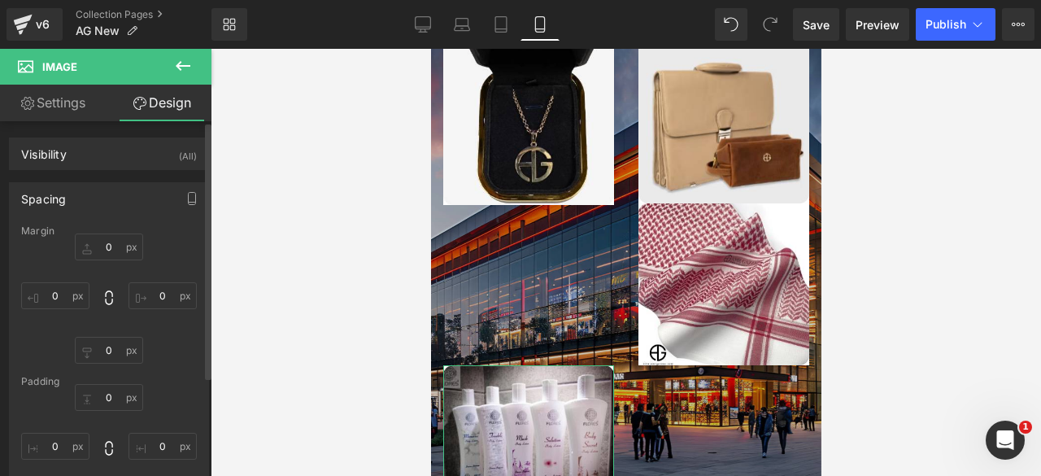
type input "0"
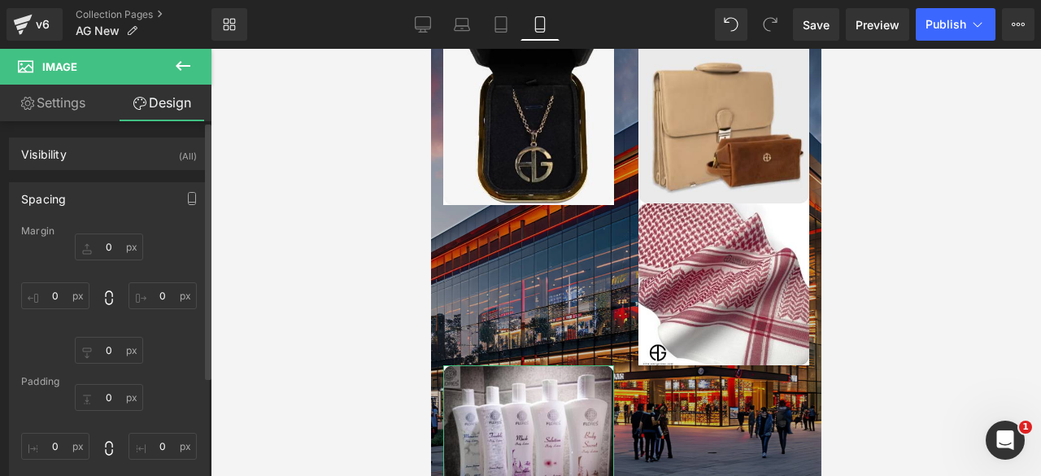
type input "0"
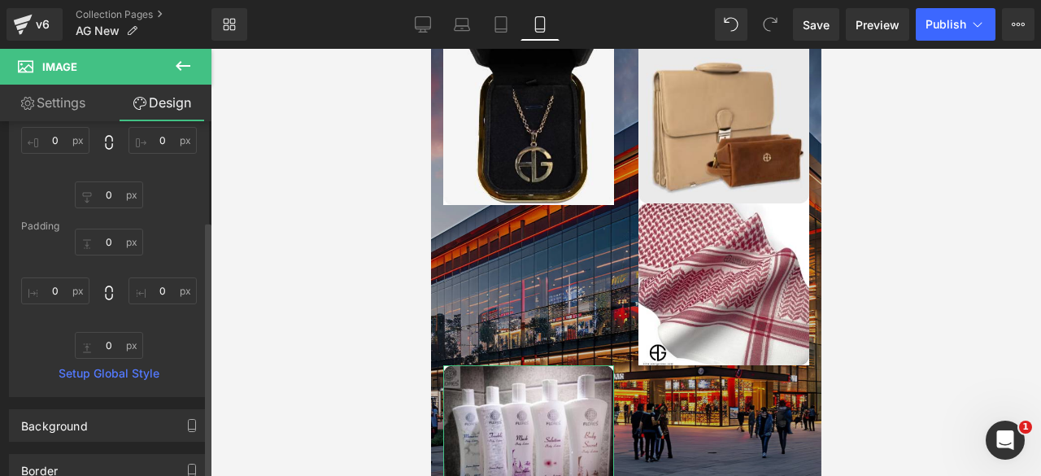
scroll to position [156, 0]
click at [529, 407] on div "Loading Product Data" at bounding box center [520, 412] width 117 height 18
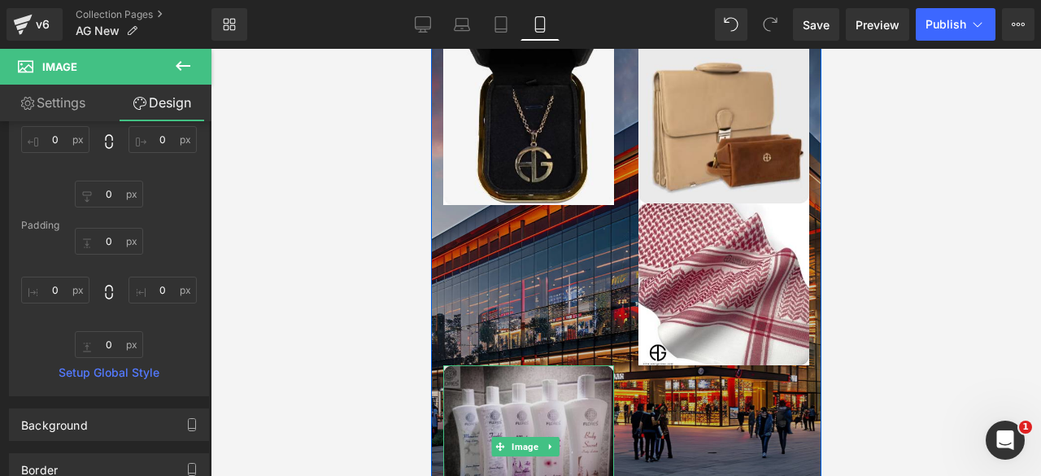
click at [592, 365] on img at bounding box center [527, 446] width 171 height 162
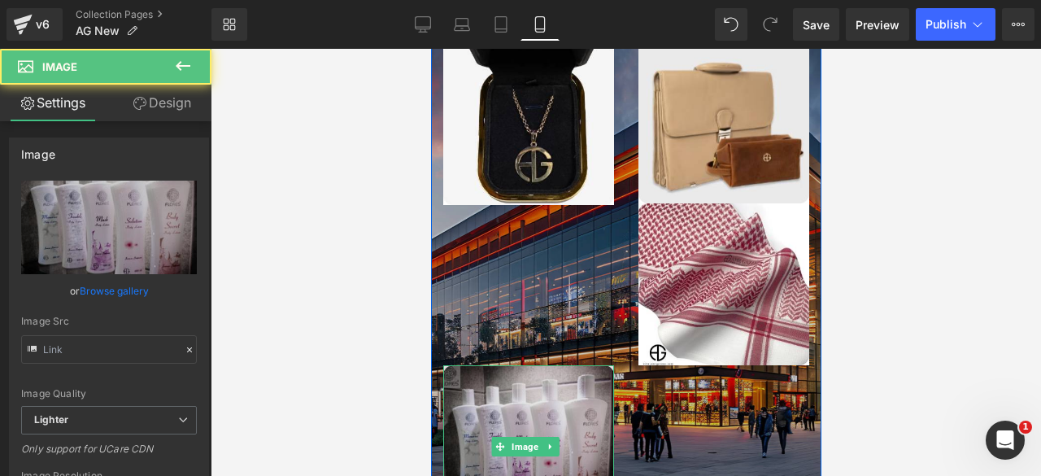
type input "[URL][DOMAIN_NAME]"
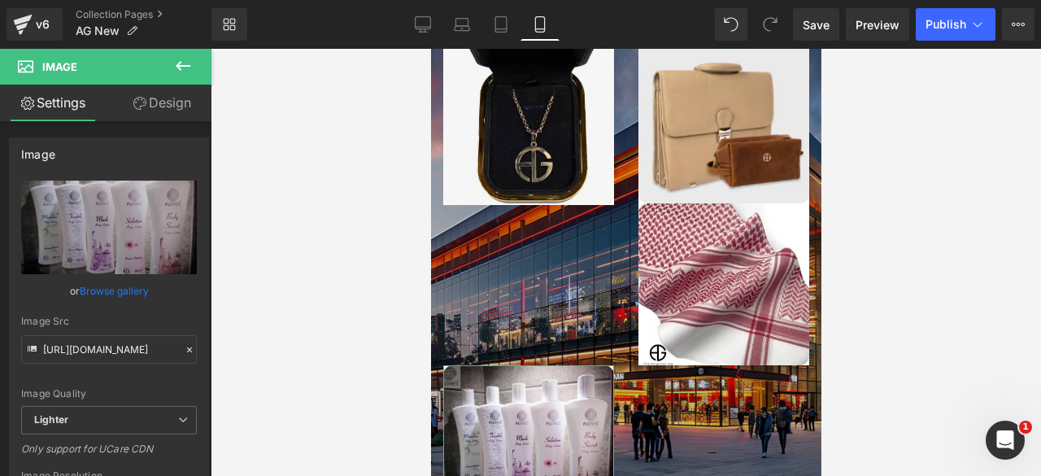
click at [169, 102] on link "Design" at bounding box center [162, 103] width 106 height 37
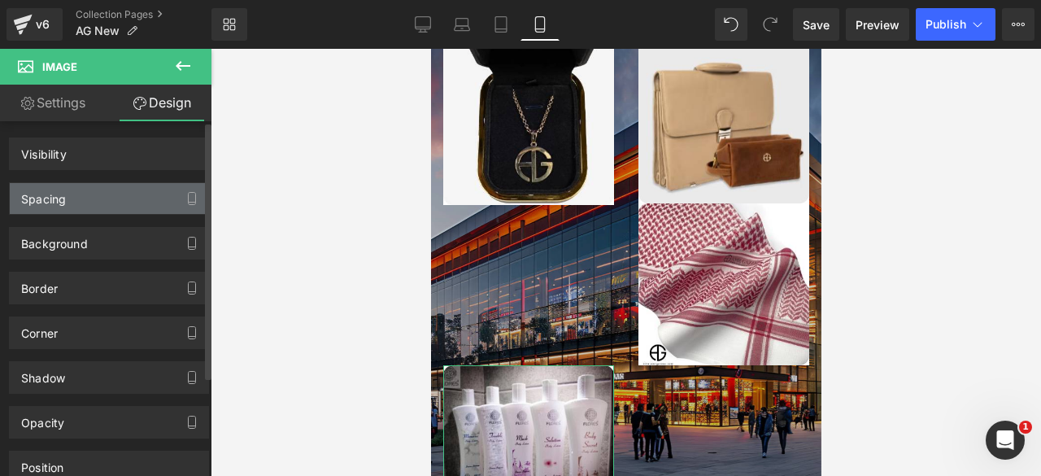
click at [92, 198] on div "Spacing" at bounding box center [109, 198] width 198 height 31
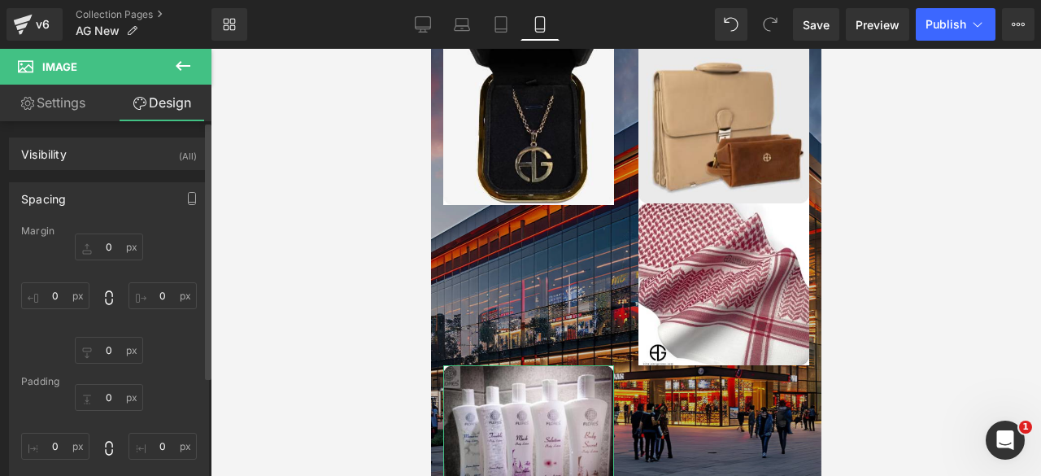
type input "0"
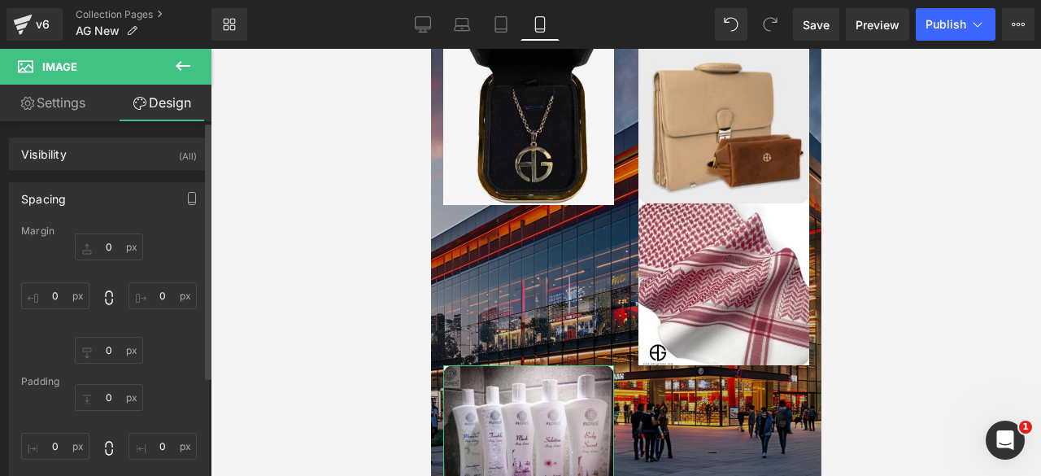
type input "0"
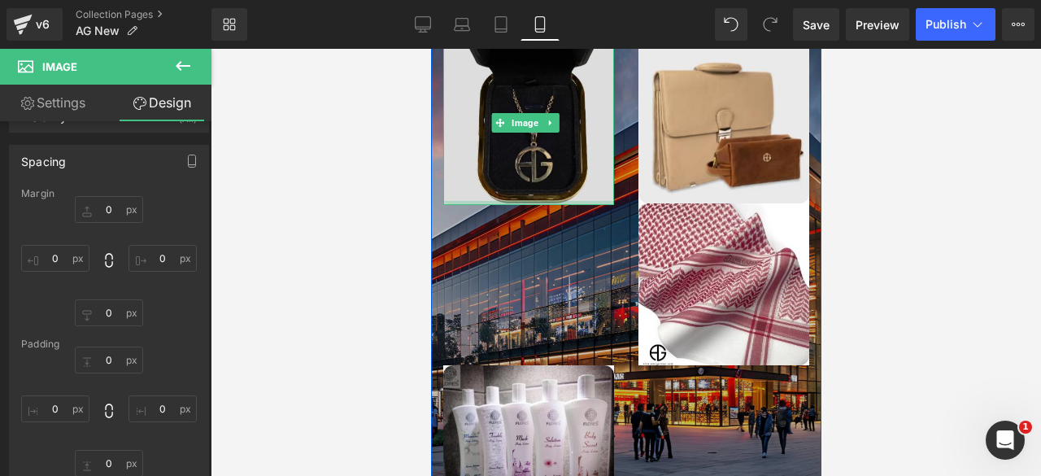
scroll to position [2832, 0]
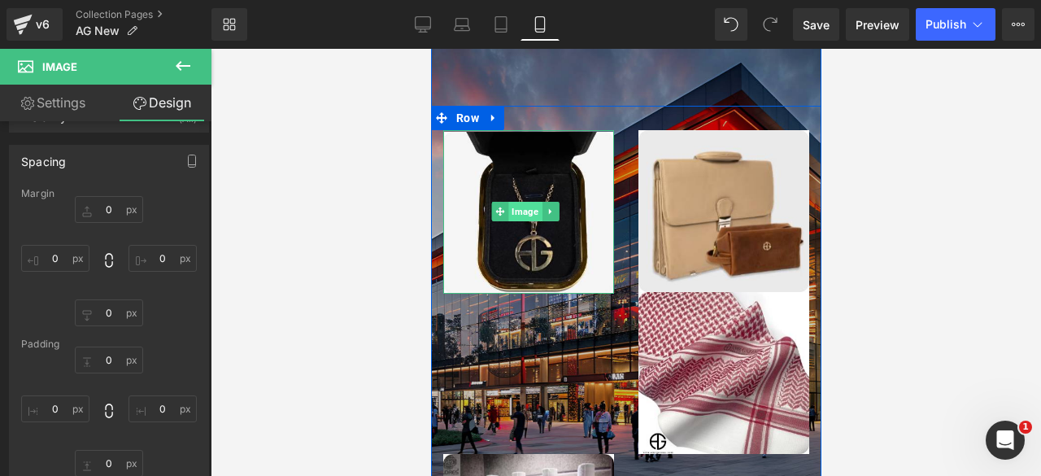
click at [524, 202] on span "Image" at bounding box center [524, 212] width 33 height 20
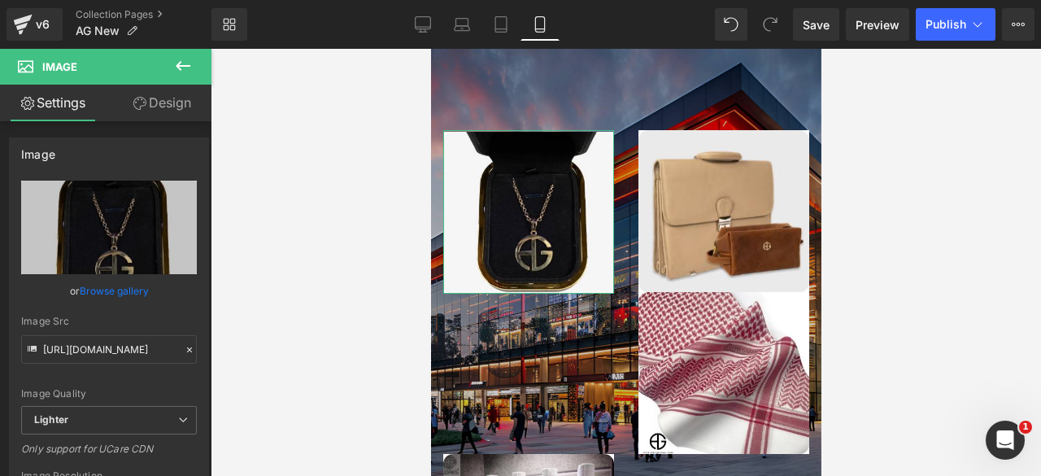
click at [153, 103] on link "Design" at bounding box center [162, 103] width 106 height 37
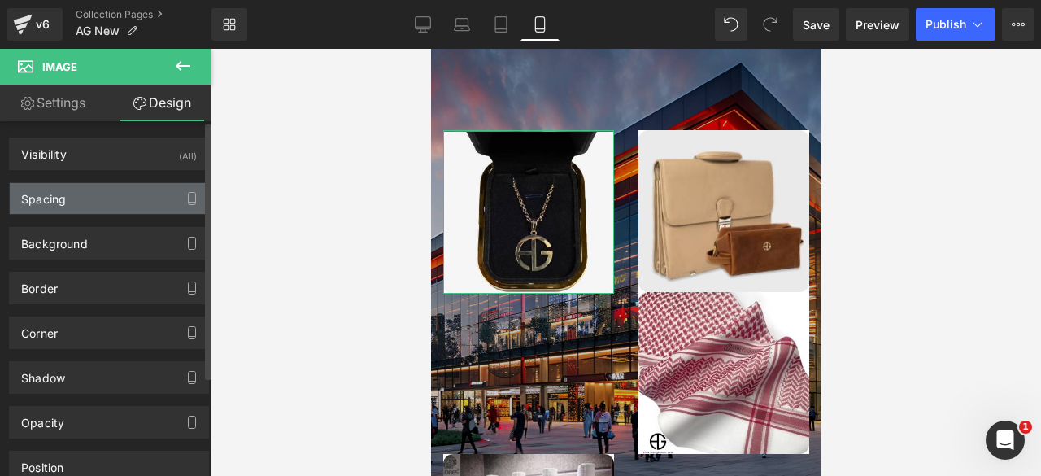
click at [80, 185] on div "Spacing" at bounding box center [109, 198] width 198 height 31
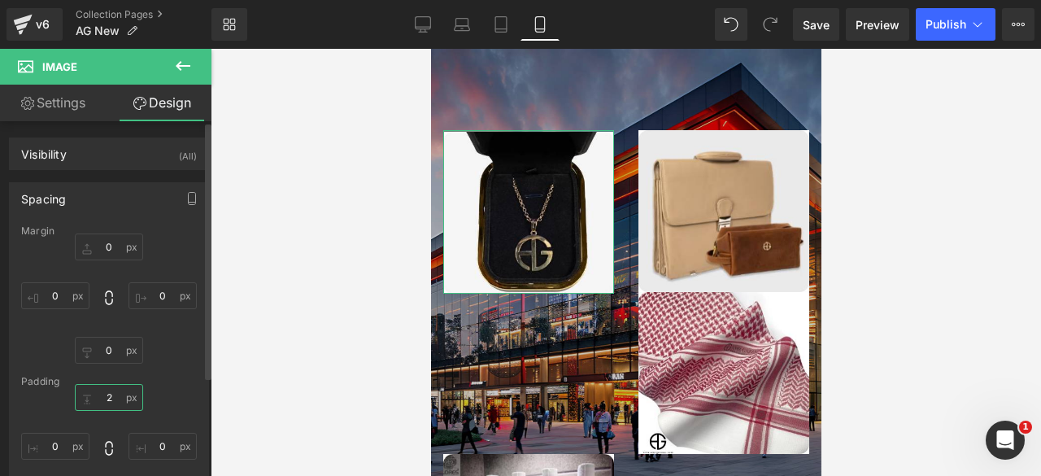
click at [103, 401] on input "2" at bounding box center [109, 397] width 68 height 27
type input "0"
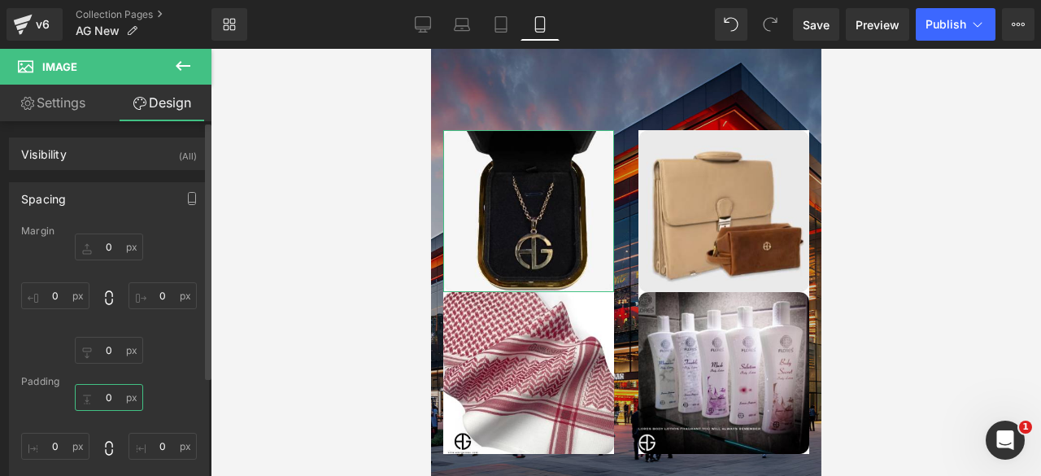
scroll to position [10497, 377]
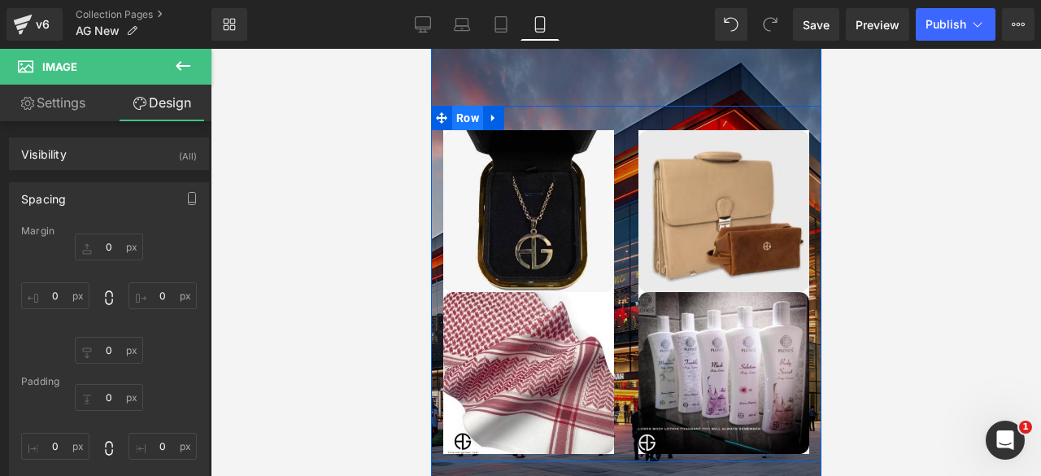
click at [471, 106] on span "Row" at bounding box center [466, 118] width 31 height 24
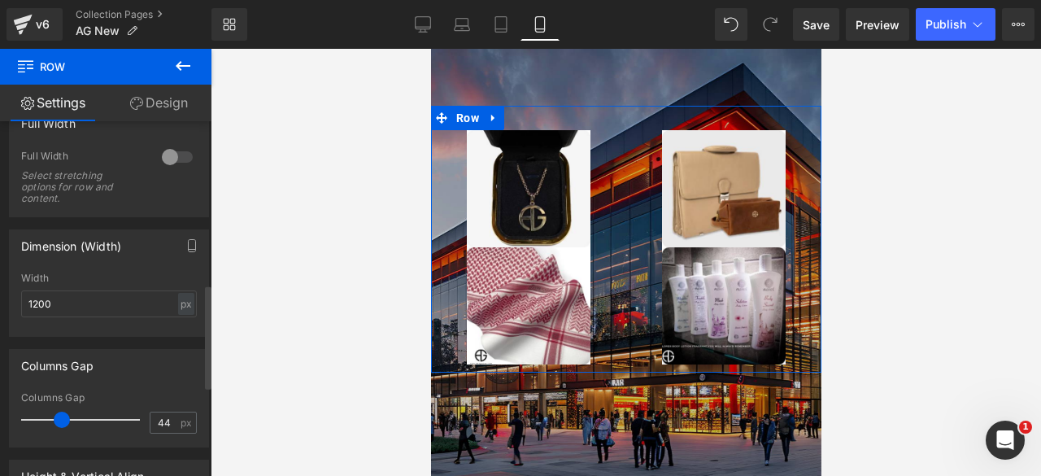
scroll to position [10407, 377]
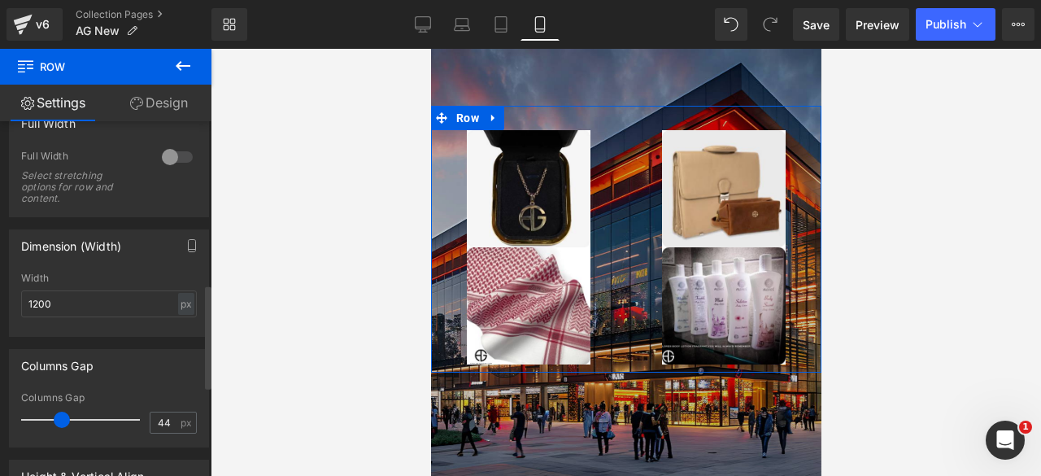
drag, startPoint x: 42, startPoint y: 419, endPoint x: 63, endPoint y: 417, distance: 20.4
click at [63, 417] on span at bounding box center [62, 420] width 16 height 16
click at [159, 425] on input "44" at bounding box center [164, 422] width 28 height 20
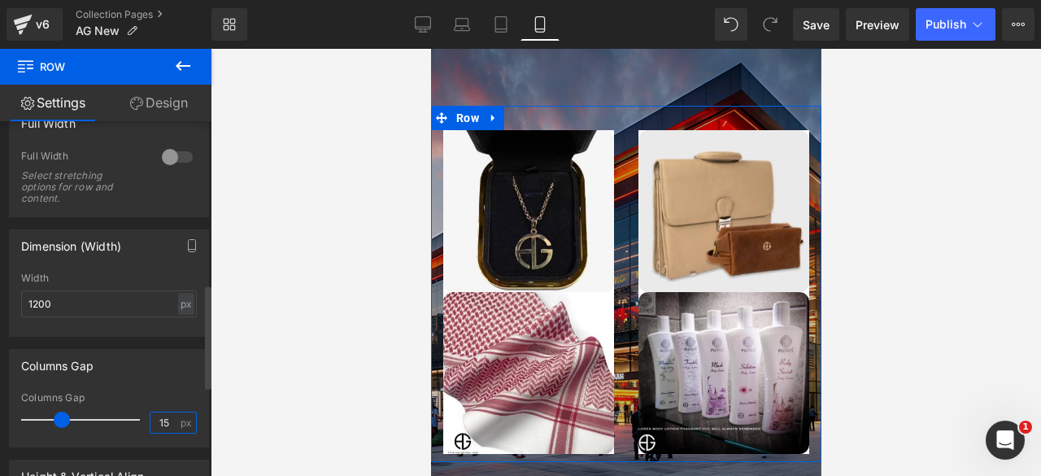
scroll to position [10497, 377]
type input "15"
click at [129, 379] on div "Columns Gap" at bounding box center [109, 365] width 198 height 31
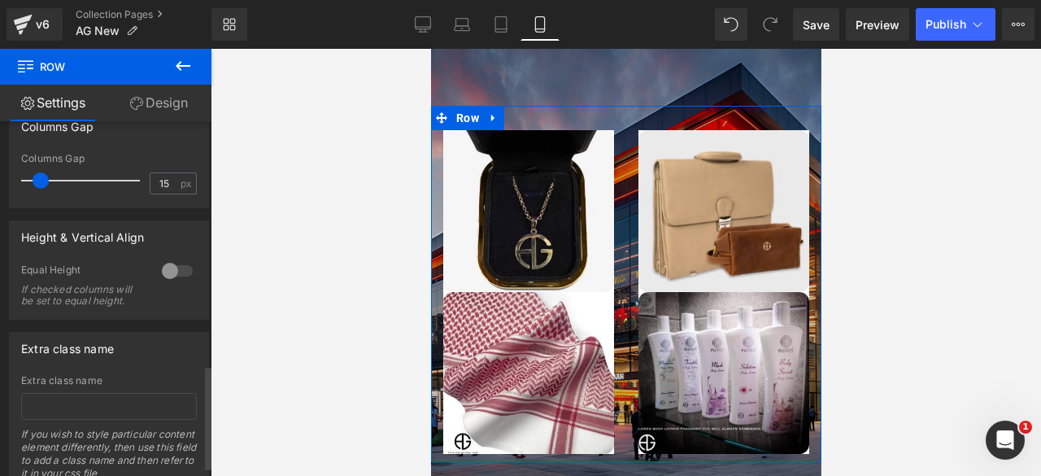
scroll to position [834, 0]
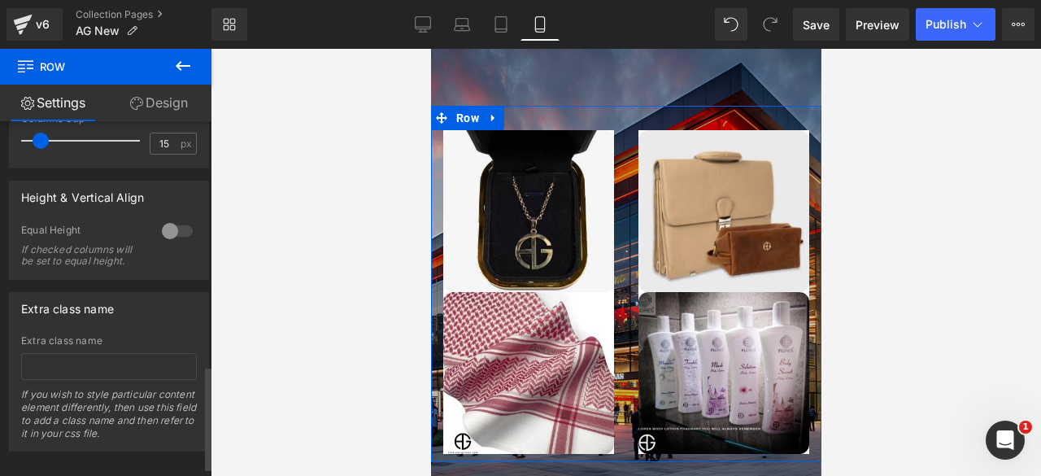
click at [171, 232] on div at bounding box center [177, 231] width 39 height 26
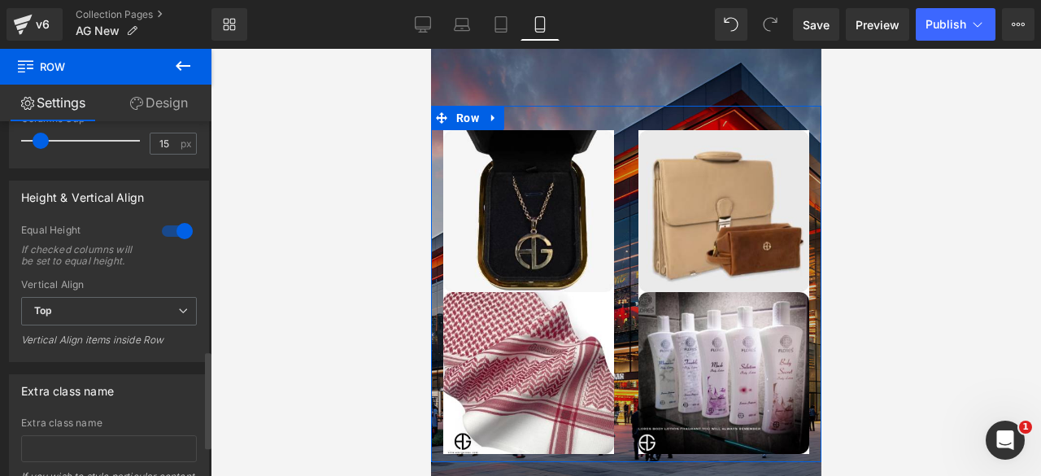
click at [159, 228] on div at bounding box center [177, 231] width 39 height 26
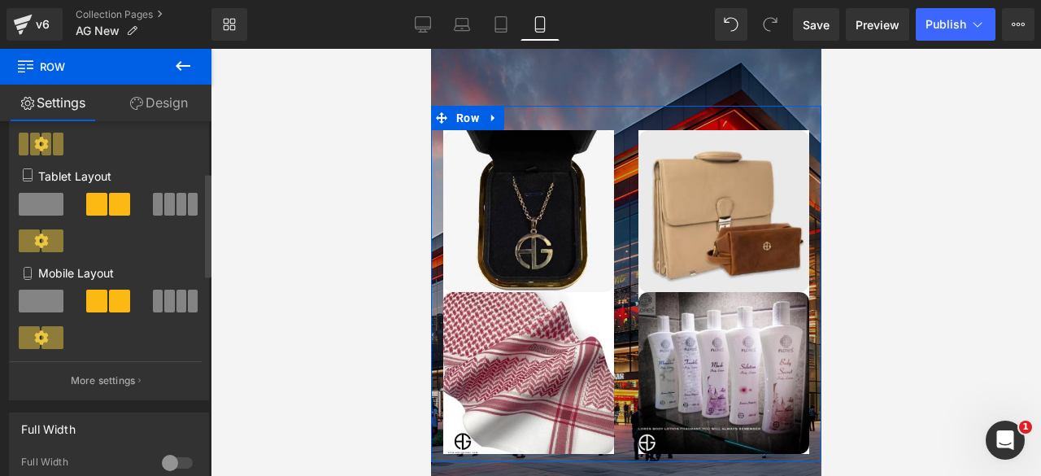
scroll to position [0, 0]
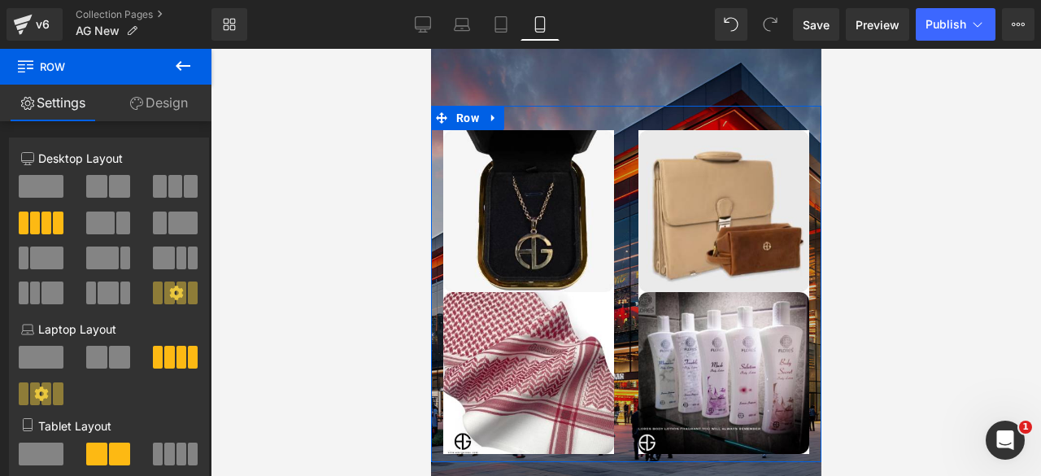
click at [159, 103] on link "Design" at bounding box center [159, 103] width 106 height 37
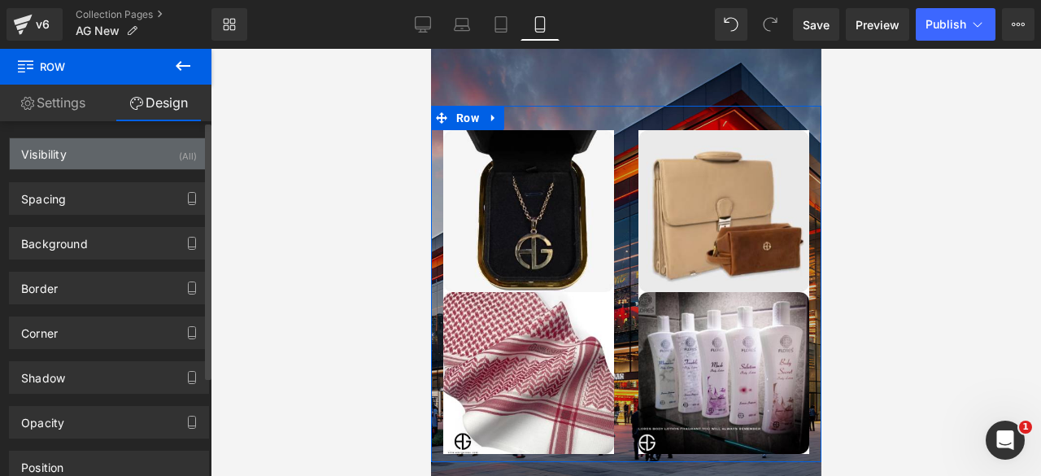
type input "0"
type input "30"
type input "0"
type input "10"
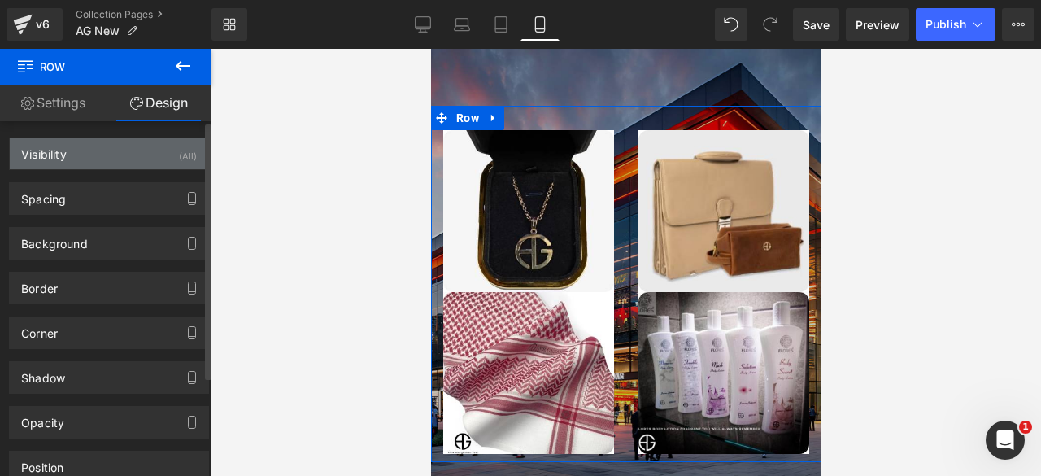
type input "0"
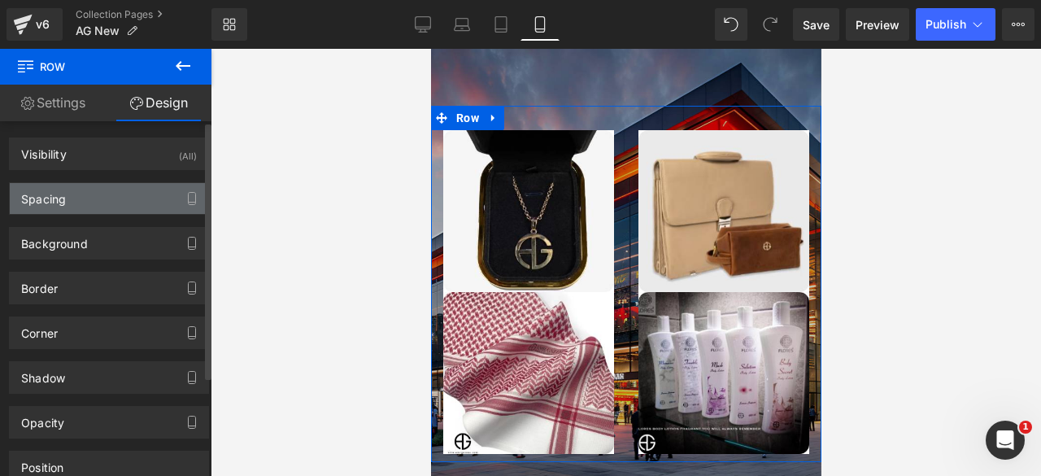
click at [43, 206] on div "Spacing" at bounding box center [109, 198] width 198 height 31
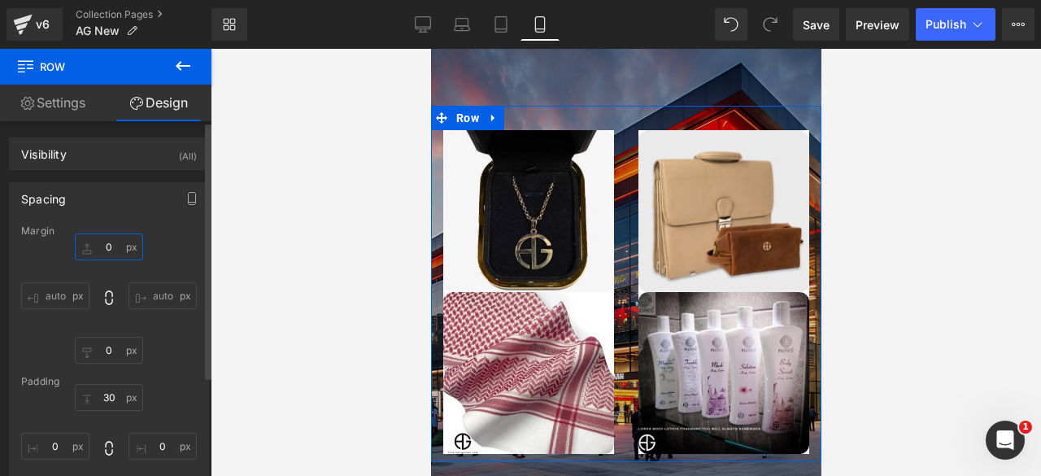
click at [106, 239] on input "0" at bounding box center [109, 246] width 68 height 27
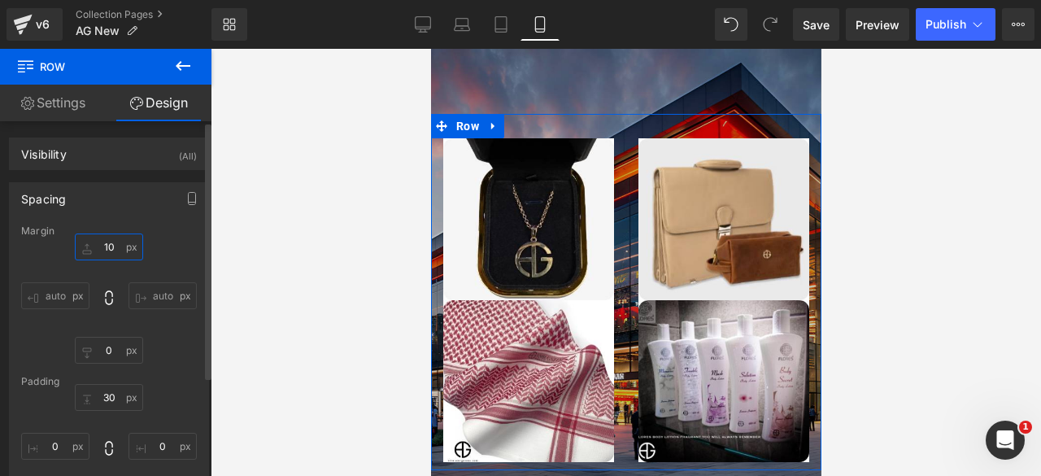
scroll to position [10505, 377]
type input "1"
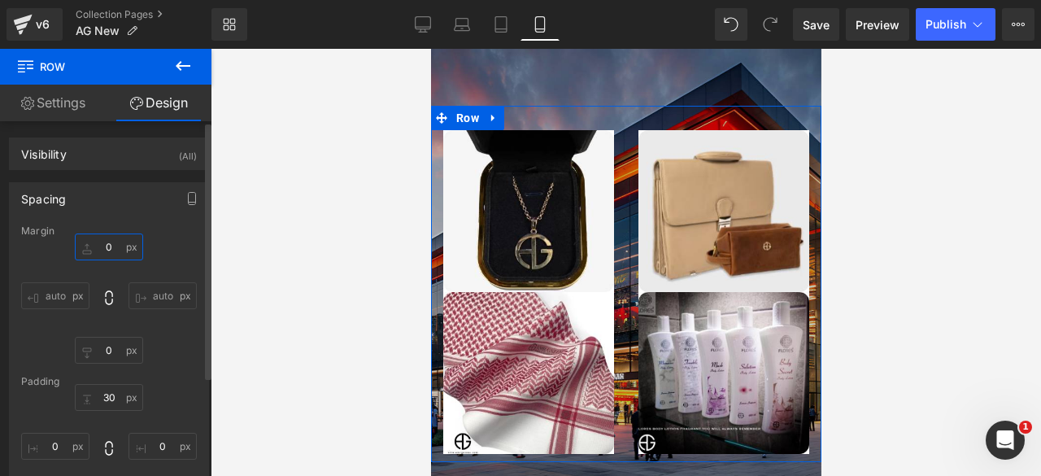
scroll to position [10497, 377]
click at [102, 351] on input "0" at bounding box center [109, 350] width 68 height 27
click at [107, 349] on input "100" at bounding box center [109, 350] width 68 height 27
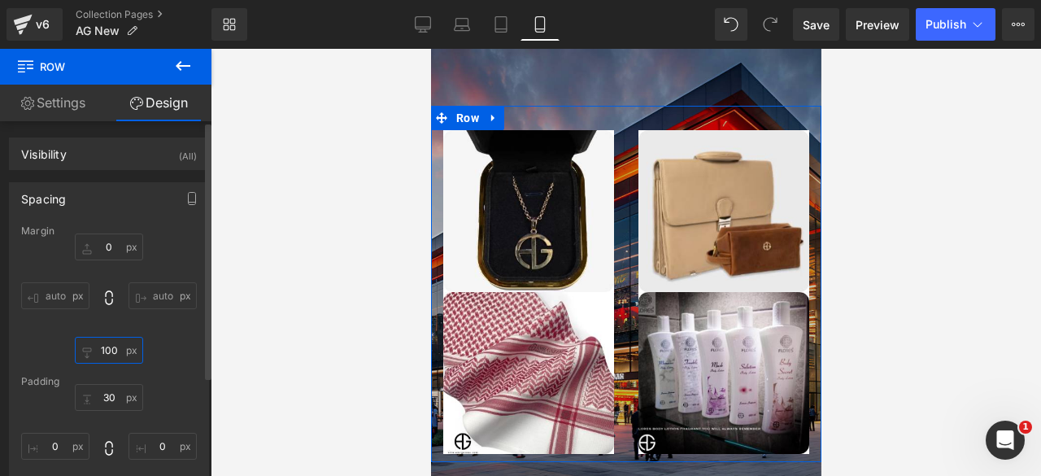
click at [107, 349] on input "100" at bounding box center [109, 350] width 68 height 27
type input "2"
click at [107, 397] on input "30" at bounding box center [109, 397] width 68 height 27
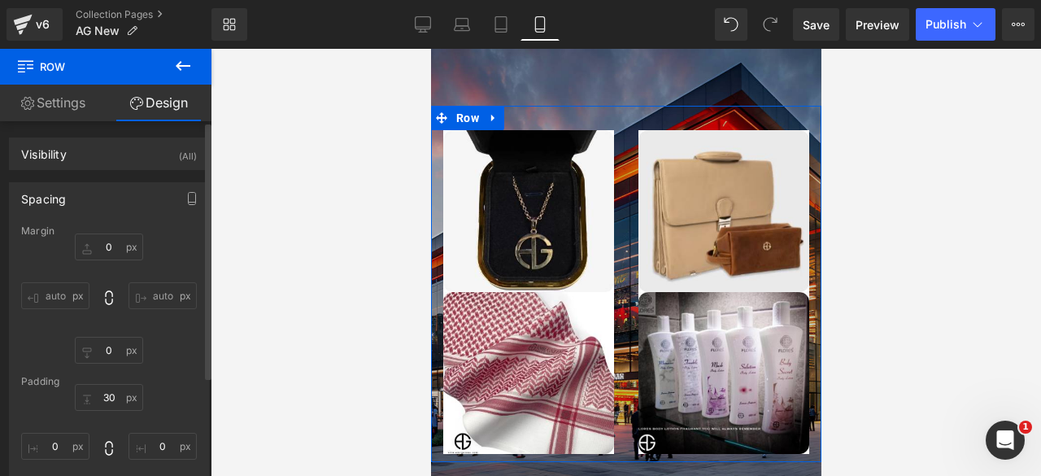
click at [52, 356] on div "auto auto auto auto" at bounding box center [109, 298] width 176 height 130
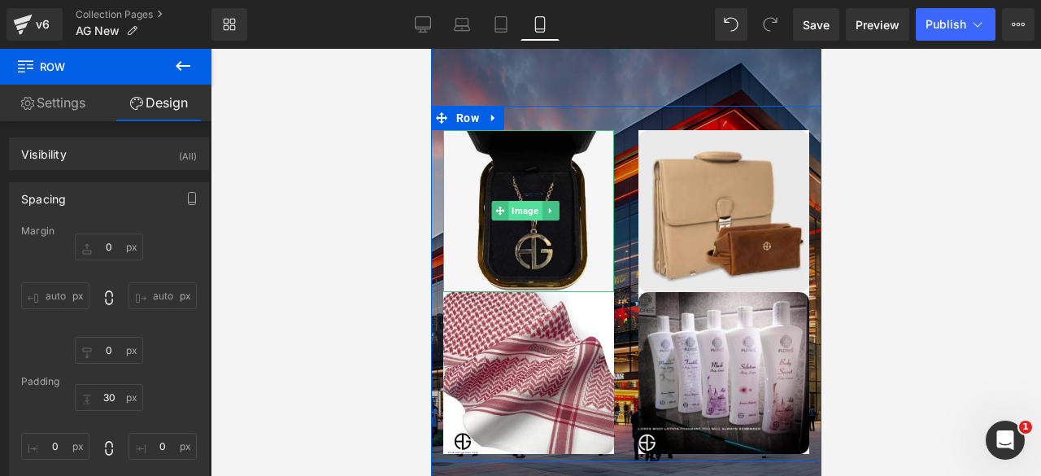
click at [521, 201] on span "Image" at bounding box center [524, 211] width 33 height 20
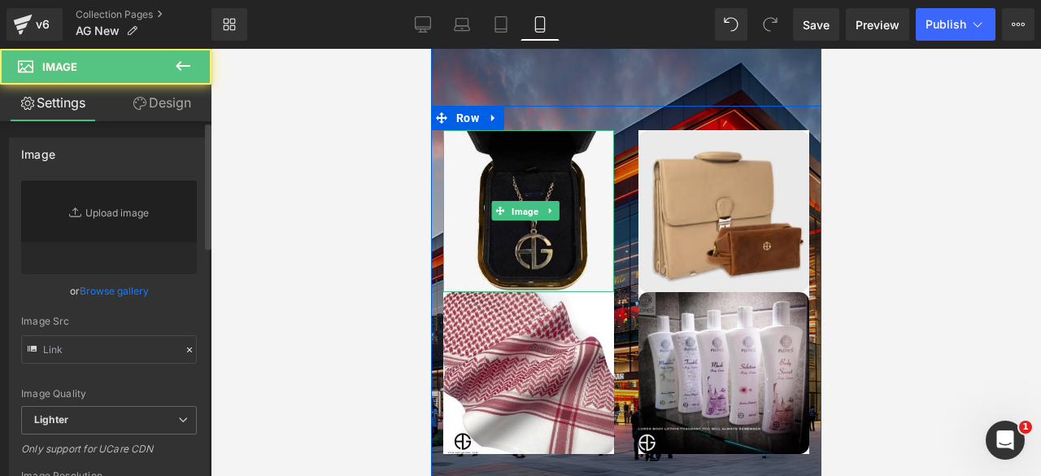
type input "[URL][DOMAIN_NAME]"
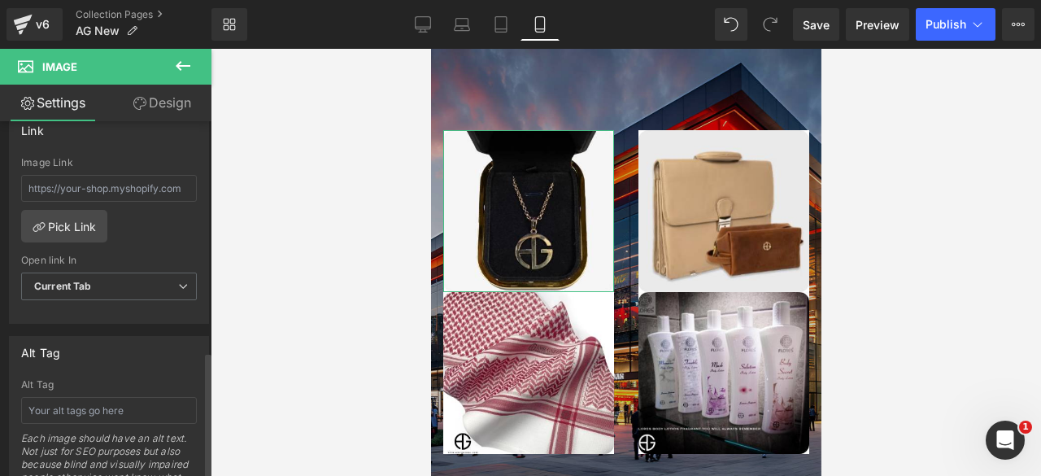
scroll to position [725, 0]
click at [68, 219] on link "Pick Link" at bounding box center [64, 222] width 86 height 33
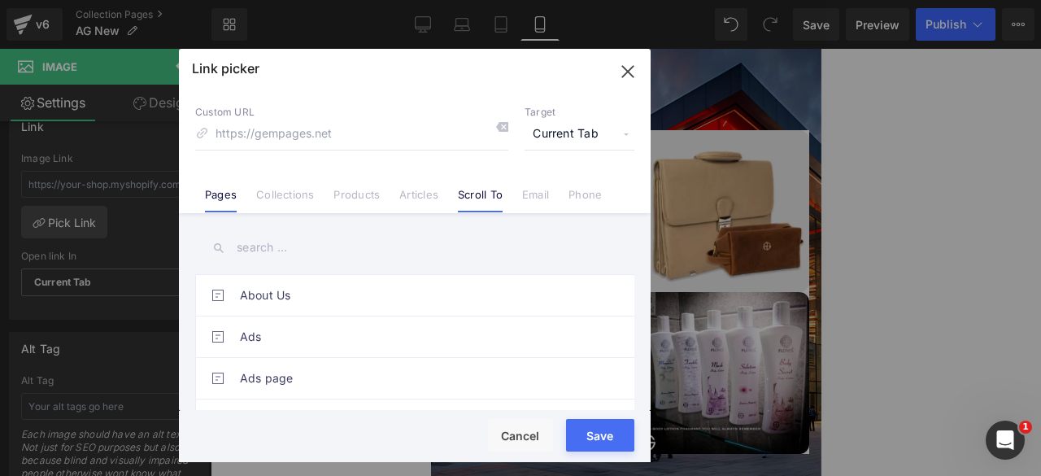
click at [490, 191] on link "Scroll To" at bounding box center [480, 200] width 45 height 24
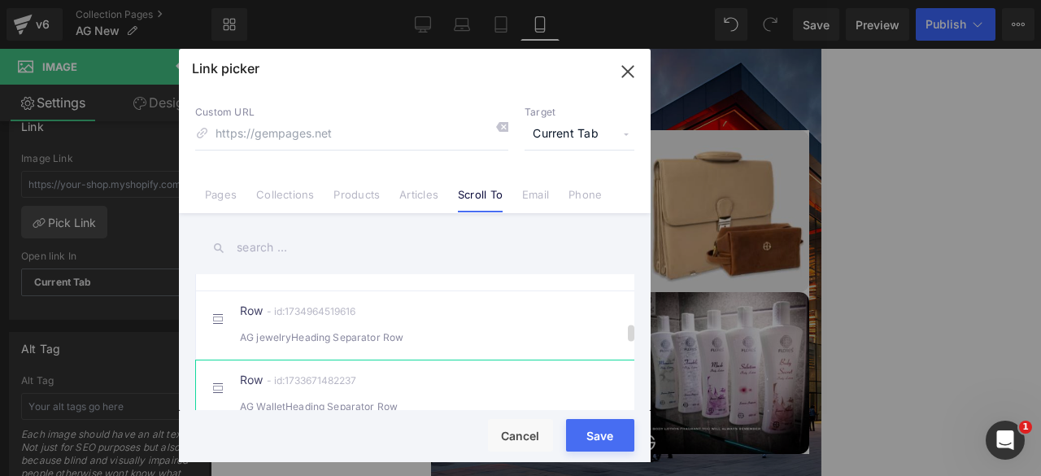
scroll to position [376, 0]
click at [311, 344] on div "AG jewelryHeading Separator Row" at bounding box center [415, 337] width 350 height 17
type input "#r-1734964519616"
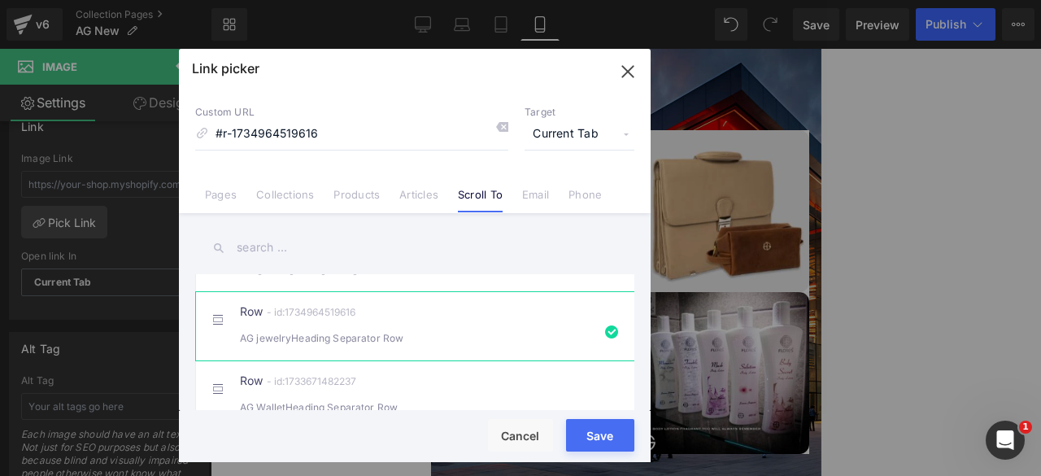
click at [596, 434] on button "Save" at bounding box center [600, 435] width 68 height 33
type input "#r-1734964519616"
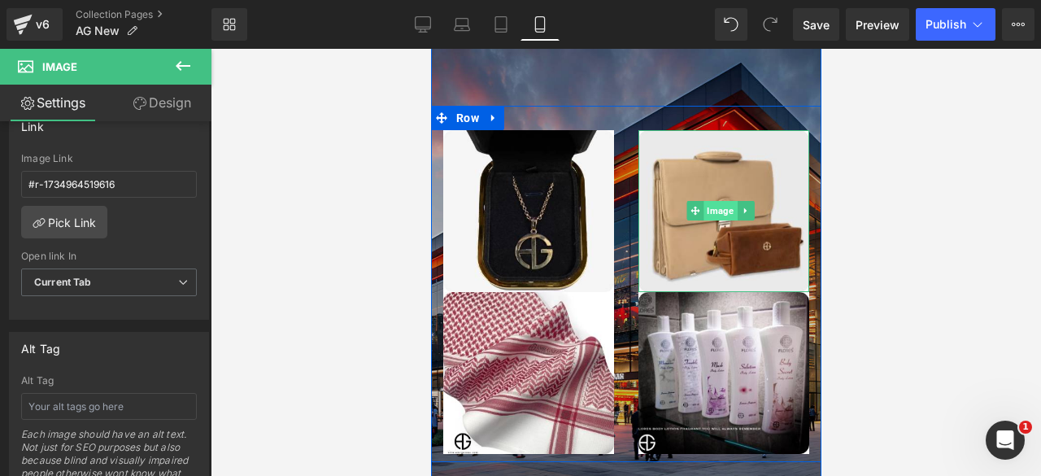
click at [710, 201] on span "Image" at bounding box center [720, 211] width 33 height 20
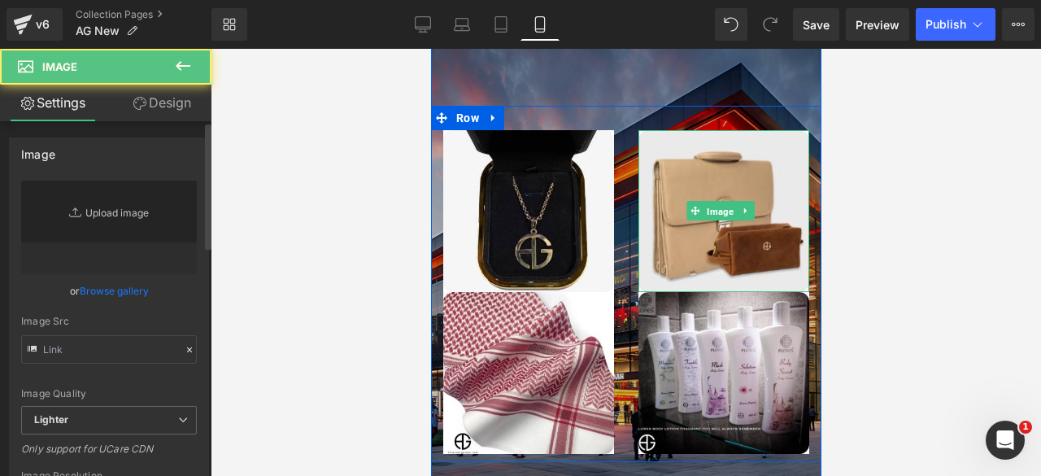
type input "[URL][DOMAIN_NAME]"
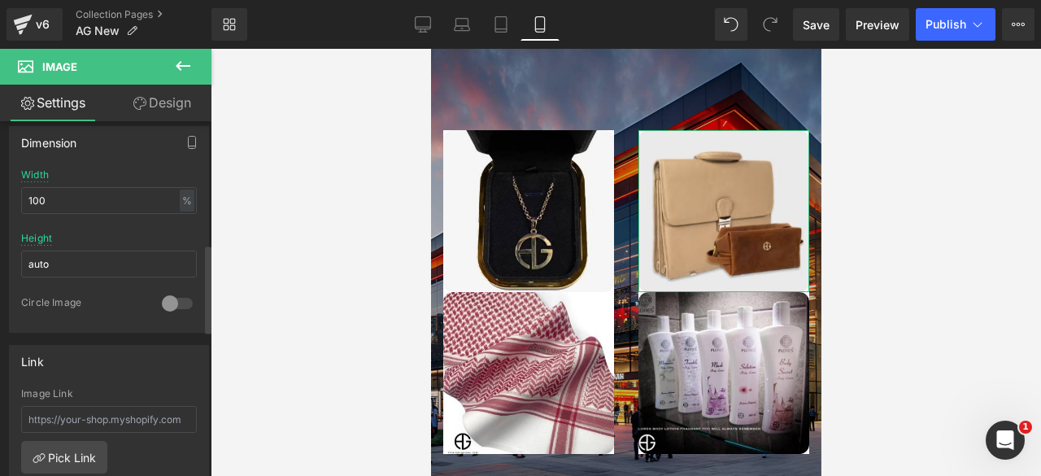
scroll to position [492, 0]
click at [53, 446] on link "Pick Link" at bounding box center [64, 455] width 86 height 33
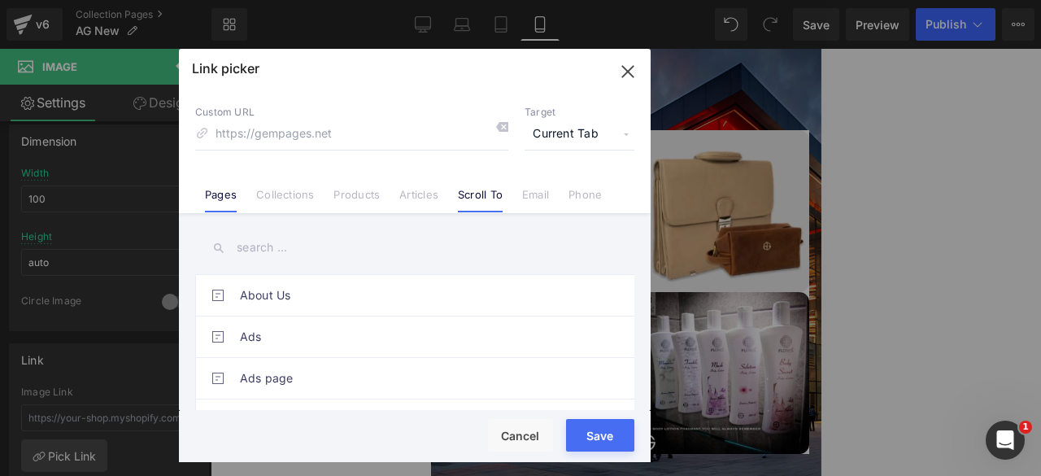
click at [481, 190] on link "Scroll To" at bounding box center [480, 200] width 45 height 24
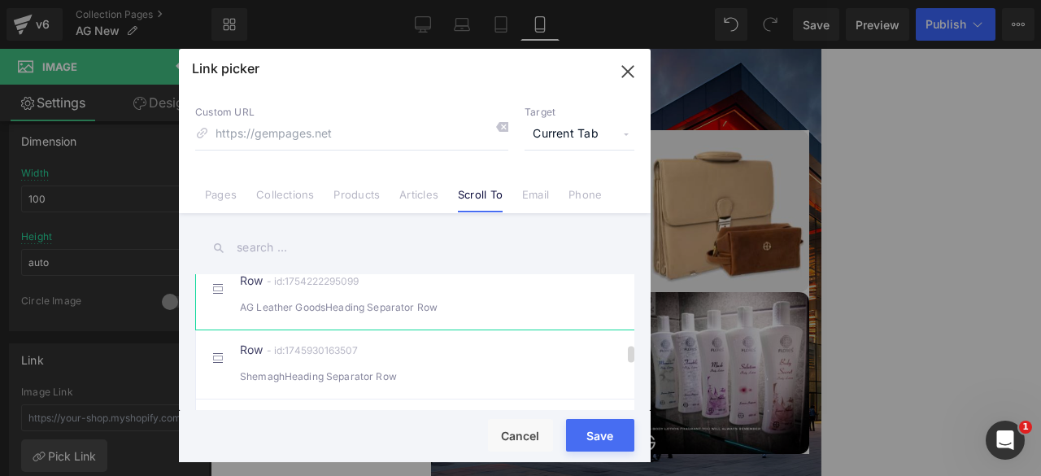
scroll to position [542, 0]
click at [387, 315] on div "AG Leather GoodsHeading Separator Row" at bounding box center [415, 310] width 350 height 17
type input "#r-1754222295099"
drag, startPoint x: 595, startPoint y: 431, endPoint x: 163, endPoint y: 312, distance: 447.3
click at [595, 431] on button "Save" at bounding box center [600, 435] width 68 height 33
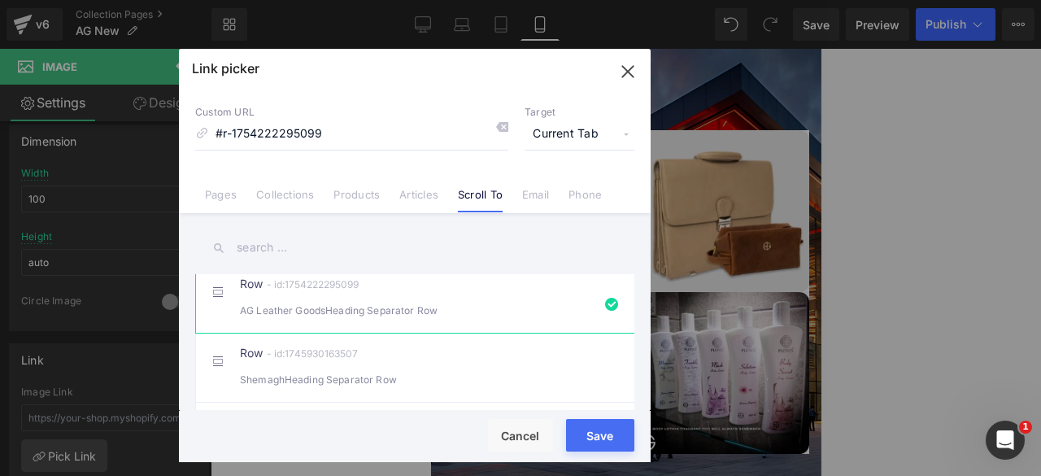
type input "#r-1754222295099"
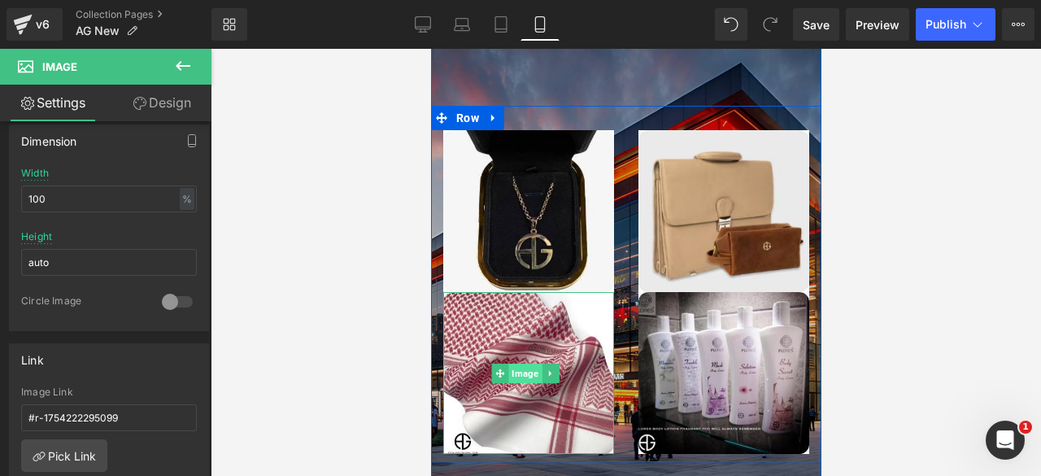
click at [521, 364] on span "Image" at bounding box center [524, 374] width 33 height 20
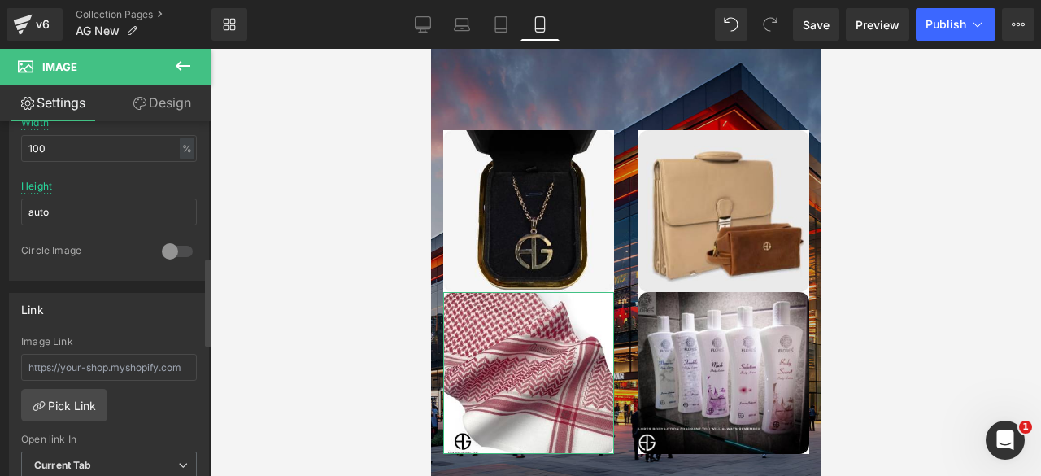
scroll to position [544, 0]
click at [50, 399] on link "Pick Link" at bounding box center [64, 403] width 86 height 33
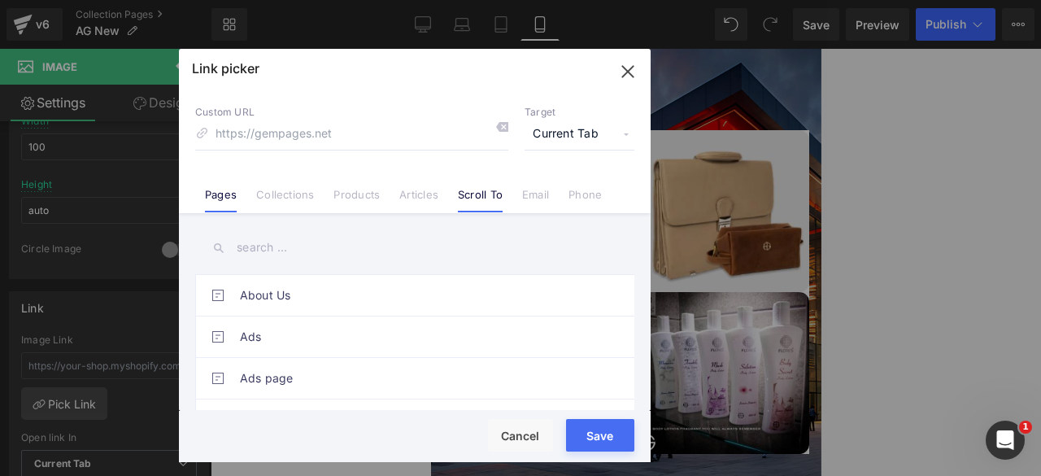
click at [474, 198] on link "Scroll To" at bounding box center [480, 200] width 45 height 24
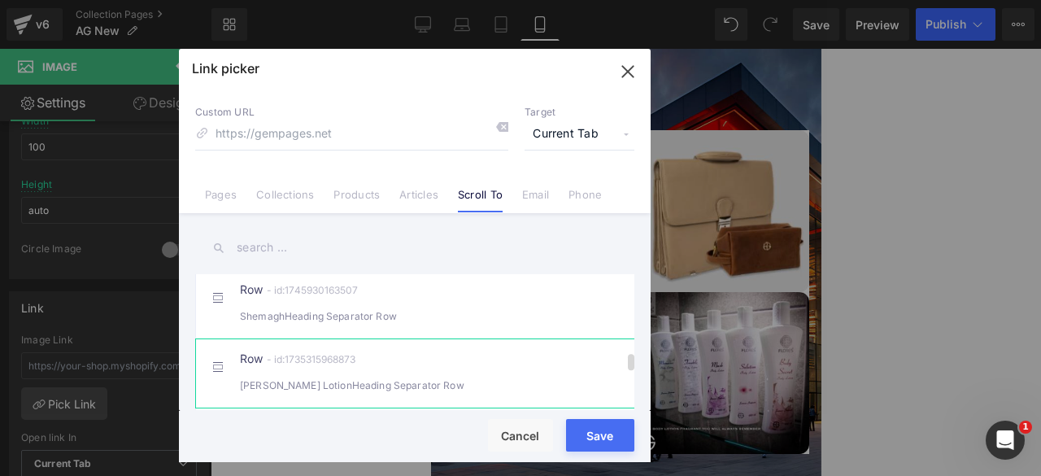
scroll to position [604, 0]
click at [382, 323] on div "ShemaghHeading Separator Row" at bounding box center [415, 316] width 350 height 17
type input "#r-1745930163507"
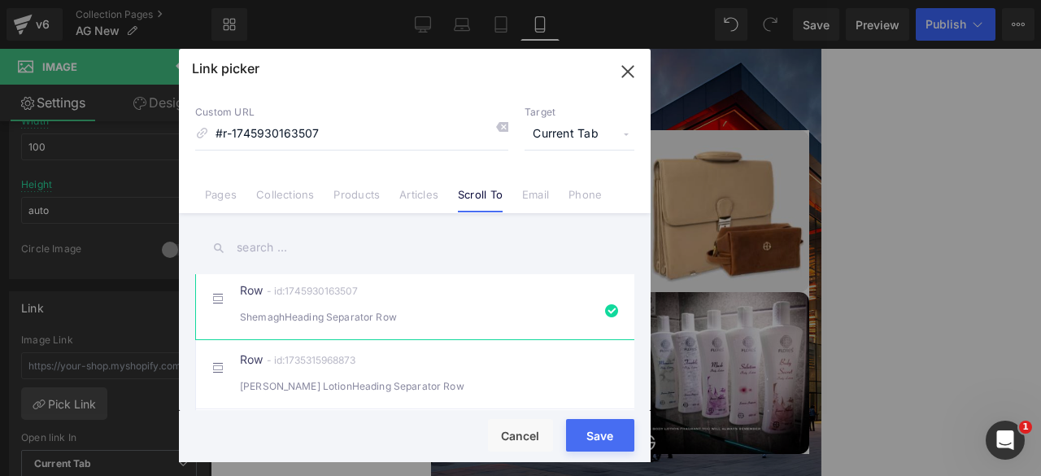
click at [592, 430] on button "Save" at bounding box center [600, 435] width 68 height 33
type input "#r-1745930163507"
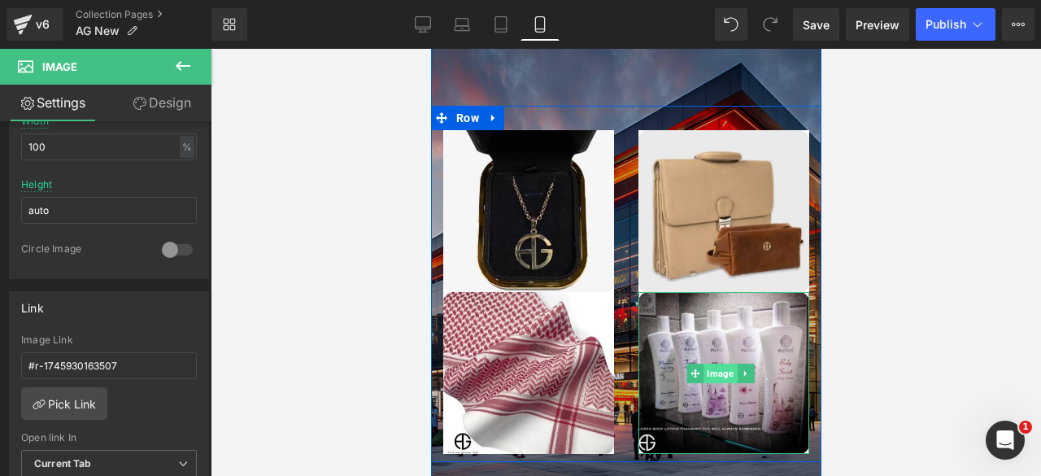
click at [714, 364] on span "Image" at bounding box center [720, 374] width 33 height 20
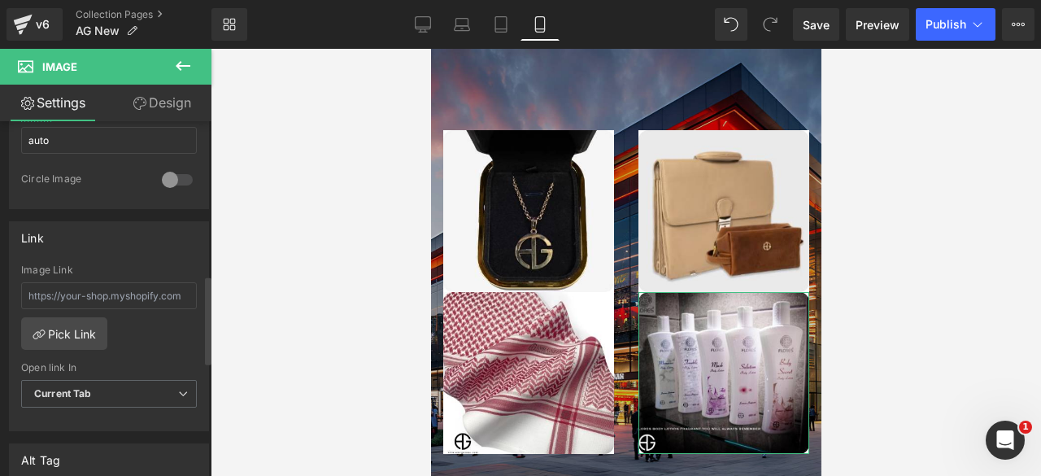
scroll to position [617, 0]
click at [62, 321] on link "Pick Link" at bounding box center [64, 330] width 86 height 33
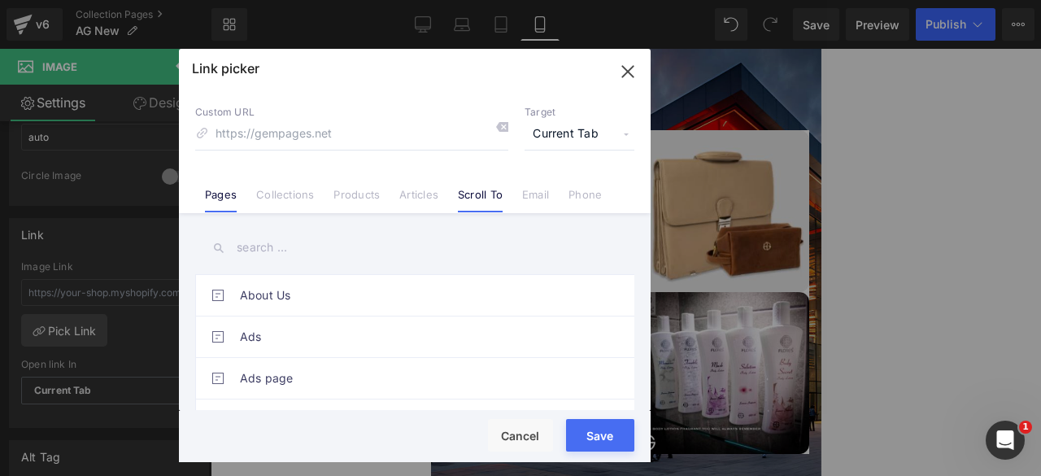
click at [470, 194] on link "Scroll To" at bounding box center [480, 200] width 45 height 24
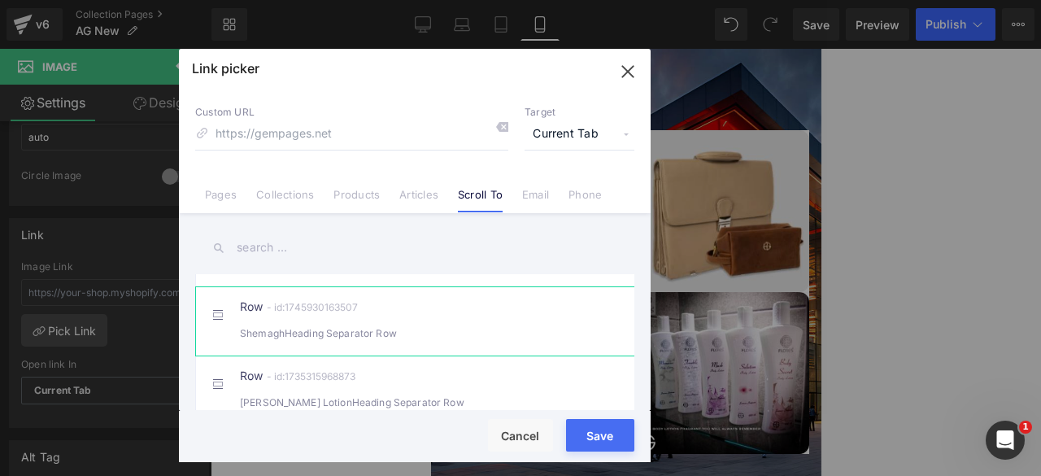
scroll to position [644, 0]
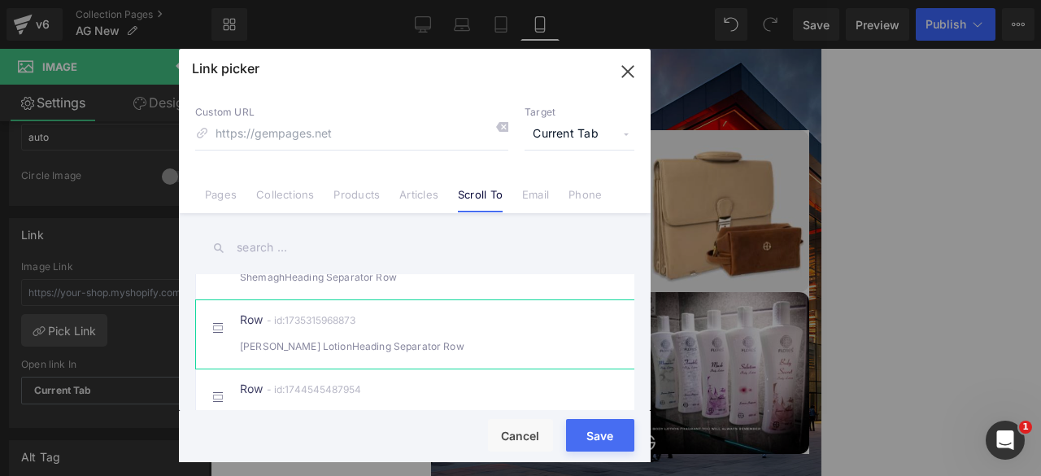
click at [390, 345] on div "Row - id:1735315968873 [PERSON_NAME] LotionHeading Separator Row" at bounding box center [439, 334] width 399 height 41
type input "#r-1735315968873"
click at [595, 434] on button "Save" at bounding box center [600, 435] width 68 height 33
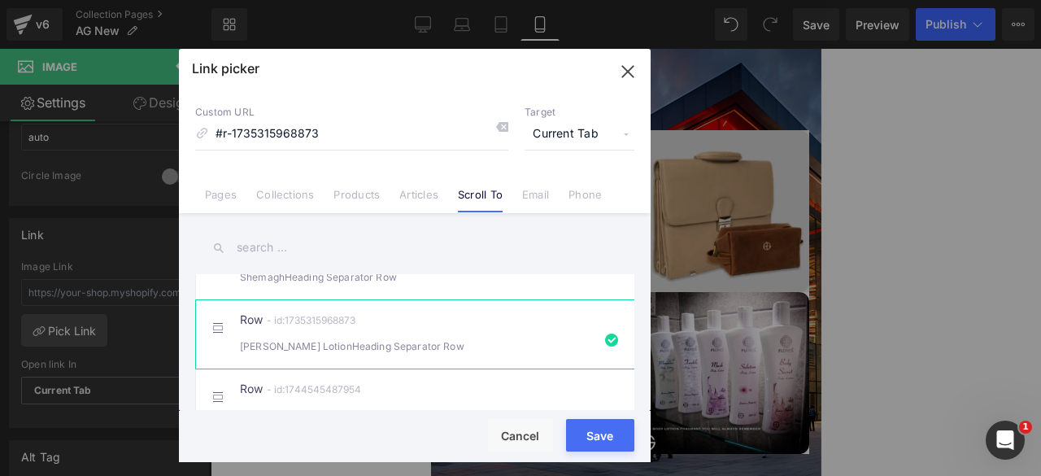
type input "#r-1735315968873"
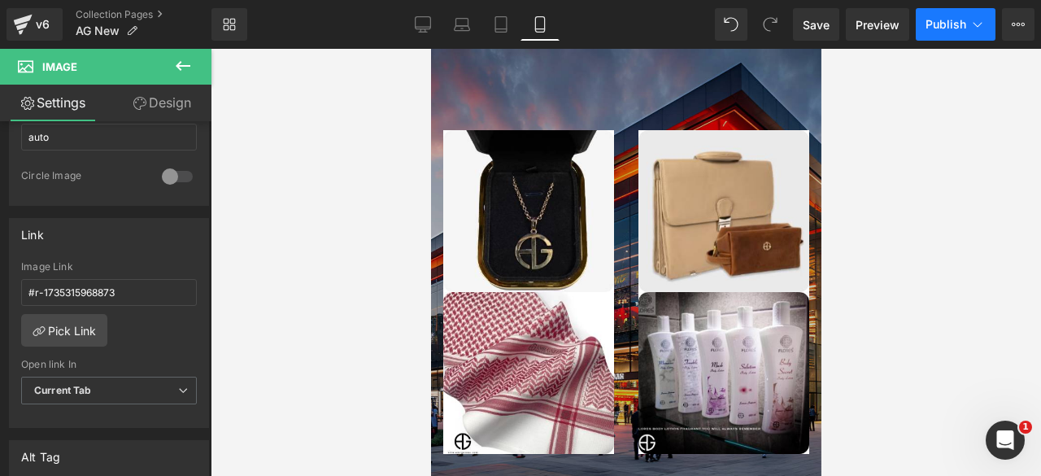
click at [937, 22] on span "Publish" at bounding box center [946, 24] width 41 height 13
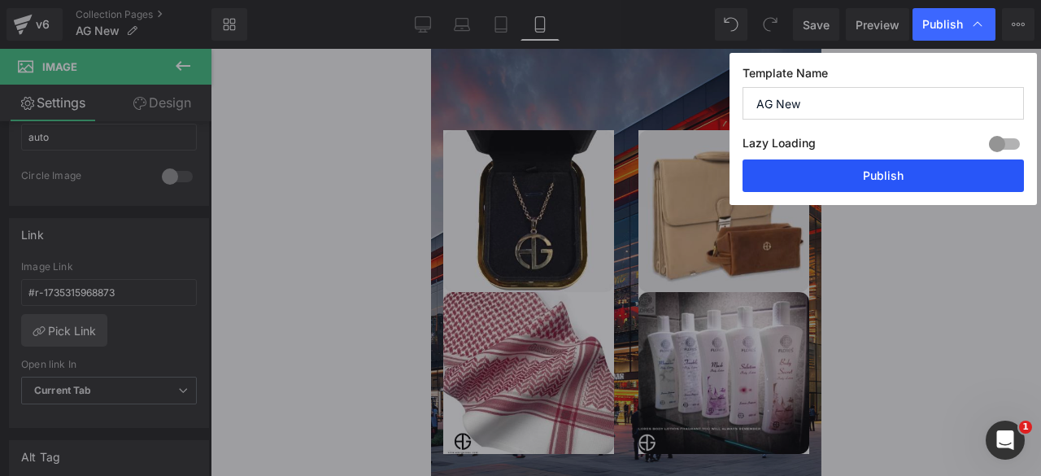
click at [867, 183] on button "Publish" at bounding box center [883, 175] width 281 height 33
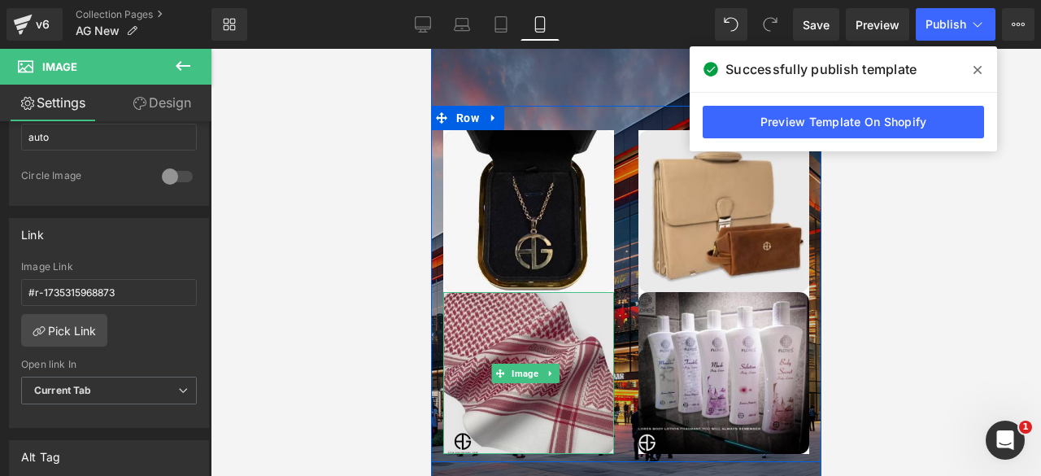
click at [529, 292] on img at bounding box center [527, 373] width 171 height 162
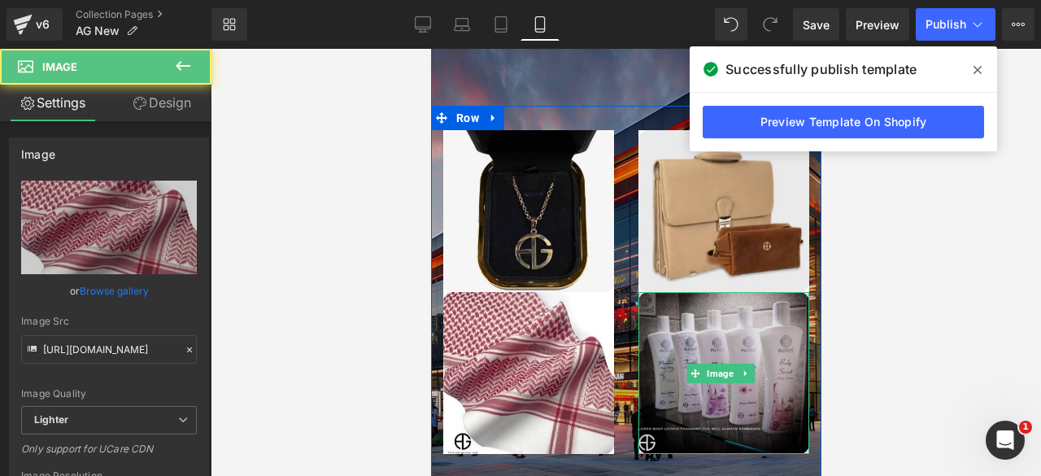
click at [660, 292] on img at bounding box center [723, 373] width 171 height 162
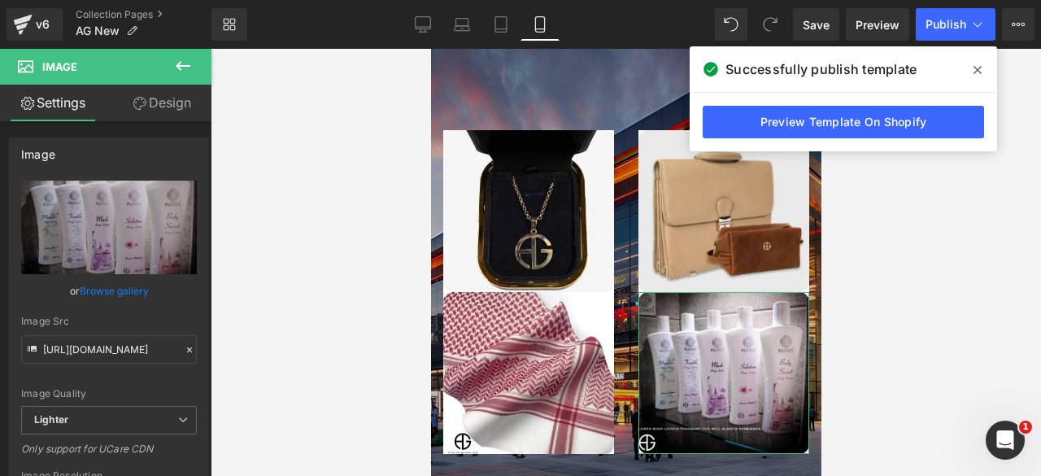
drag, startPoint x: 154, startPoint y: 108, endPoint x: 39, endPoint y: 133, distance: 117.2
click at [154, 108] on link "Design" at bounding box center [162, 103] width 106 height 37
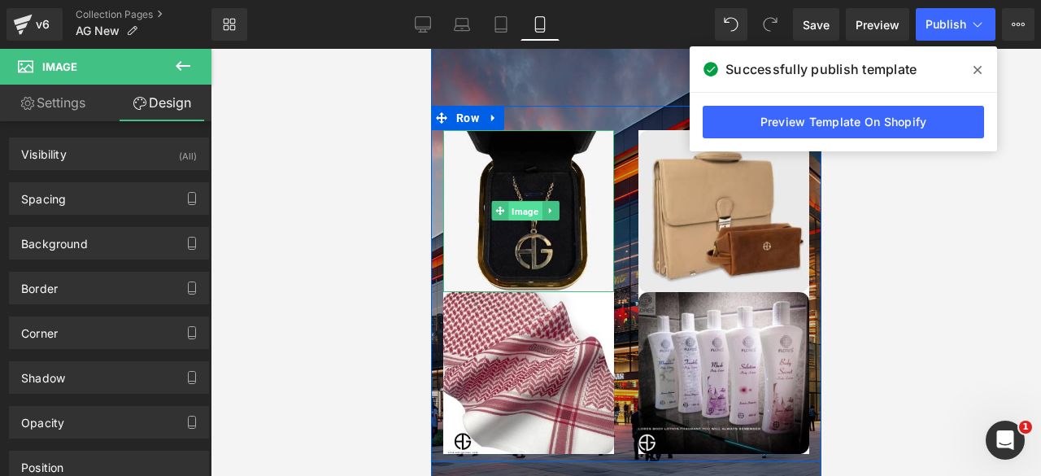
click at [524, 202] on span "Image" at bounding box center [524, 212] width 33 height 20
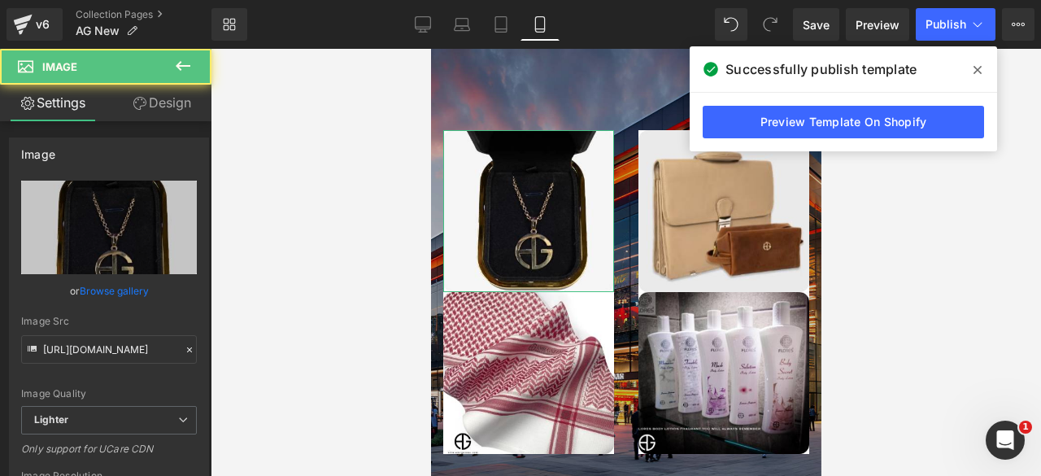
click at [165, 106] on link "Design" at bounding box center [162, 103] width 106 height 37
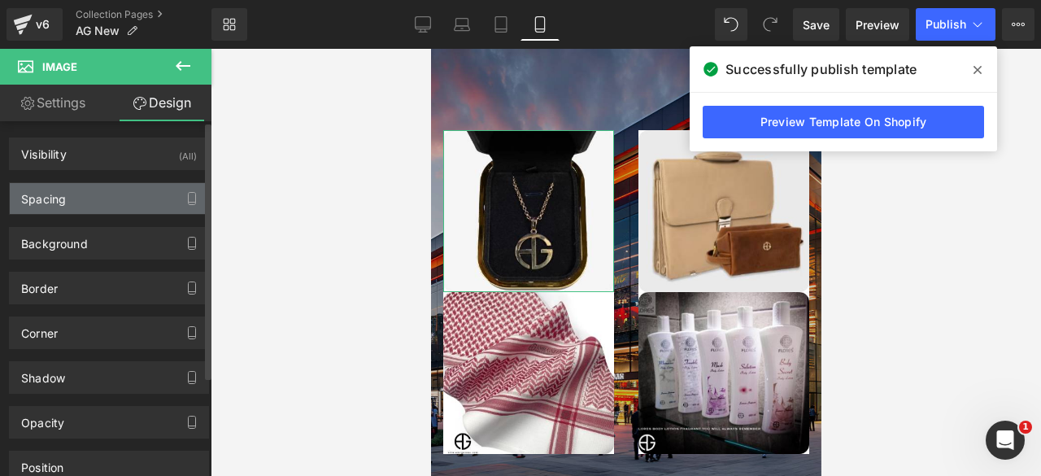
click at [93, 193] on div "Spacing" at bounding box center [109, 198] width 198 height 31
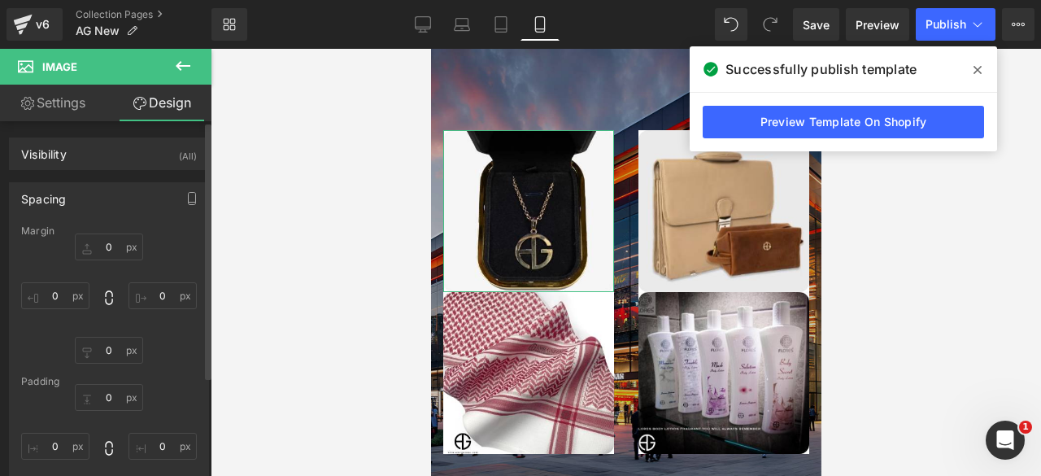
drag, startPoint x: 101, startPoint y: 155, endPoint x: 65, endPoint y: 194, distance: 53.0
click at [65, 194] on div "Spacing" at bounding box center [43, 194] width 45 height 23
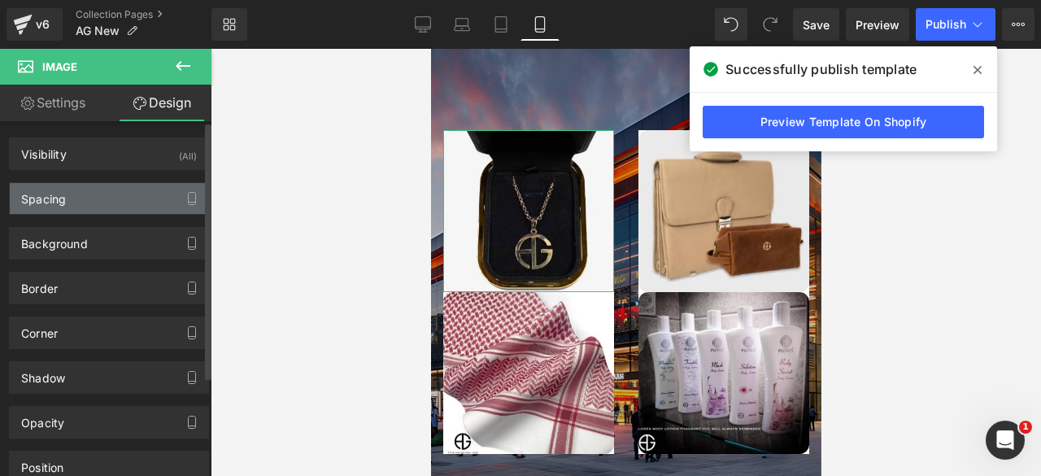
click at [68, 198] on div "Spacing" at bounding box center [109, 198] width 198 height 31
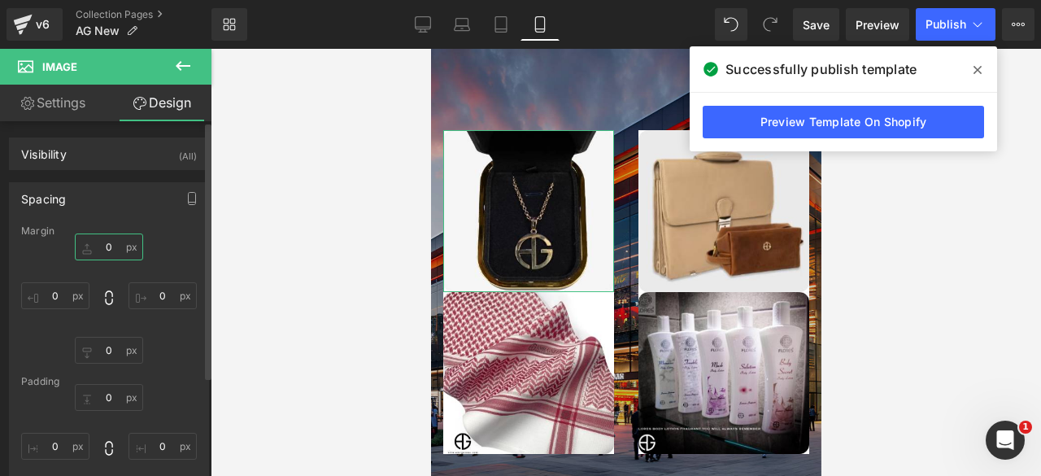
click at [102, 246] on input "0" at bounding box center [109, 246] width 68 height 27
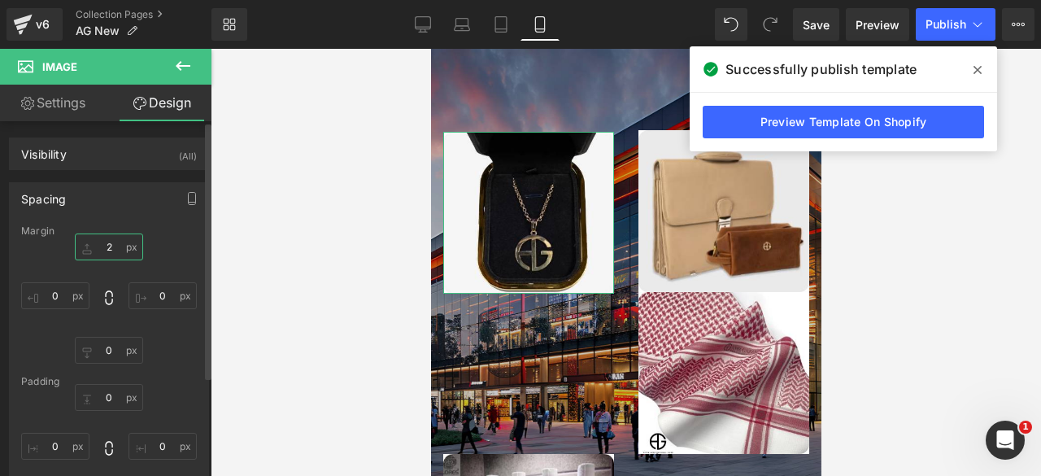
scroll to position [10653, 377]
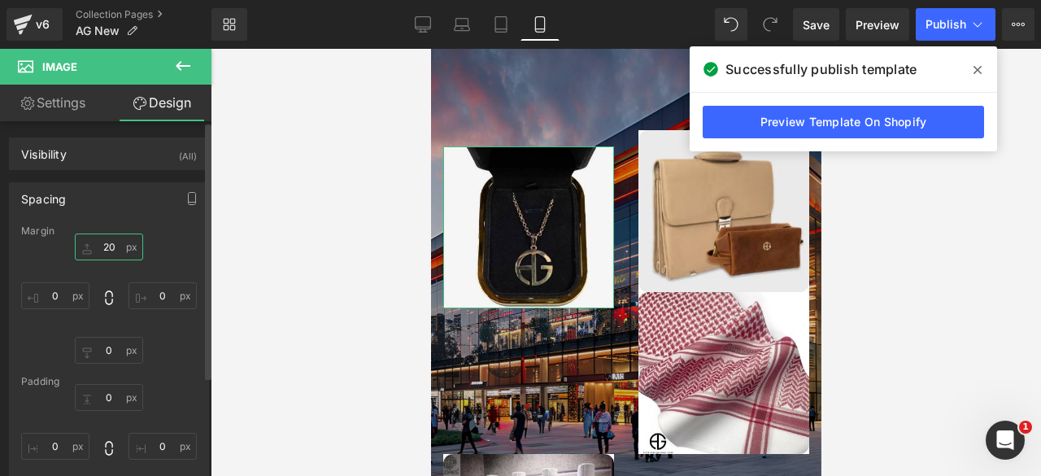
type input "2"
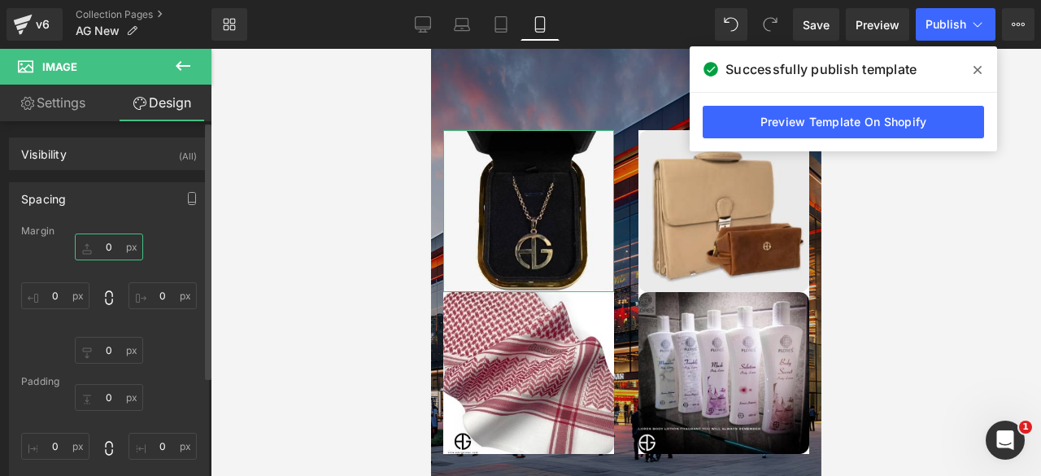
scroll to position [10497, 377]
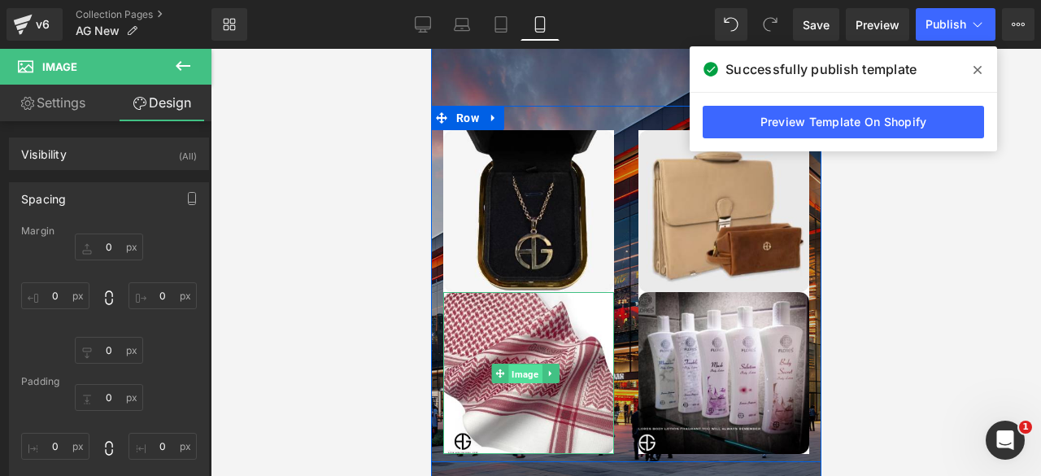
click at [521, 364] on span "Image" at bounding box center [524, 374] width 33 height 20
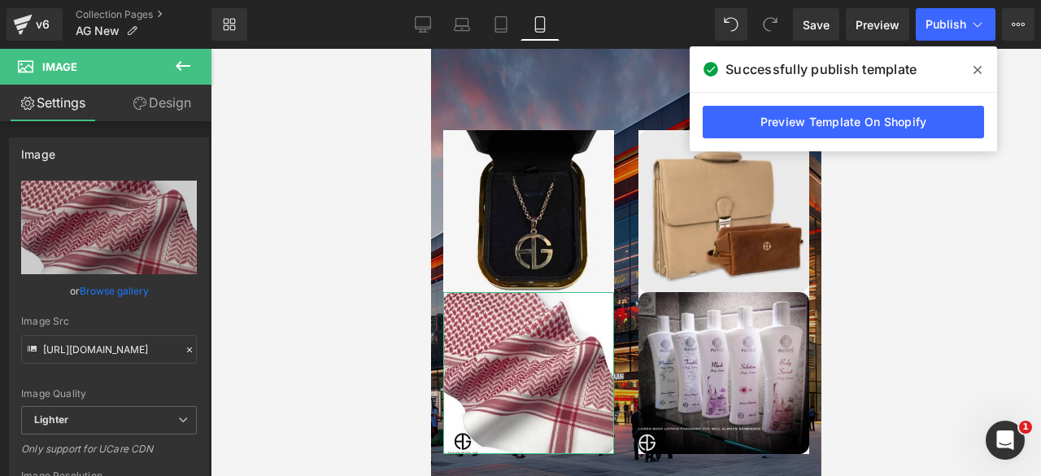
click at [166, 93] on link "Design" at bounding box center [162, 103] width 106 height 37
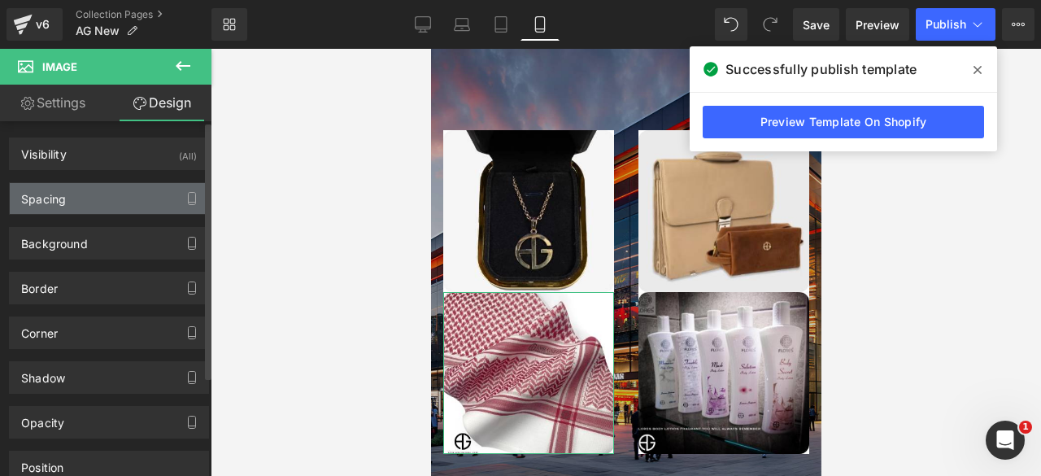
click at [101, 198] on div "Spacing" at bounding box center [109, 198] width 198 height 31
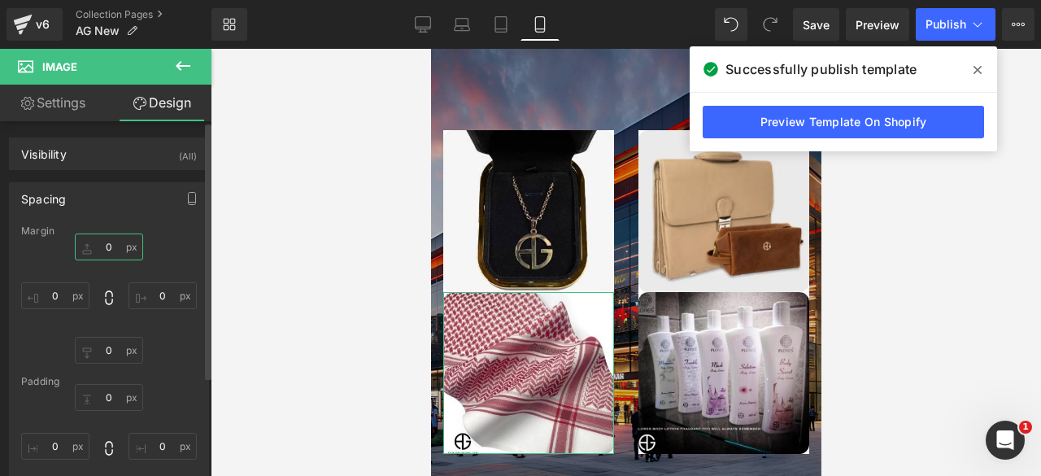
click at [102, 255] on input "0" at bounding box center [109, 246] width 68 height 27
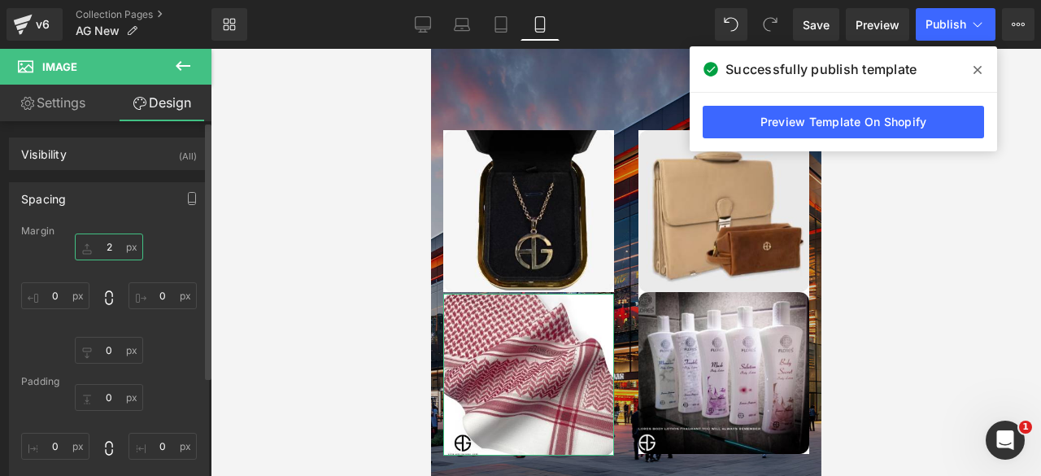
click at [102, 252] on input "2" at bounding box center [109, 246] width 68 height 27
type input "5"
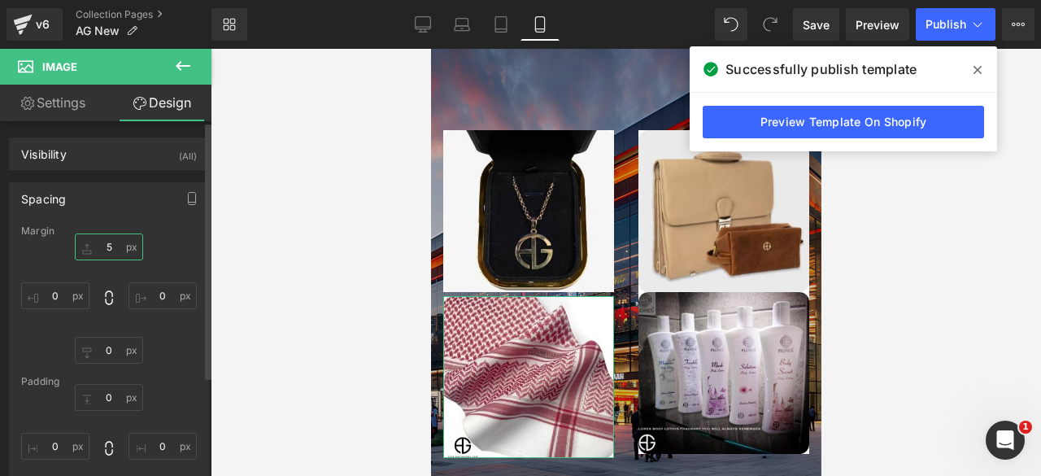
scroll to position [10501, 377]
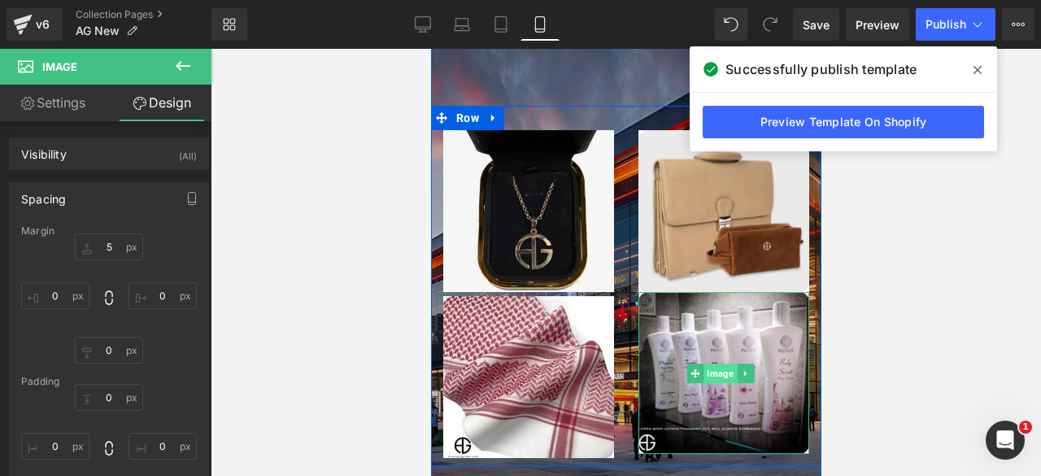
click at [709, 364] on span "Image" at bounding box center [720, 374] width 33 height 20
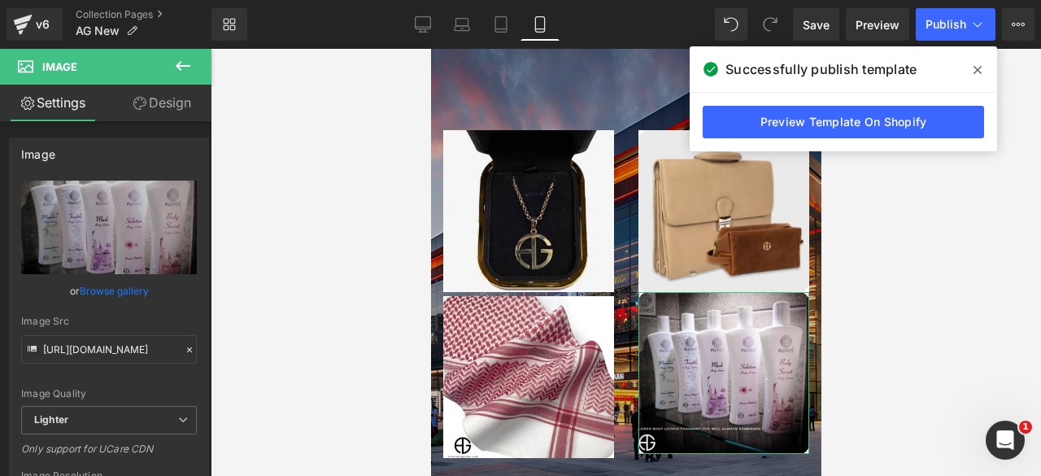
click at [181, 102] on link "Design" at bounding box center [162, 103] width 106 height 37
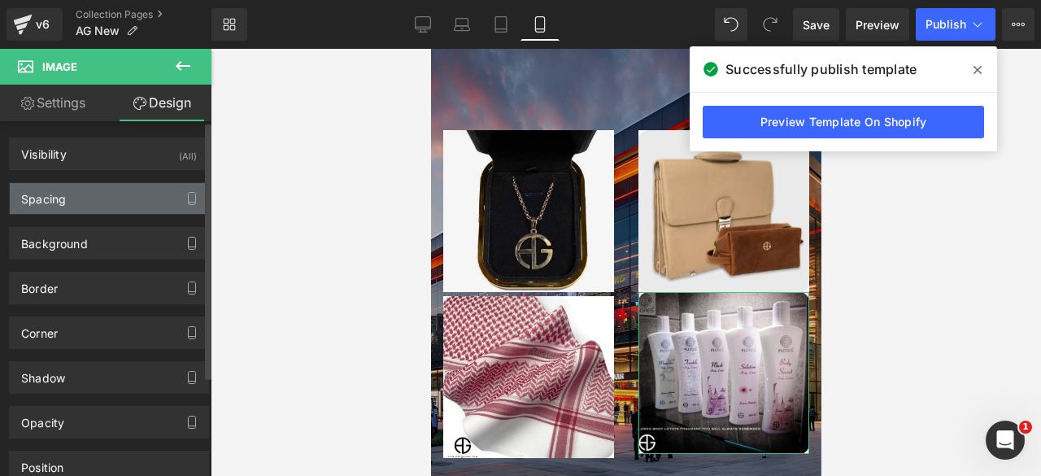
click at [119, 192] on div "Spacing" at bounding box center [109, 198] width 198 height 31
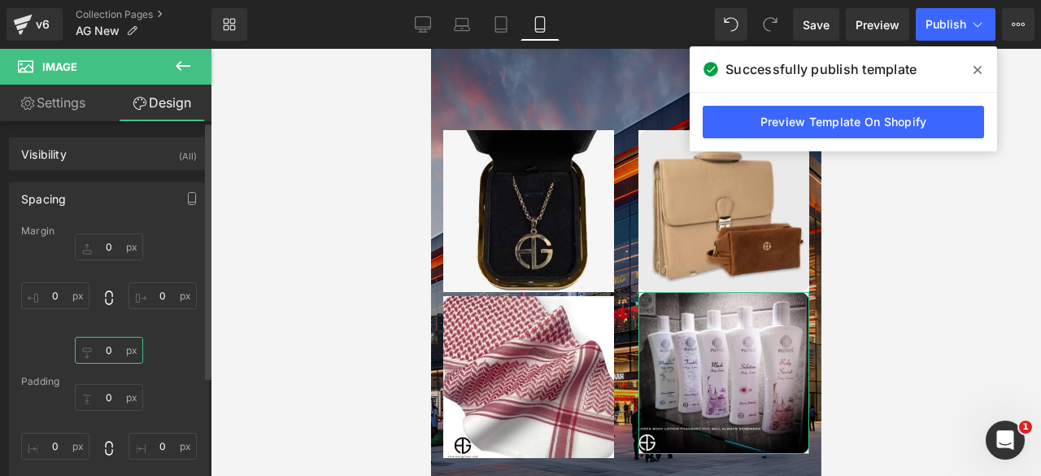
click at [106, 351] on input "0" at bounding box center [109, 350] width 68 height 27
type input "5"
click at [105, 245] on input "0" at bounding box center [109, 246] width 68 height 27
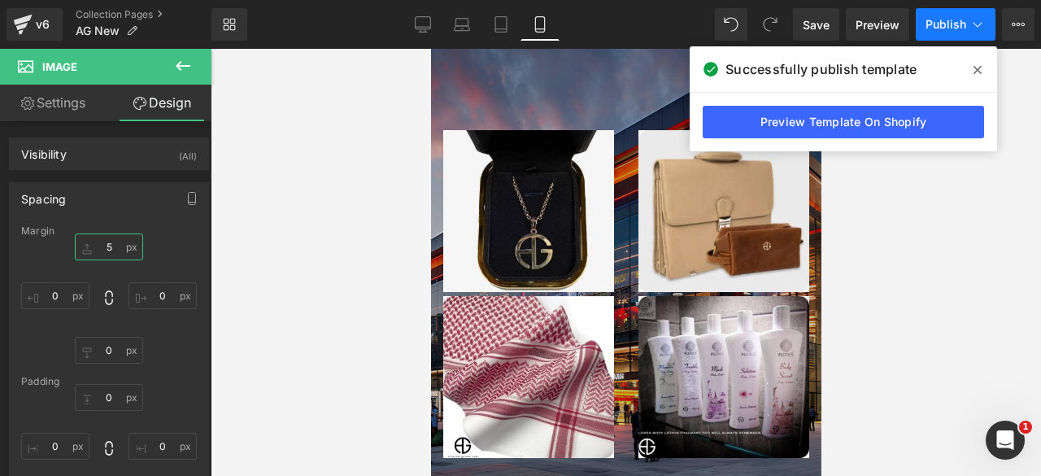
type input "5"
click at [932, 28] on span "Publish" at bounding box center [946, 24] width 41 height 13
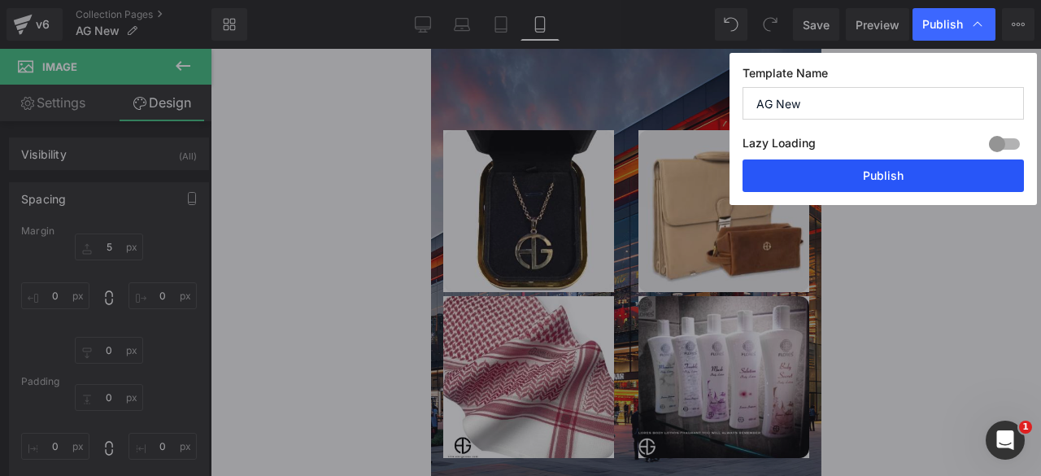
click at [846, 172] on button "Publish" at bounding box center [883, 175] width 281 height 33
